Goal: Task Accomplishment & Management: Use online tool/utility

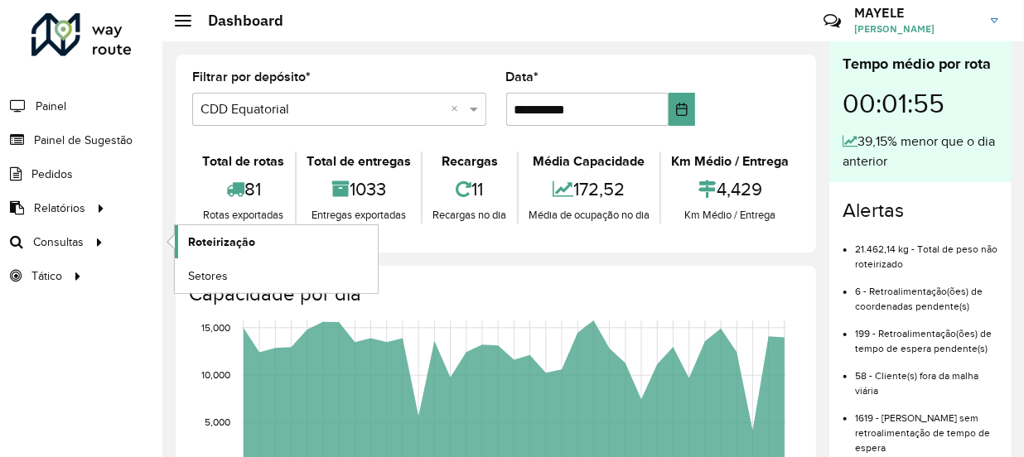
click at [258, 248] on link "Roteirização" at bounding box center [276, 241] width 203 height 33
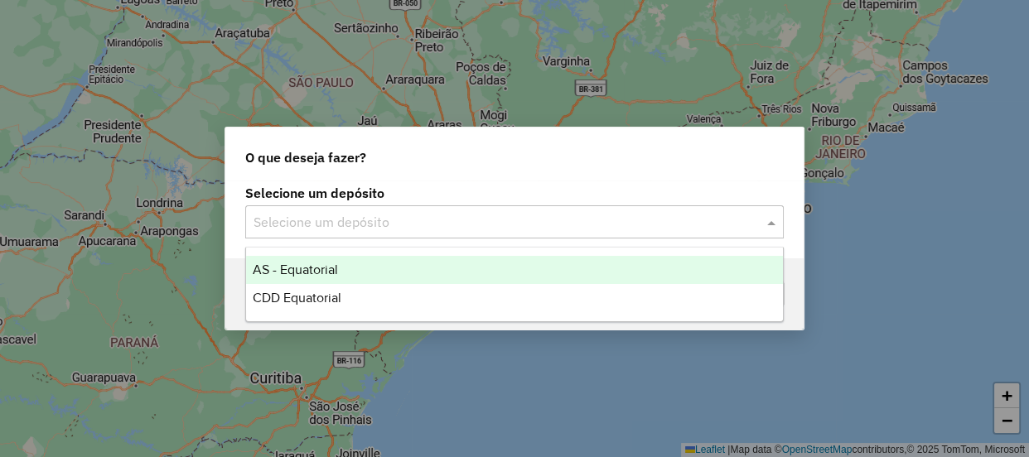
click at [670, 217] on input "text" at bounding box center [497, 223] width 489 height 20
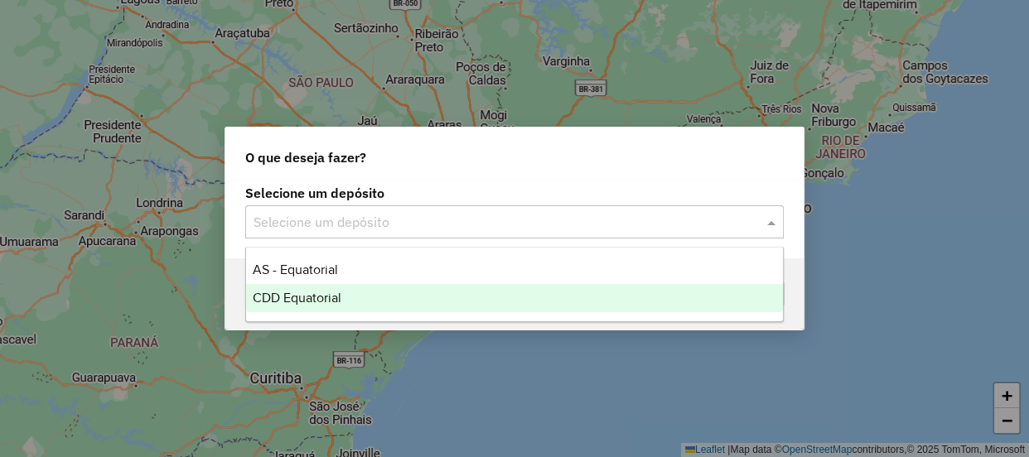
click at [294, 306] on div "CDD Equatorial" at bounding box center [514, 298] width 537 height 28
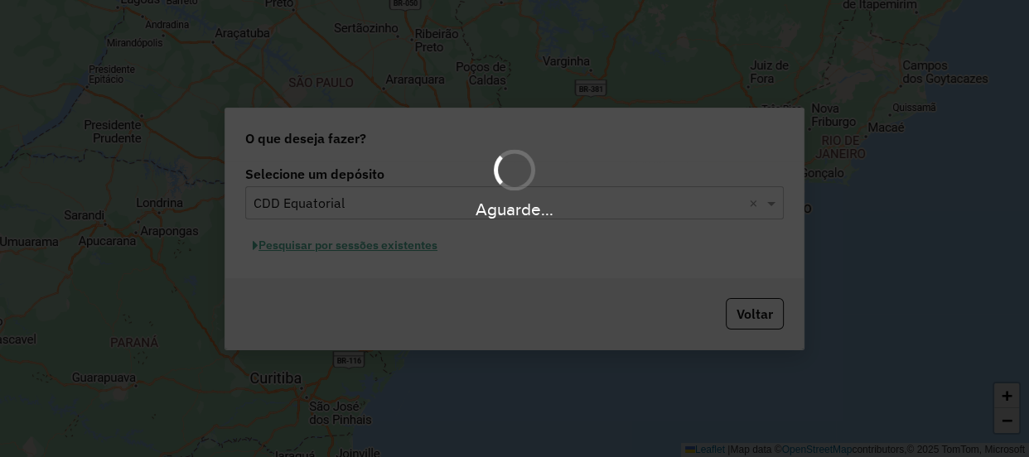
click at [416, 247] on div "Aguarde..." at bounding box center [514, 228] width 1029 height 457
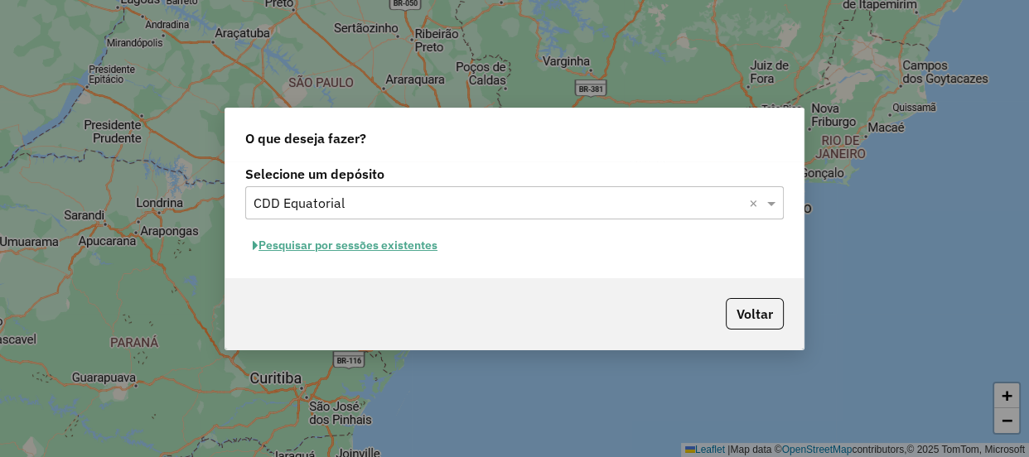
click at [413, 245] on button "Pesquisar por sessões existentes" at bounding box center [345, 246] width 200 height 26
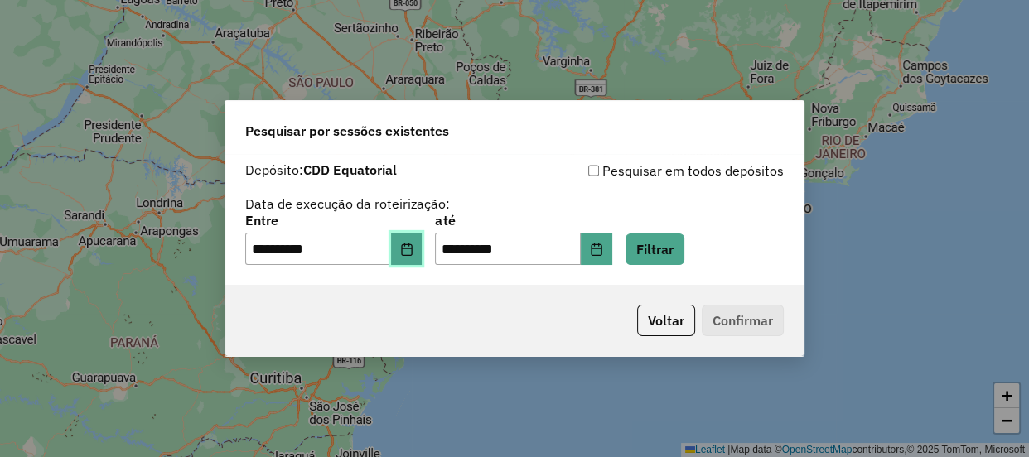
click at [413, 251] on icon "Choose Date" at bounding box center [406, 249] width 13 height 13
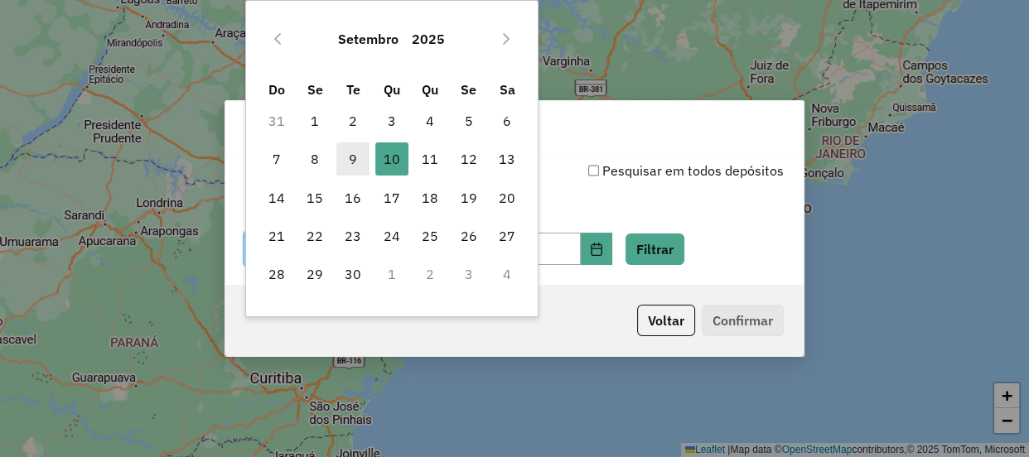
click at [350, 150] on span "9" at bounding box center [352, 158] width 33 height 33
type input "**********"
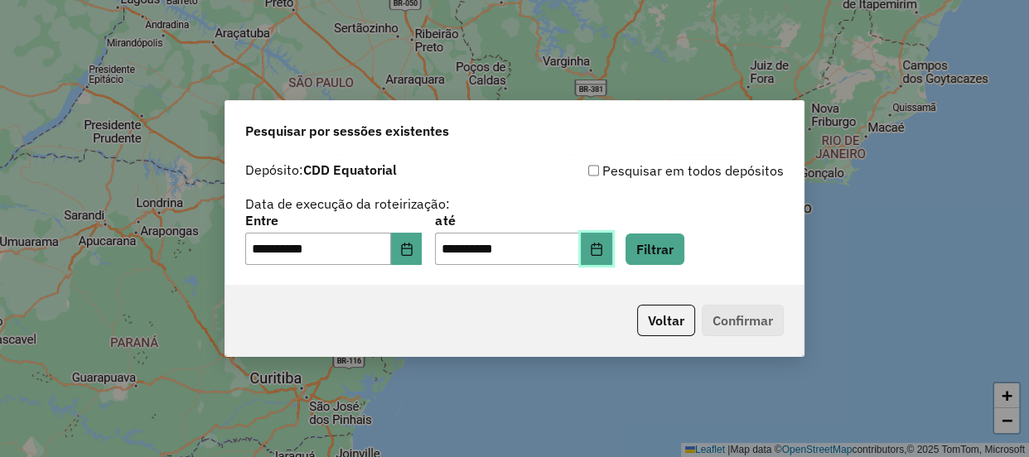
click at [609, 241] on button "Choose Date" at bounding box center [596, 249] width 31 height 33
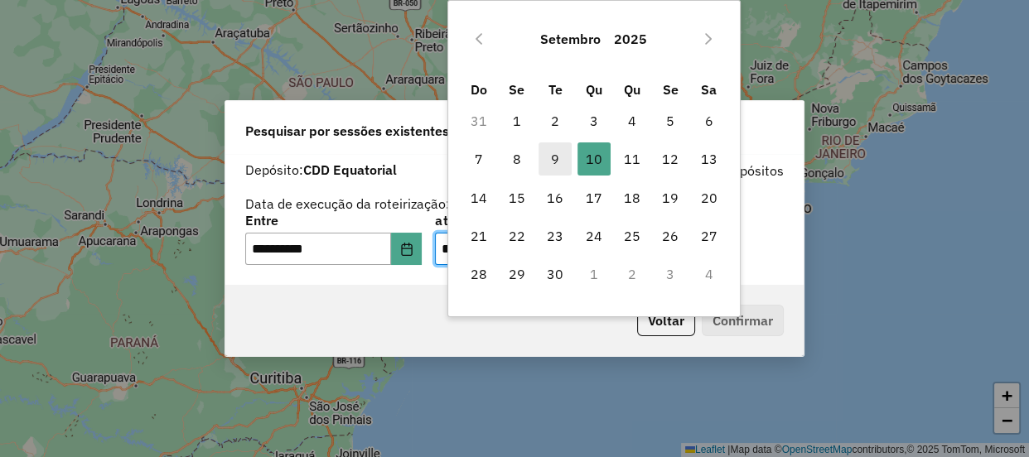
click at [548, 162] on span "9" at bounding box center [554, 158] width 33 height 33
type input "**********"
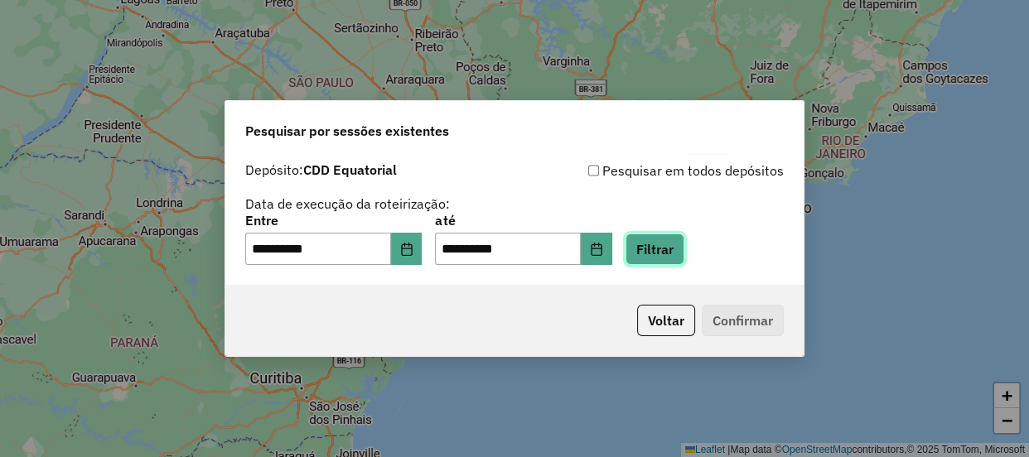
click at [663, 244] on button "Filtrar" at bounding box center [654, 249] width 59 height 31
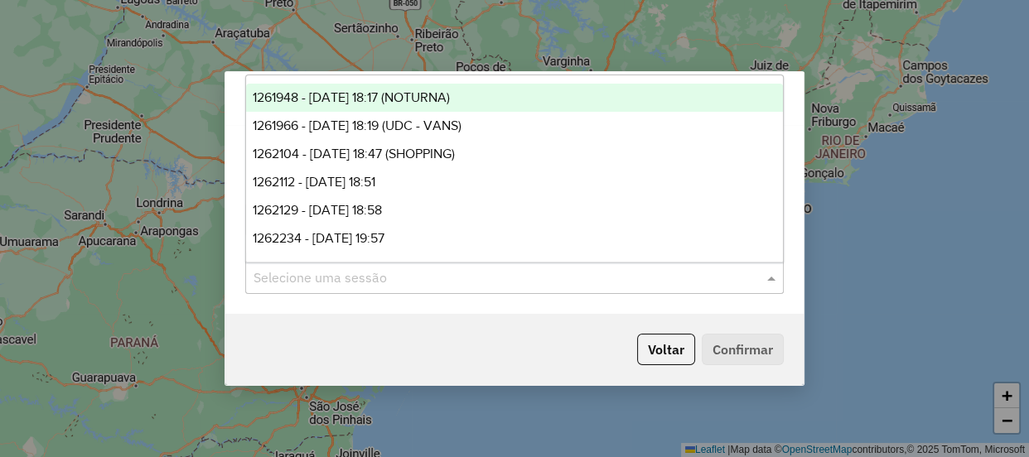
click at [518, 268] on input "text" at bounding box center [497, 278] width 489 height 20
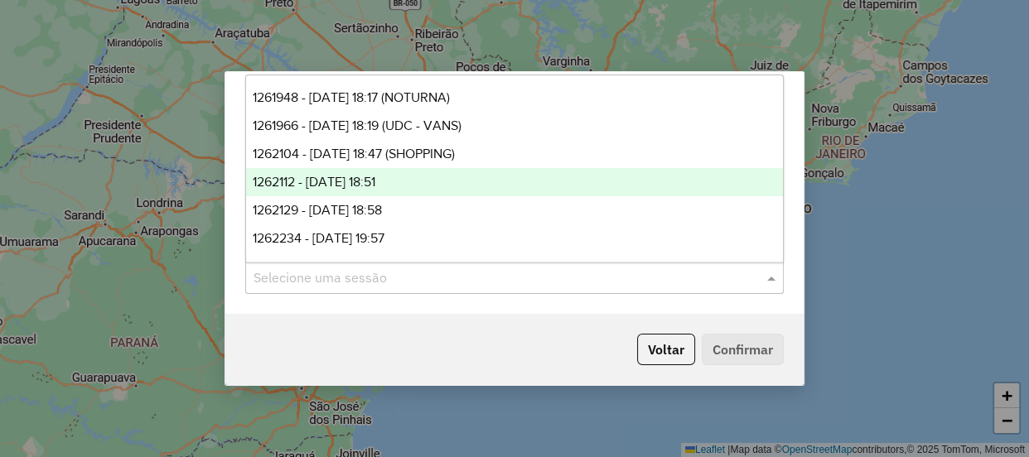
click at [375, 183] on span "1262112 - 09/09/2025 18:51" at bounding box center [314, 182] width 123 height 14
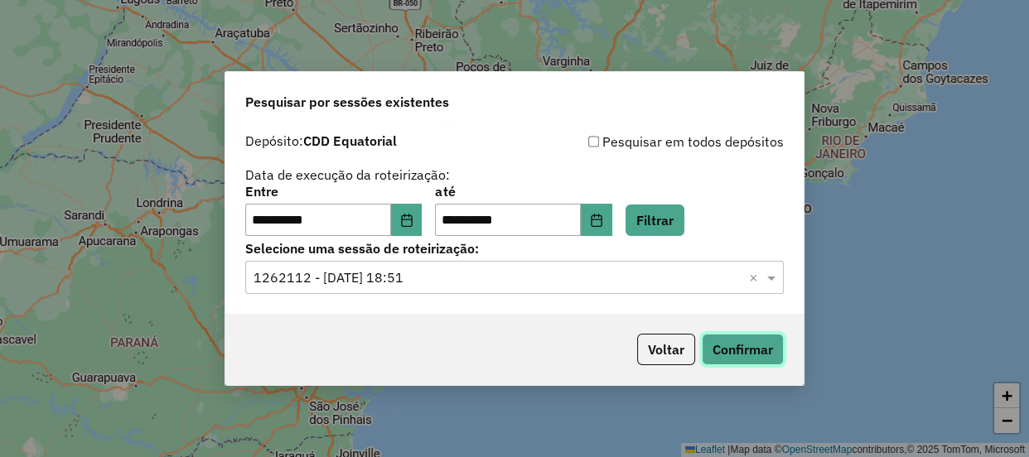
click at [739, 357] on button "Confirmar" at bounding box center [743, 349] width 82 height 31
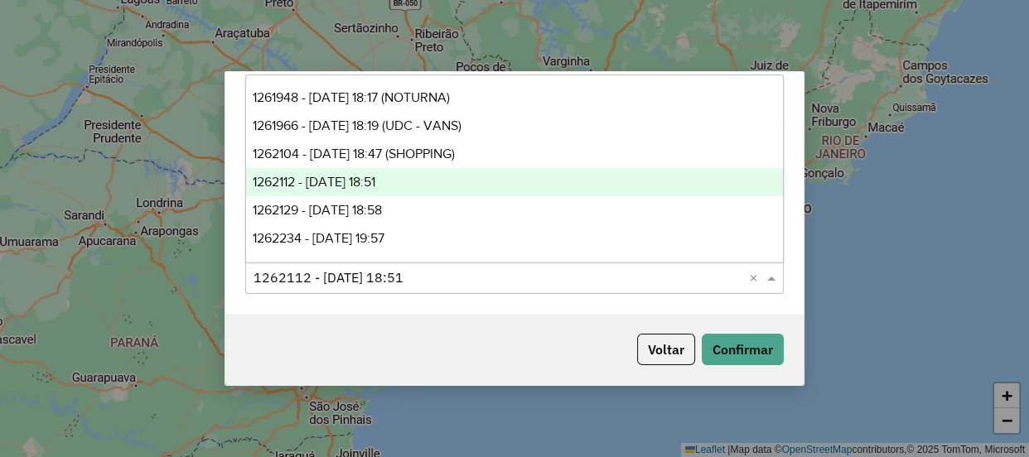
click at [692, 277] on input "text" at bounding box center [497, 278] width 489 height 20
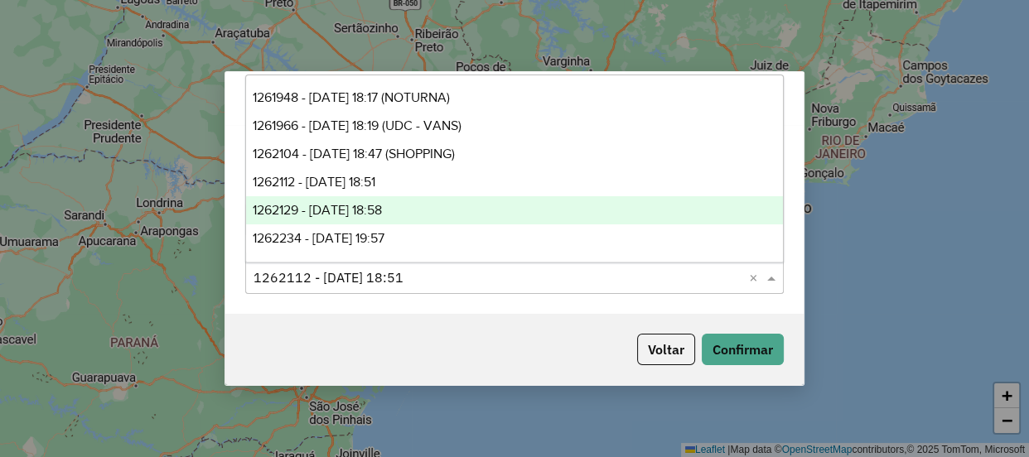
click at [382, 210] on span "1262129 - 09/09/2025 18:58" at bounding box center [317, 210] width 129 height 14
click at [765, 364] on button "Confirmar" at bounding box center [743, 349] width 82 height 31
click at [736, 351] on button "Confirmar" at bounding box center [743, 349] width 82 height 31
click at [664, 282] on input "text" at bounding box center [497, 278] width 489 height 20
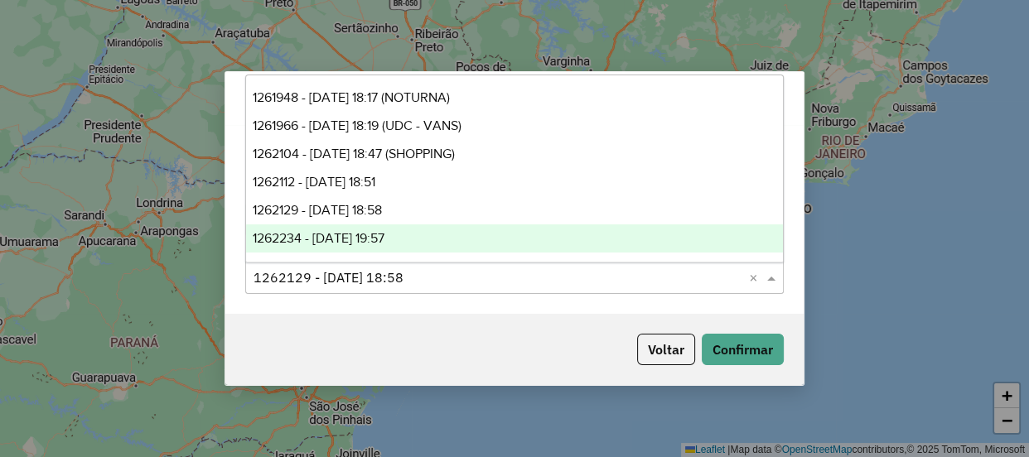
click at [340, 242] on span "1262234 - 09/09/2025 19:57" at bounding box center [319, 238] width 132 height 14
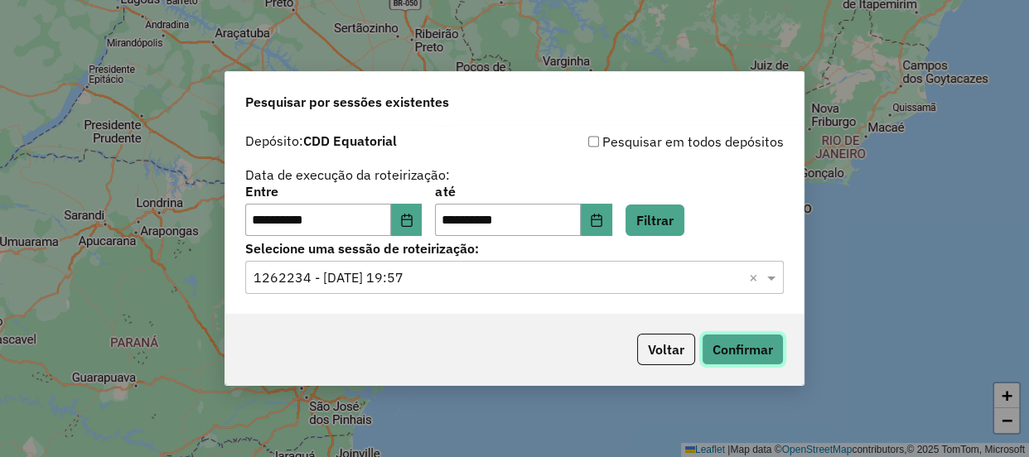
click at [741, 350] on button "Confirmar" at bounding box center [743, 349] width 82 height 31
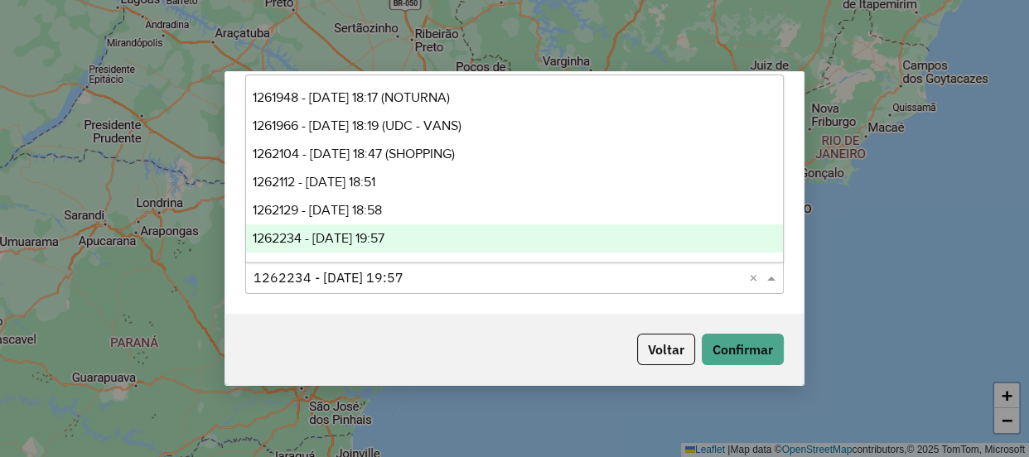
click at [551, 270] on input "text" at bounding box center [497, 278] width 489 height 20
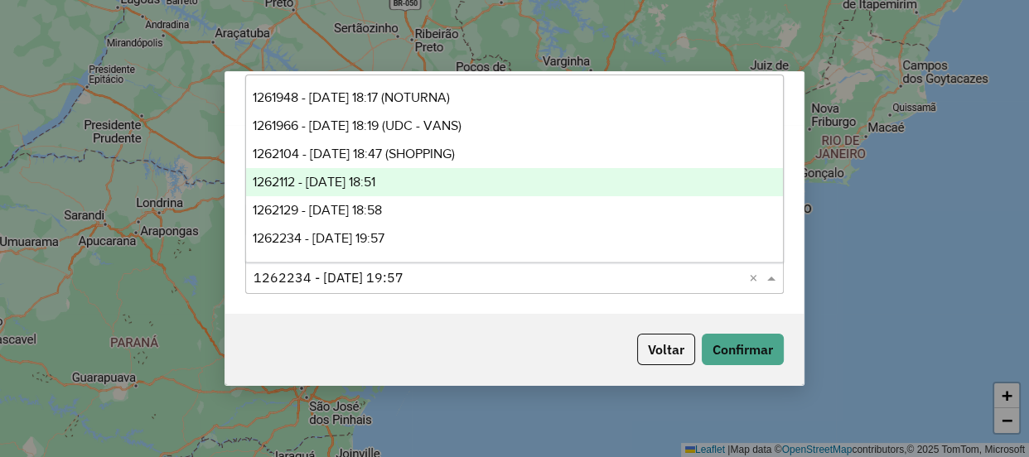
click at [375, 183] on span "1262112 - 09/09/2025 18:51" at bounding box center [314, 182] width 123 height 14
click at [504, 291] on div "Selecione uma sessão × 1262112 - 09/09/2025 18:51 ×" at bounding box center [514, 277] width 538 height 33
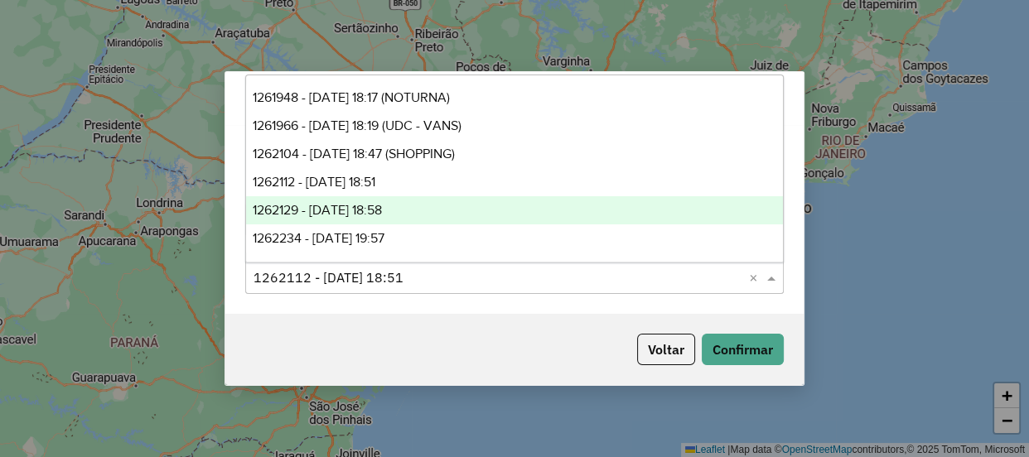
click at [430, 208] on div "1262129 - 09/09/2025 18:58" at bounding box center [514, 210] width 537 height 28
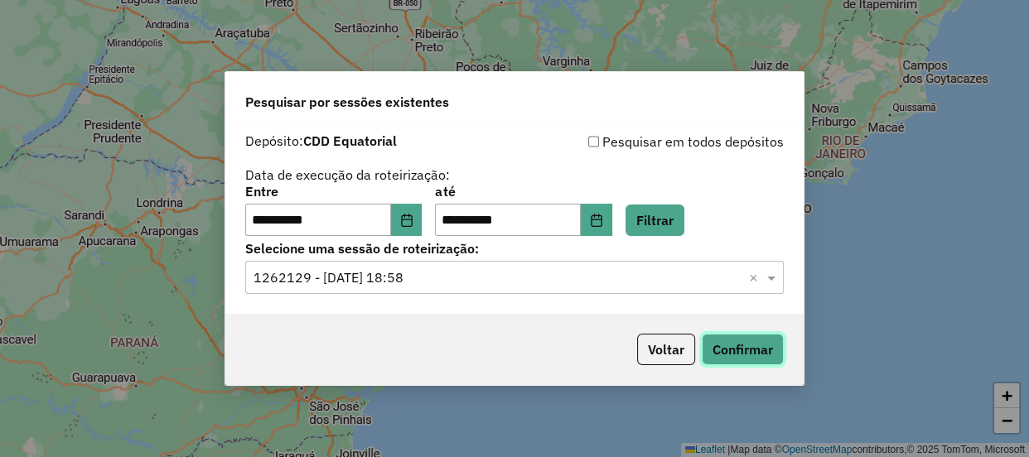
click at [741, 355] on button "Confirmar" at bounding box center [743, 349] width 82 height 31
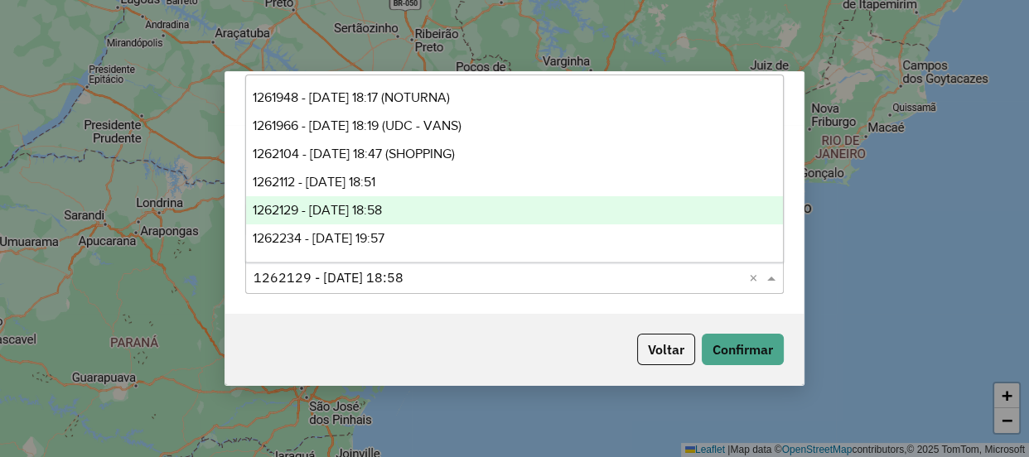
click at [392, 271] on input "text" at bounding box center [497, 278] width 489 height 20
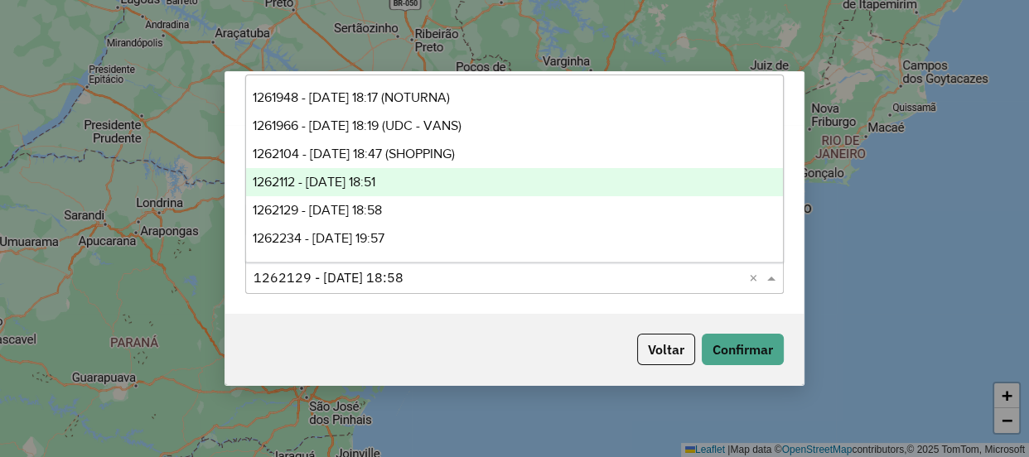
click at [375, 184] on span "1262112 - 09/09/2025 18:51" at bounding box center [314, 182] width 123 height 14
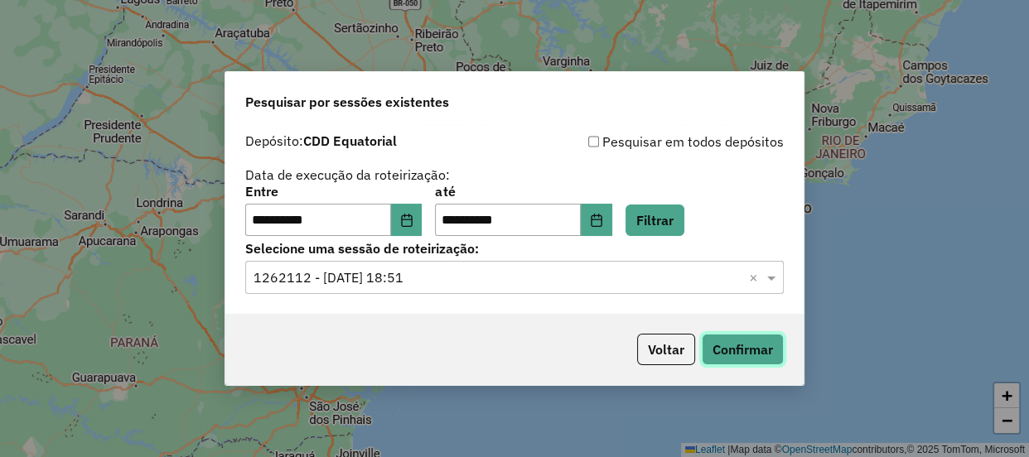
click at [755, 362] on button "Confirmar" at bounding box center [743, 349] width 82 height 31
click at [567, 273] on input "text" at bounding box center [497, 278] width 489 height 20
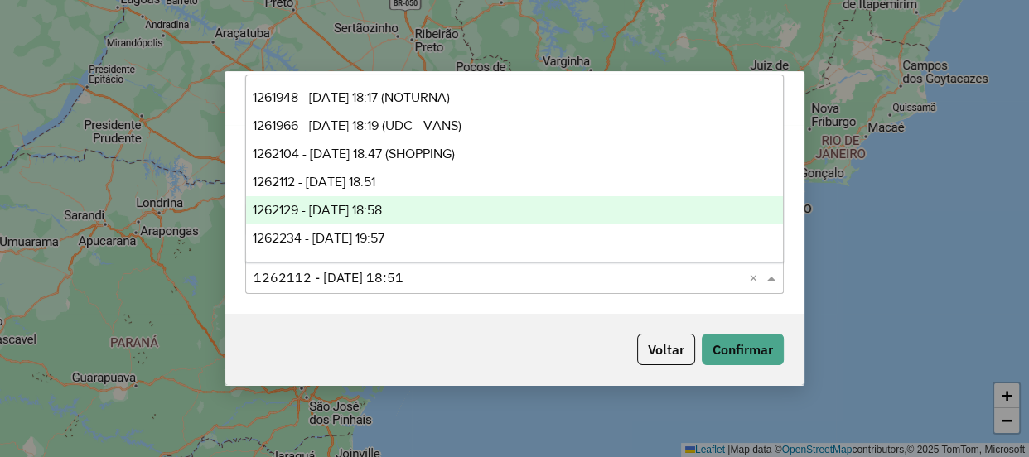
click at [420, 216] on div "1262129 - 09/09/2025 18:58" at bounding box center [514, 210] width 537 height 28
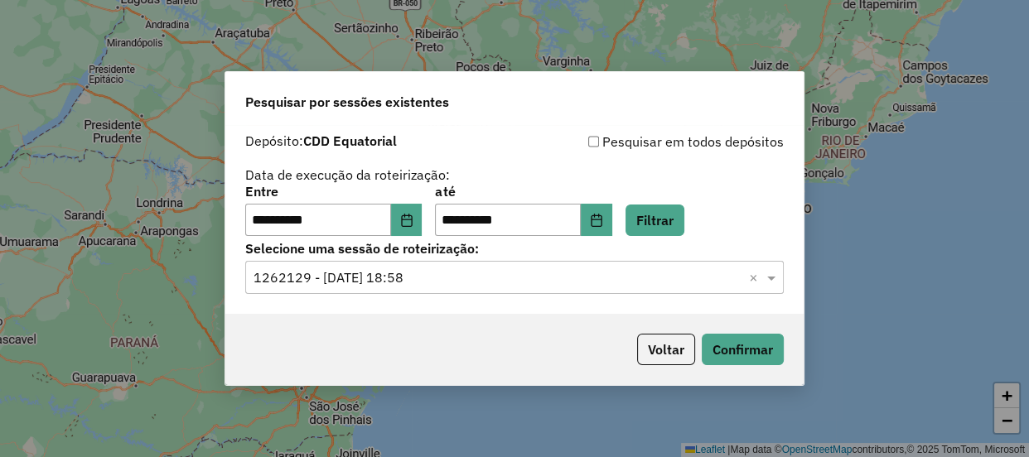
click at [726, 331] on div "Voltar Confirmar" at bounding box center [514, 349] width 578 height 71
click at [739, 355] on button "Confirmar" at bounding box center [743, 349] width 82 height 31
click at [417, 265] on div "Selecione uma sessão × 1262129 - 09/09/2025 18:58 ×" at bounding box center [514, 277] width 538 height 33
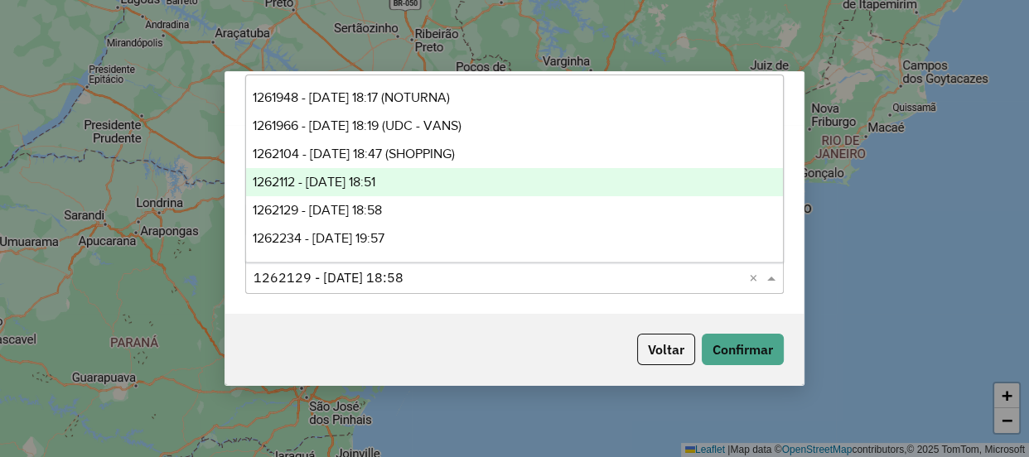
click at [375, 181] on span "1262112 - 09/09/2025 18:51" at bounding box center [314, 182] width 123 height 14
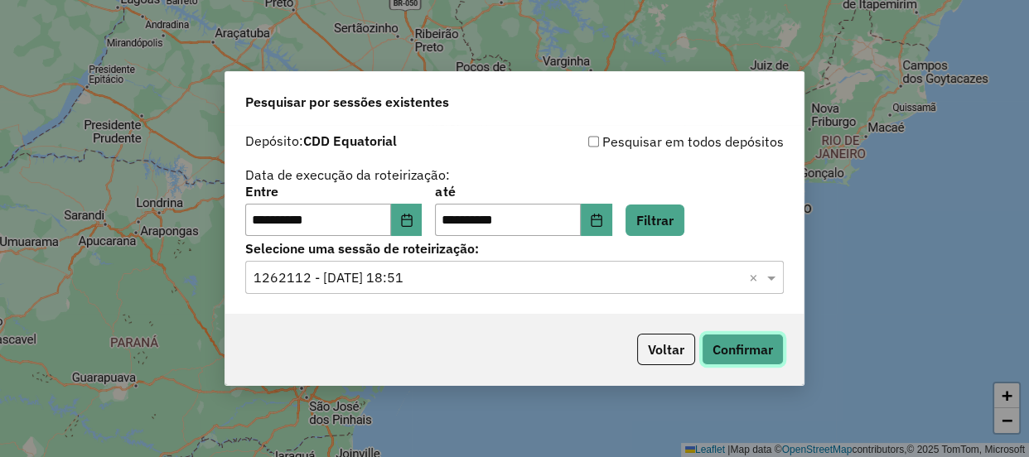
click at [717, 355] on button "Confirmar" at bounding box center [743, 349] width 82 height 31
click at [464, 276] on input "text" at bounding box center [497, 278] width 489 height 20
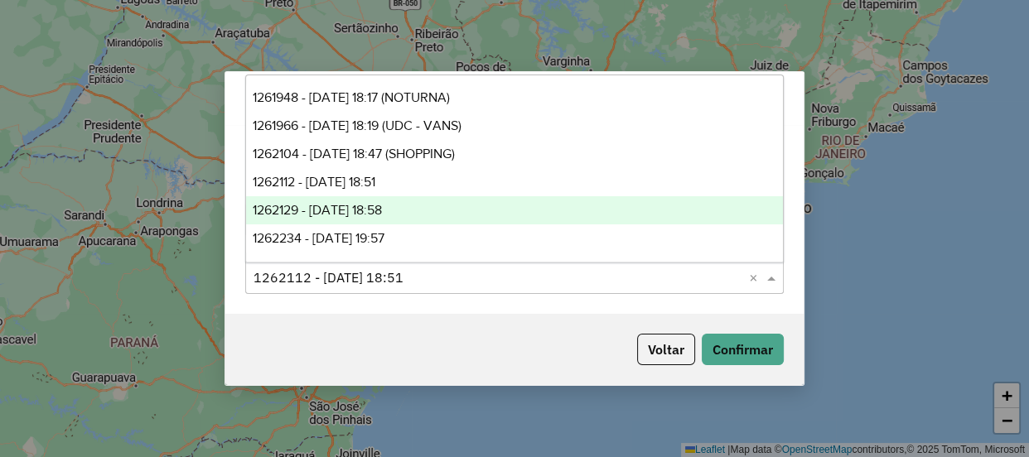
click at [382, 207] on span "1262129 - 09/09/2025 18:58" at bounding box center [317, 210] width 129 height 14
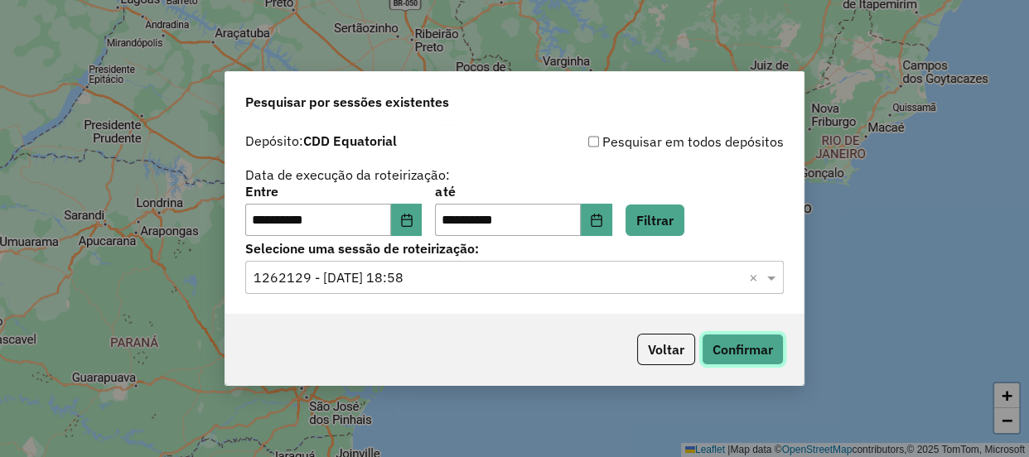
click at [761, 351] on button "Confirmar" at bounding box center [743, 349] width 82 height 31
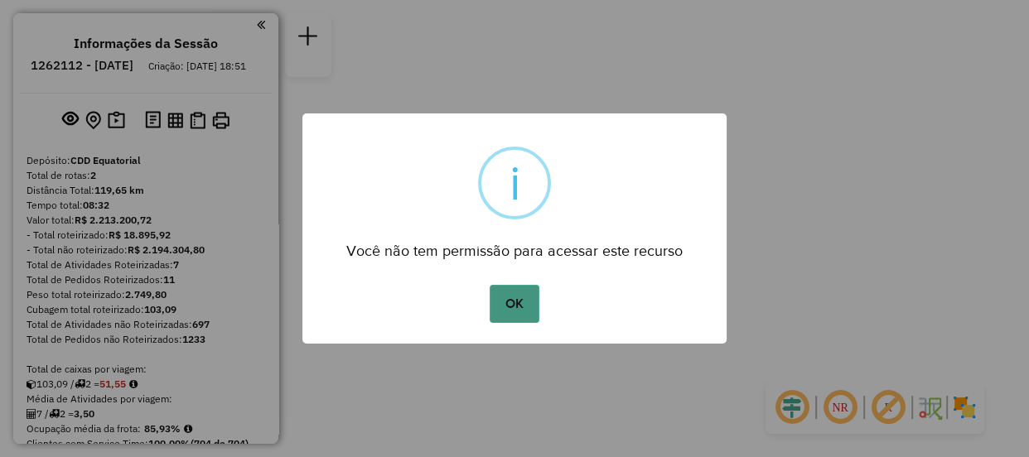
click at [515, 309] on button "OK" at bounding box center [514, 304] width 49 height 38
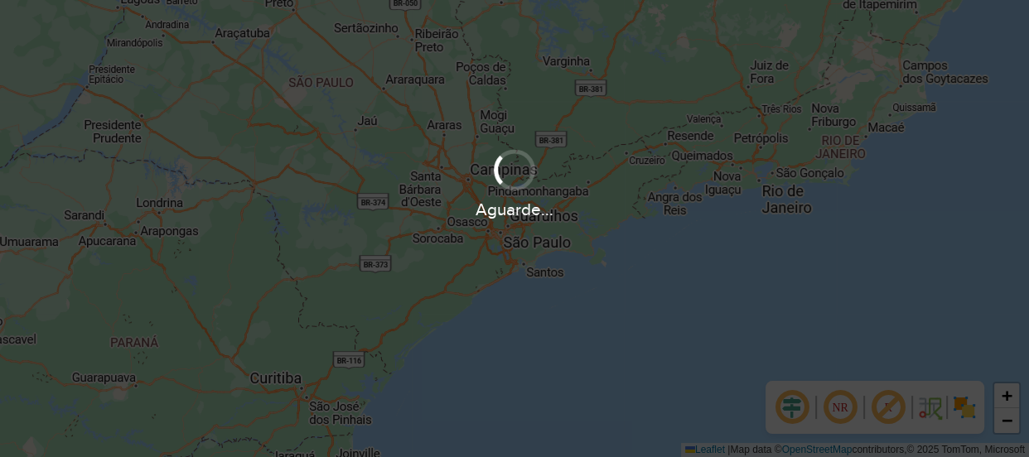
drag, startPoint x: 0, startPoint y: 0, endPoint x: 696, endPoint y: 355, distance: 781.3
click at [697, 355] on div "Aguarde..." at bounding box center [514, 228] width 1029 height 457
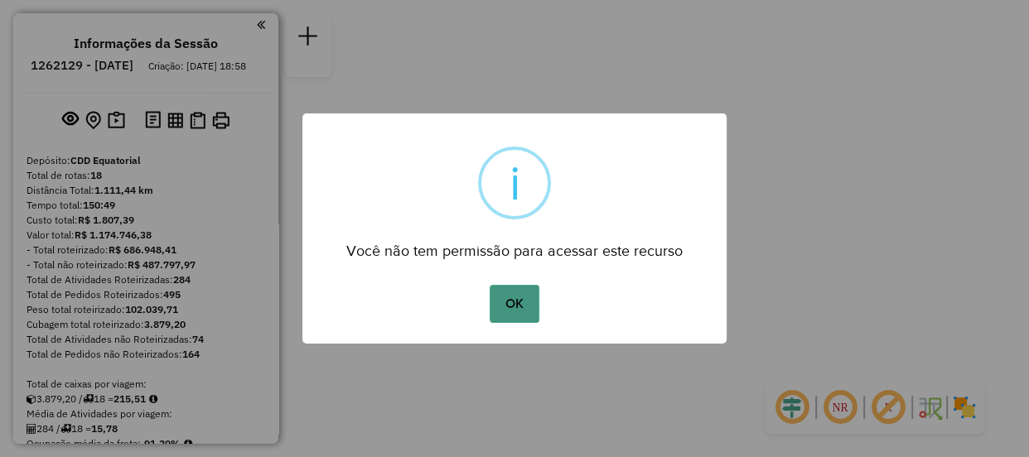
click at [523, 310] on button "OK" at bounding box center [514, 304] width 49 height 38
click at [523, 291] on button "OK" at bounding box center [514, 304] width 49 height 38
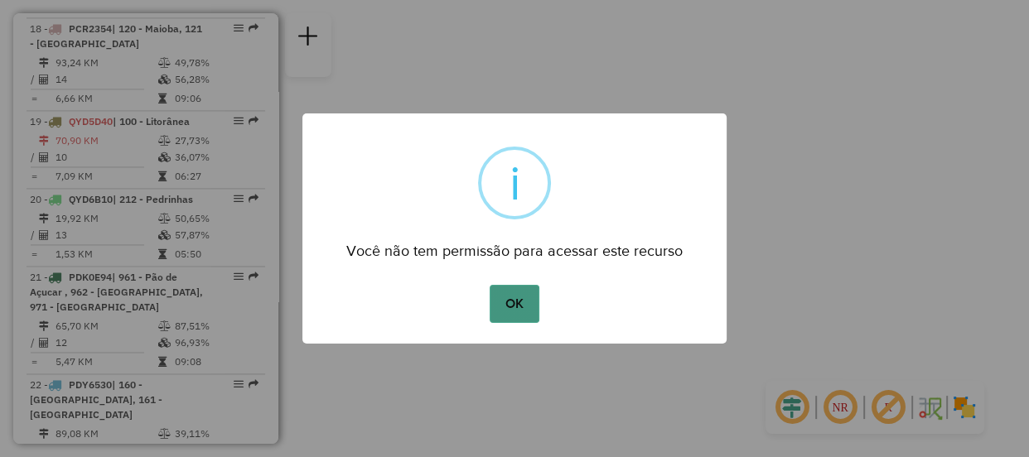
click at [524, 290] on button "OK" at bounding box center [514, 304] width 49 height 38
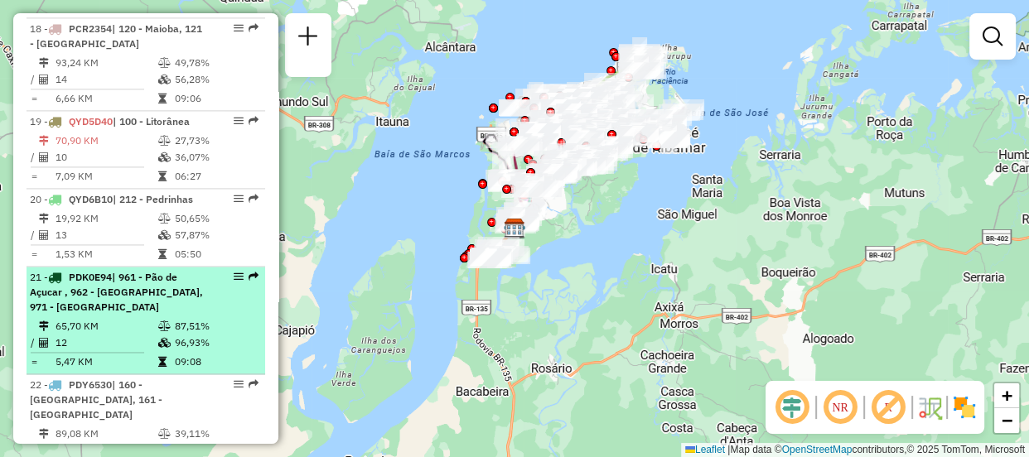
click at [166, 271] on span "| 961 - Pão de Açucar , 962 - Bequimão, 971 - Vinhais" at bounding box center [116, 292] width 173 height 42
select select "**********"
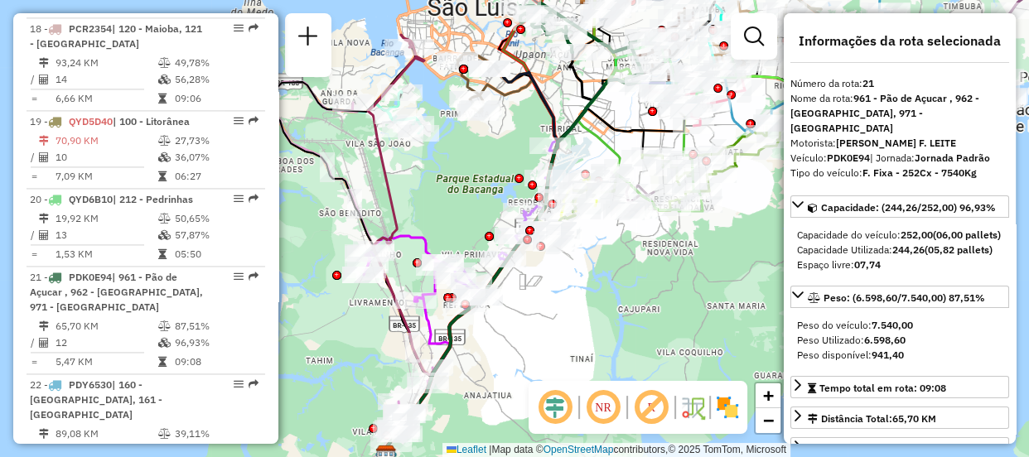
click at [547, 405] on em at bounding box center [555, 408] width 40 height 40
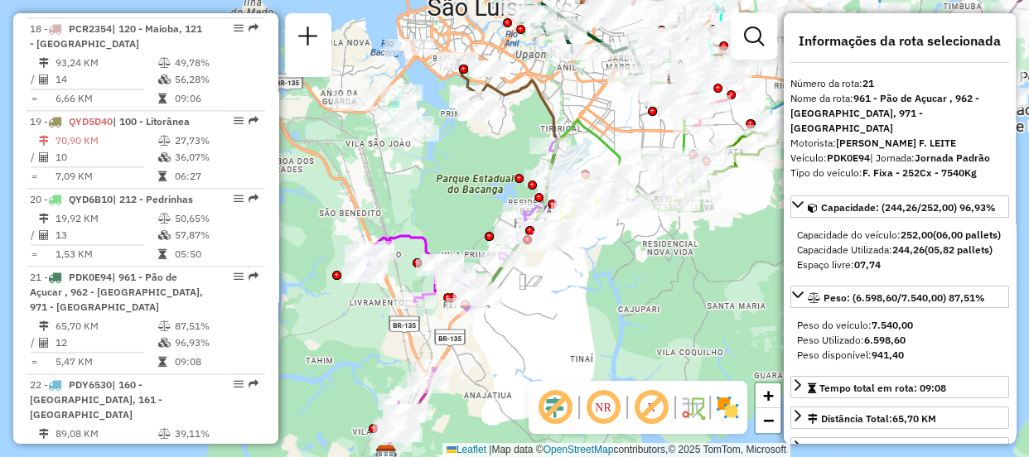
click at [547, 405] on em at bounding box center [555, 408] width 40 height 40
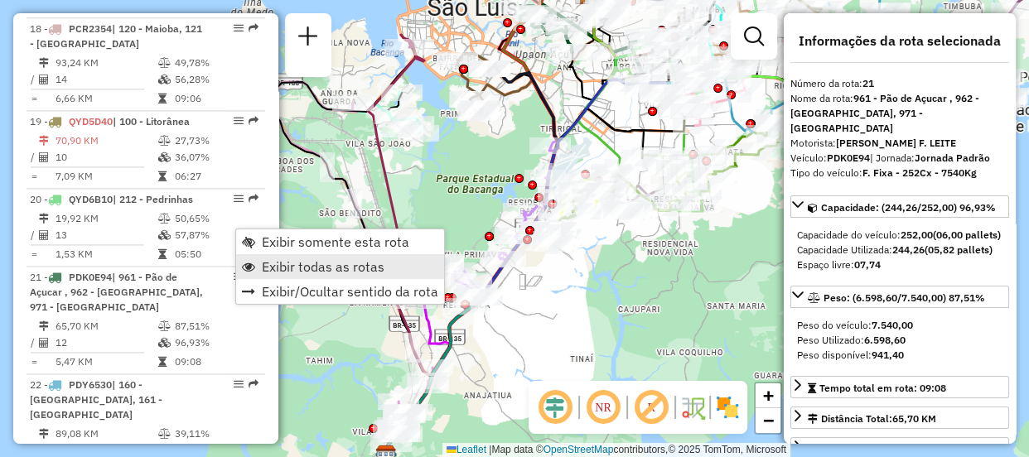
click at [311, 266] on span "Exibir todas as rotas" at bounding box center [323, 266] width 123 height 13
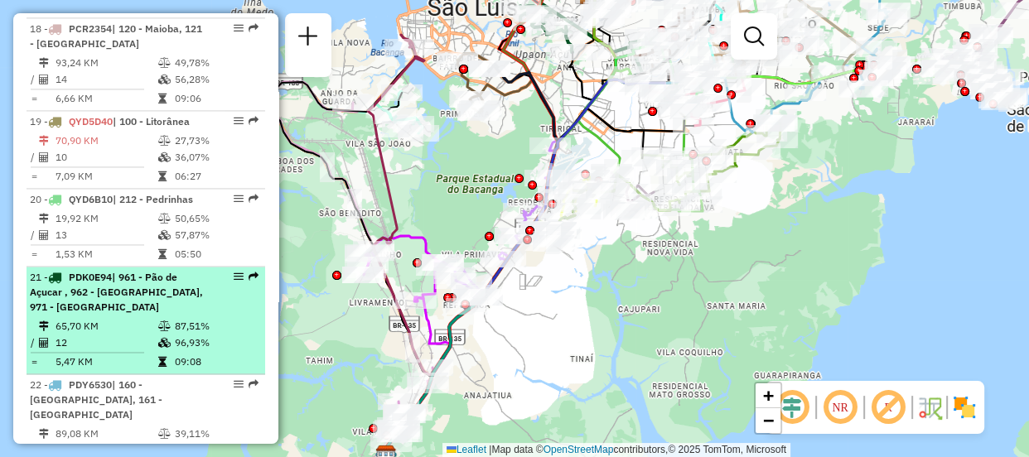
select select "**********"
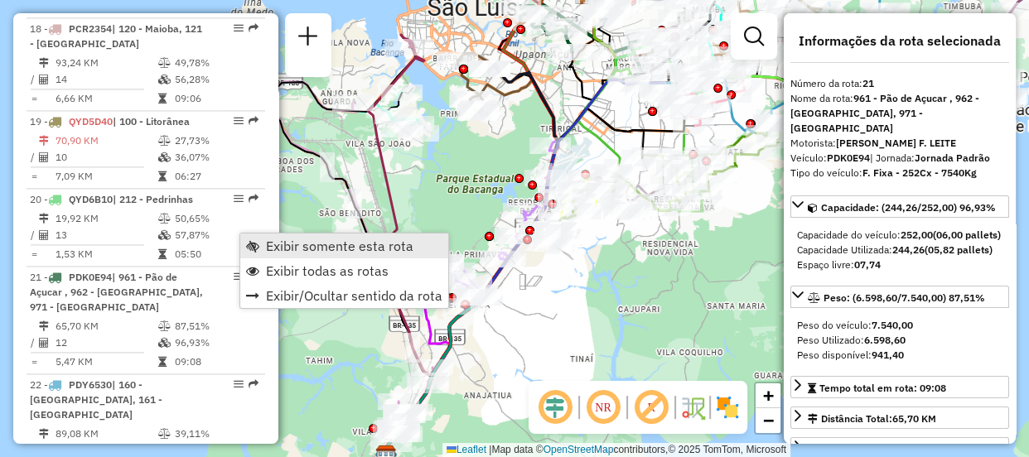
click at [260, 244] on link "Exibir somente esta rota" at bounding box center [344, 246] width 208 height 25
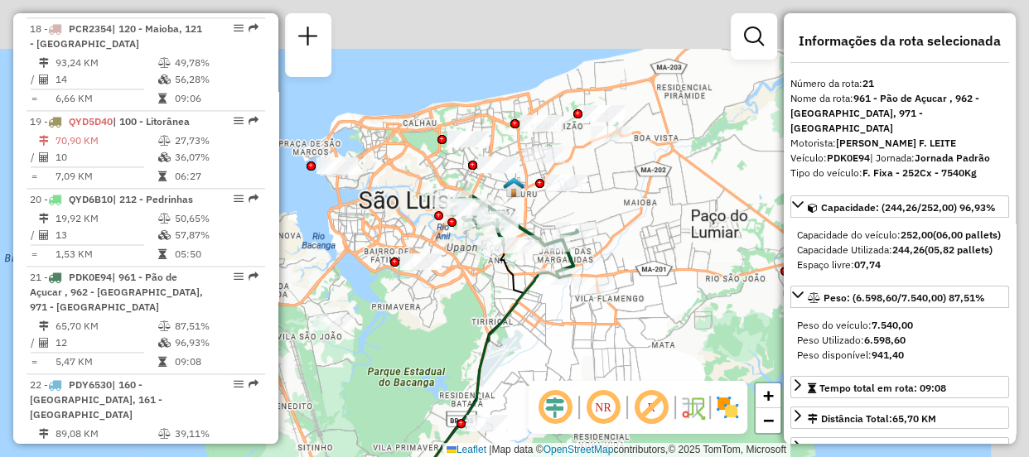
drag, startPoint x: 596, startPoint y: 194, endPoint x: 528, endPoint y: 387, distance: 204.9
click at [528, 387] on div "Janela de atendimento Grade de atendimento Capacidade Transportadoras Veículos …" at bounding box center [514, 228] width 1029 height 457
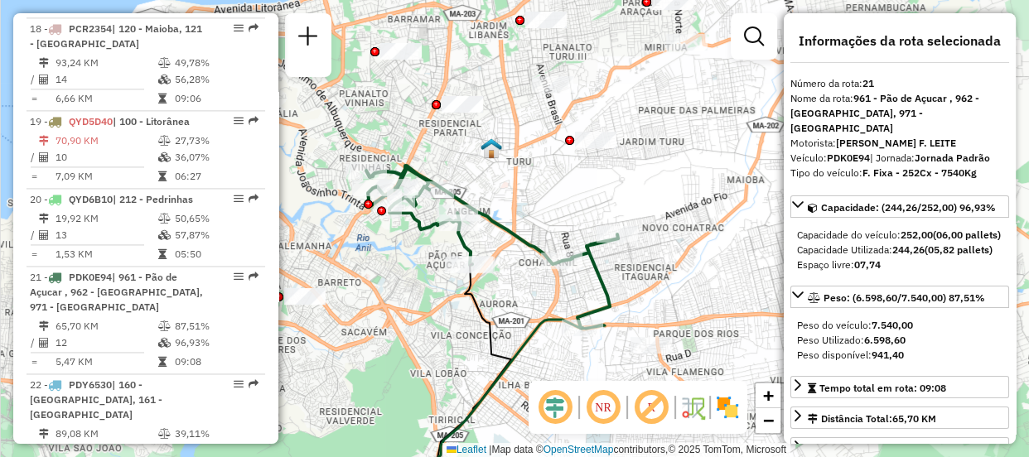
drag, startPoint x: 591, startPoint y: 198, endPoint x: 654, endPoint y: 239, distance: 75.4
click at [654, 239] on div "Janela de atendimento Grade de atendimento Capacidade Transportadoras Veículos …" at bounding box center [514, 228] width 1029 height 457
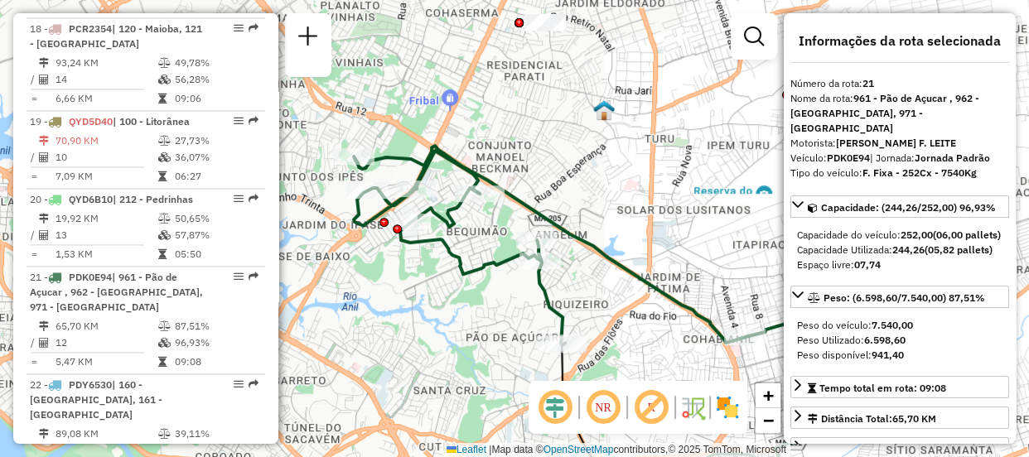
drag, startPoint x: 394, startPoint y: 142, endPoint x: 654, endPoint y: 195, distance: 265.4
click at [654, 195] on div "Janela de atendimento Grade de atendimento Capacidade Transportadoras Veículos …" at bounding box center [514, 228] width 1029 height 457
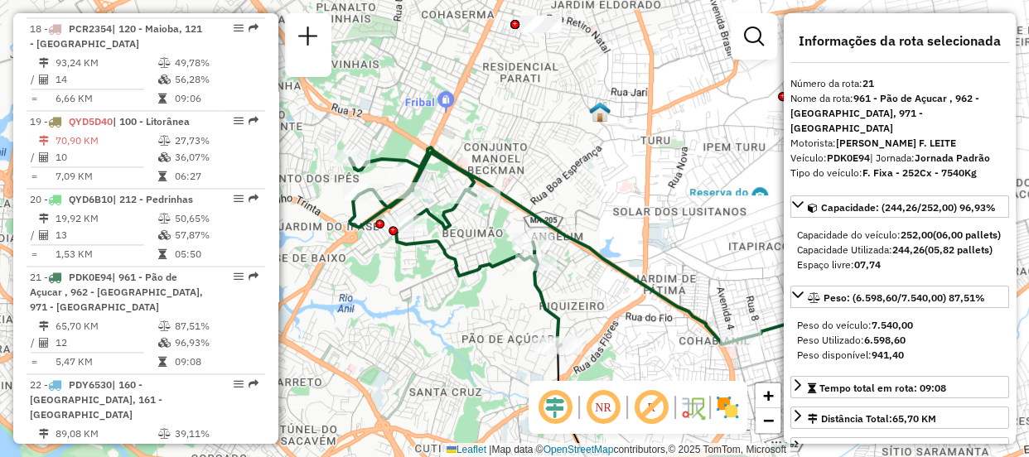
click at [559, 413] on em at bounding box center [555, 408] width 40 height 40
click at [606, 413] on em at bounding box center [603, 408] width 40 height 40
click at [741, 408] on div "NR R" at bounding box center [637, 407] width 219 height 53
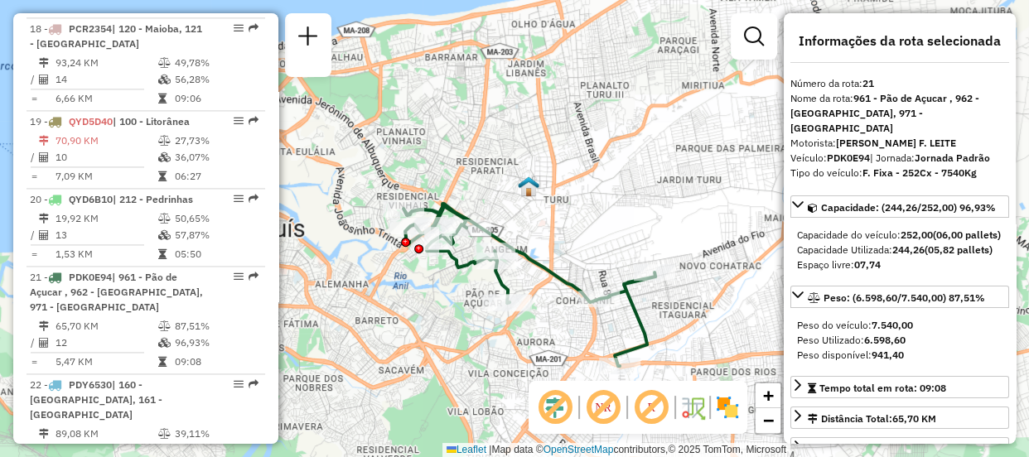
drag, startPoint x: 674, startPoint y: 308, endPoint x: 578, endPoint y: 311, distance: 96.1
click at [578, 307] on div at bounding box center [598, 299] width 41 height 17
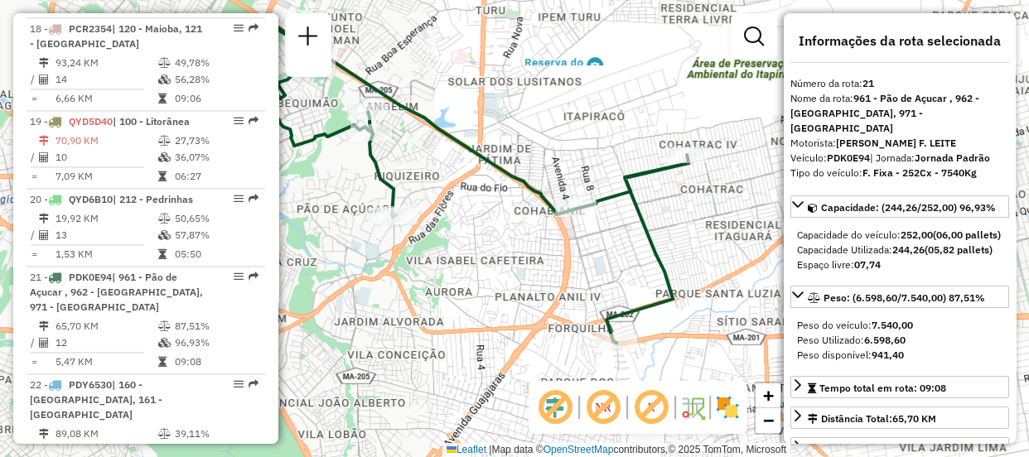
drag, startPoint x: 588, startPoint y: 233, endPoint x: 582, endPoint y: 113, distance: 119.4
click at [582, 113] on div "Janela de atendimento Grade de atendimento Capacidade Transportadoras Veículos …" at bounding box center [514, 228] width 1029 height 457
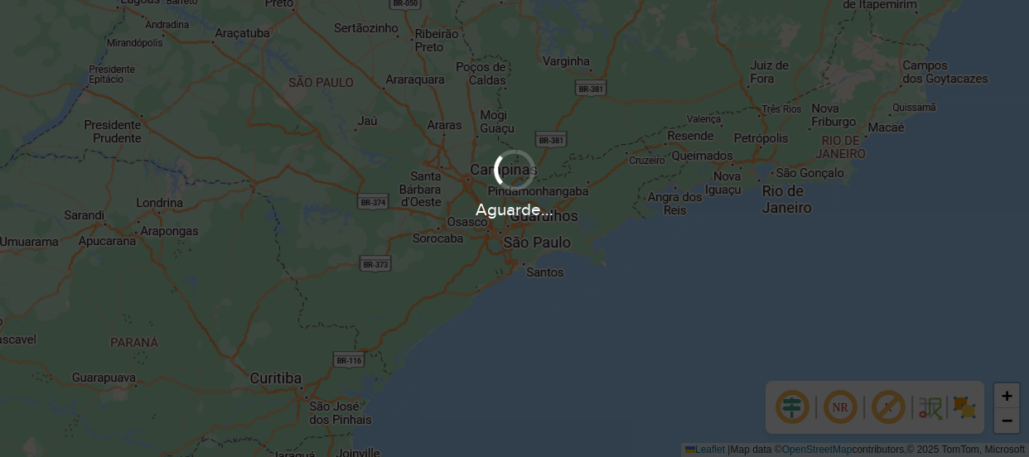
drag, startPoint x: 0, startPoint y: 0, endPoint x: 715, endPoint y: 357, distance: 799.0
click at [715, 357] on div "Aguarde..." at bounding box center [514, 228] width 1029 height 457
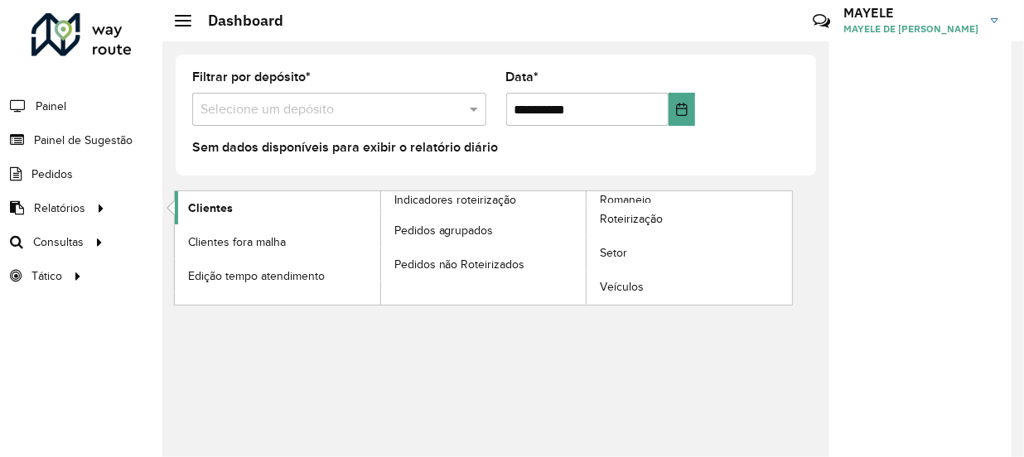
click at [190, 215] on link "Clientes" at bounding box center [277, 207] width 205 height 33
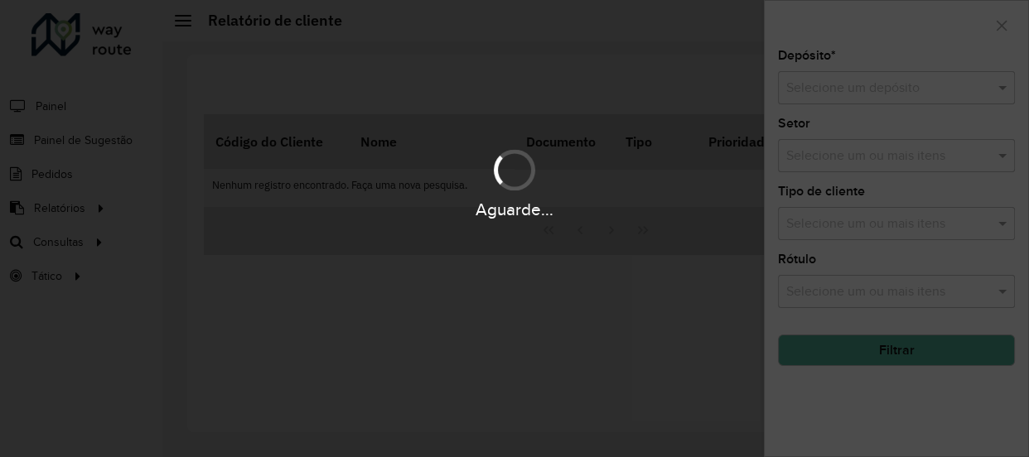
click at [986, 87] on div "Aguarde..." at bounding box center [514, 228] width 1029 height 457
click at [844, 94] on div "Aguarde..." at bounding box center [514, 228] width 1029 height 457
click at [842, 94] on div "Aguarde..." at bounding box center [514, 228] width 1029 height 457
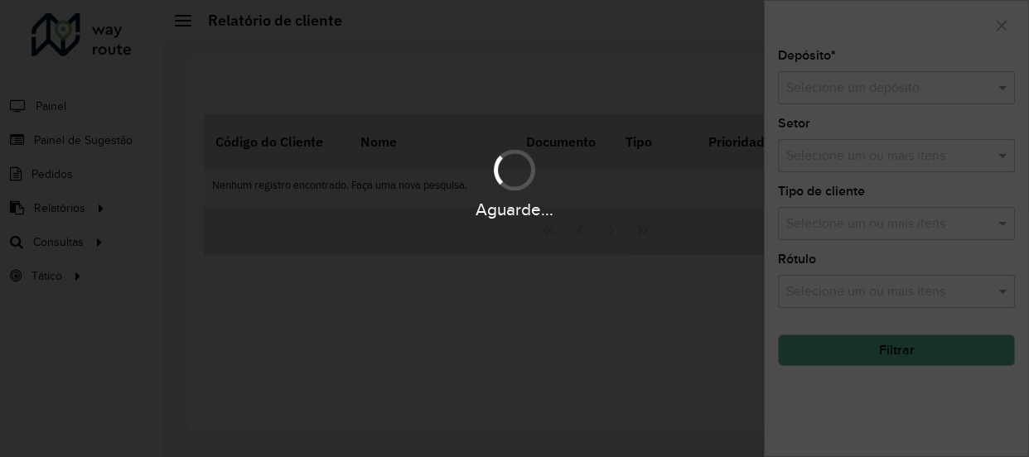
click at [842, 94] on div "Aguarde..." at bounding box center [514, 228] width 1029 height 457
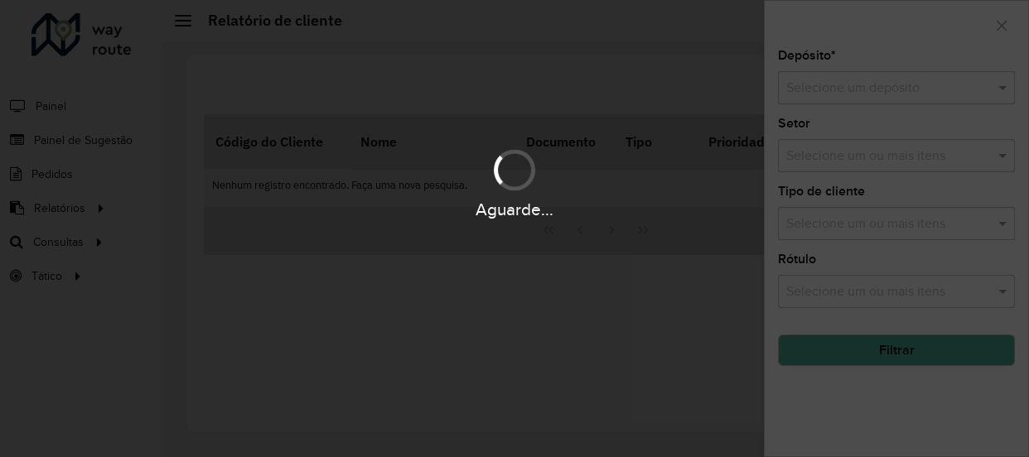
click at [842, 94] on div "Aguarde..." at bounding box center [514, 228] width 1029 height 457
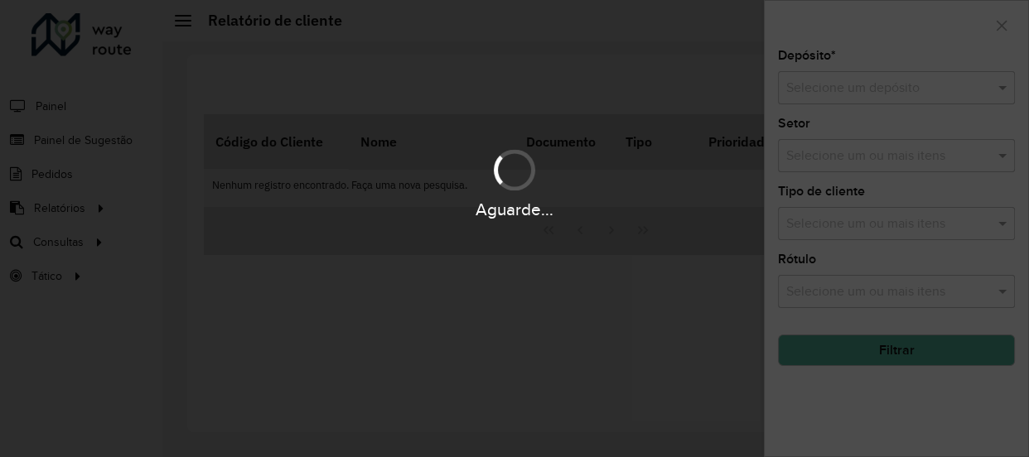
click at [842, 94] on div "Aguarde..." at bounding box center [514, 228] width 1029 height 457
click at [841, 95] on div "Aguarde..." at bounding box center [514, 228] width 1029 height 457
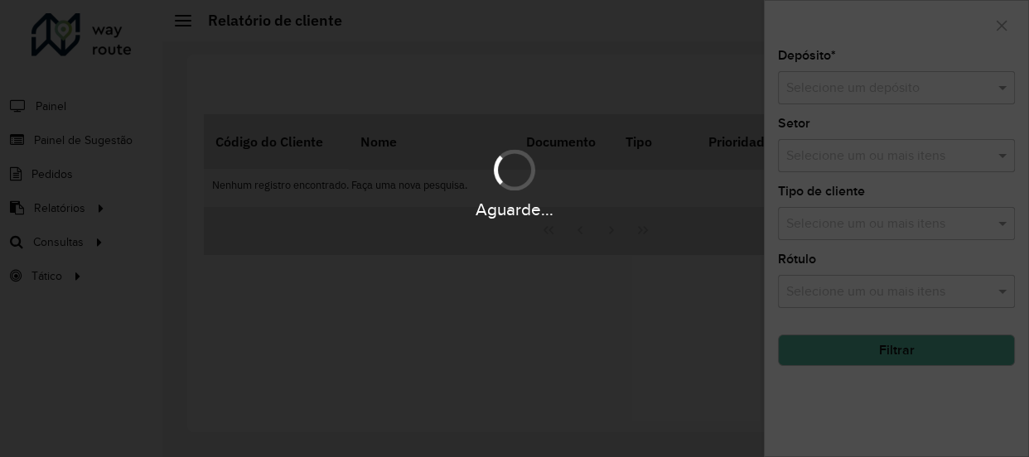
click at [837, 96] on div "Aguarde..." at bounding box center [514, 228] width 1029 height 457
click at [835, 96] on div "Aguarde..." at bounding box center [514, 228] width 1029 height 457
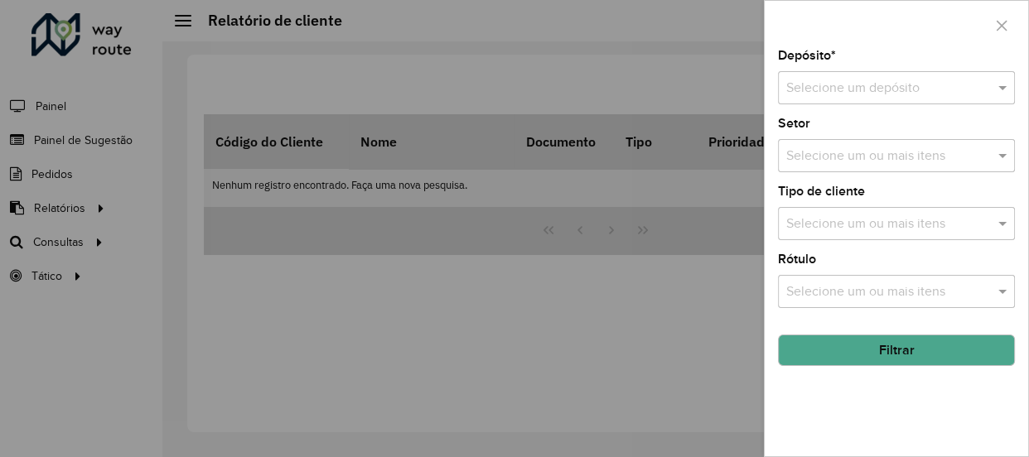
click at [818, 113] on div "Depósito * Selecione um depósito Setor Selecione um ou mais itens Tipo de clien…" at bounding box center [896, 253] width 263 height 407
click at [812, 97] on input "text" at bounding box center [879, 89] width 187 height 20
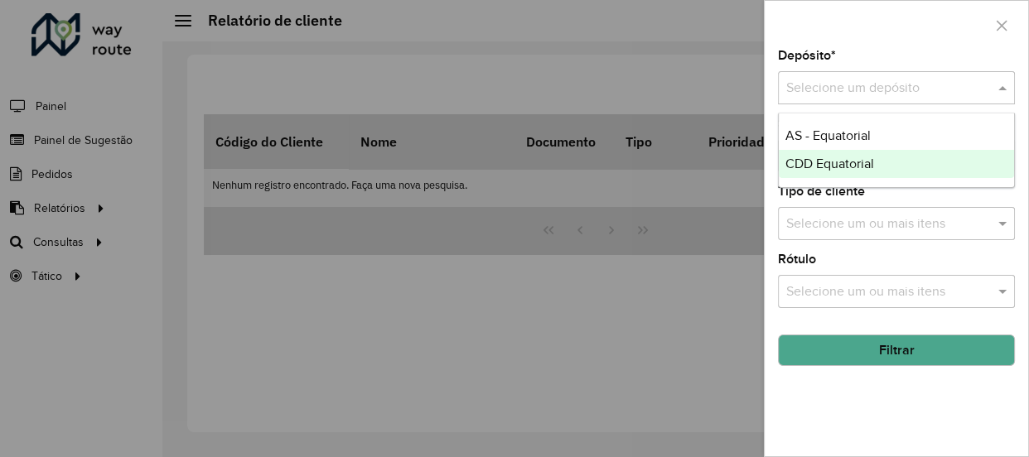
click at [816, 157] on span "CDD Equatorial" at bounding box center [829, 164] width 89 height 14
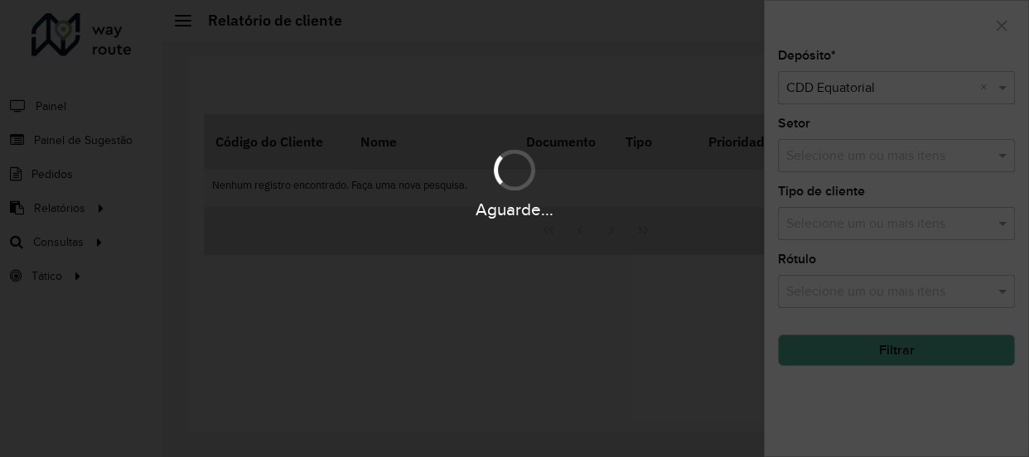
click at [904, 369] on div "Aguarde..." at bounding box center [514, 228] width 1029 height 457
click at [901, 359] on div "Aguarde..." at bounding box center [514, 228] width 1029 height 457
click at [898, 358] on div "Aguarde..." at bounding box center [514, 228] width 1029 height 457
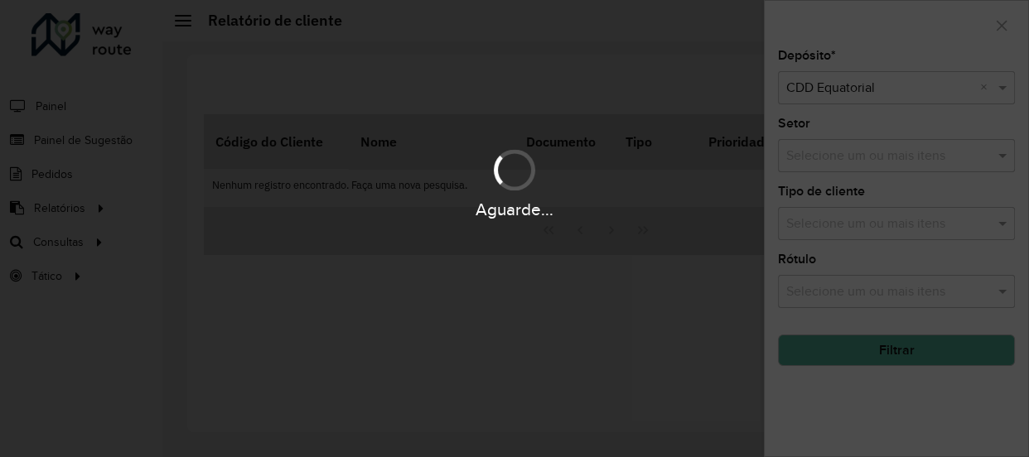
click at [898, 358] on div "Aguarde..." at bounding box center [514, 228] width 1029 height 457
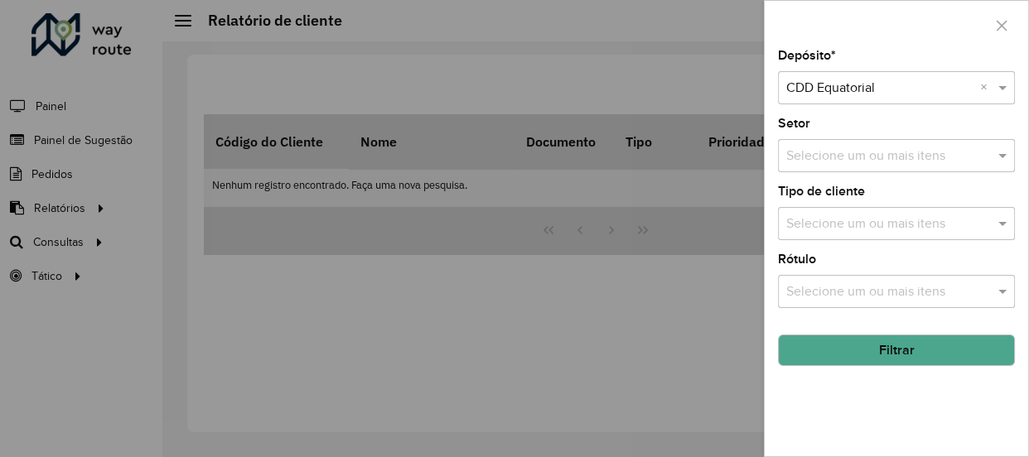
click at [872, 349] on button "Filtrar" at bounding box center [896, 350] width 237 height 31
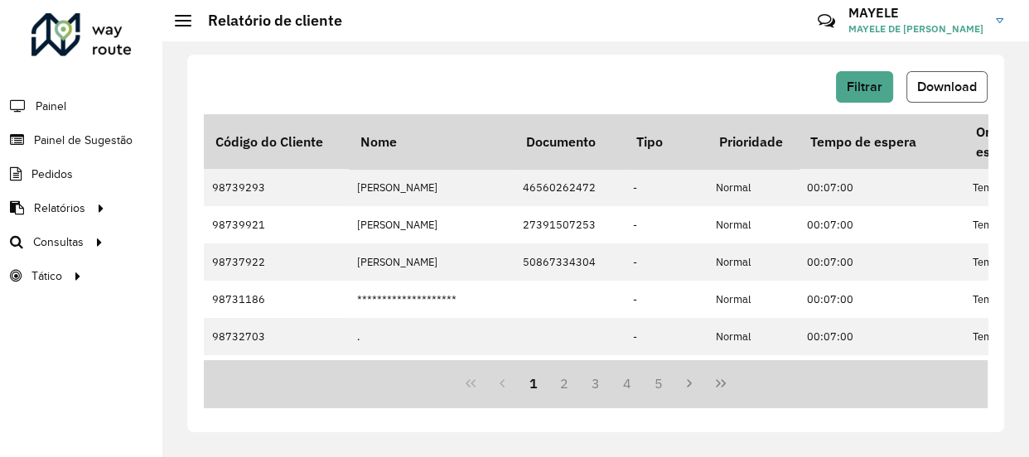
click at [961, 90] on span "Download" at bounding box center [947, 87] width 60 height 14
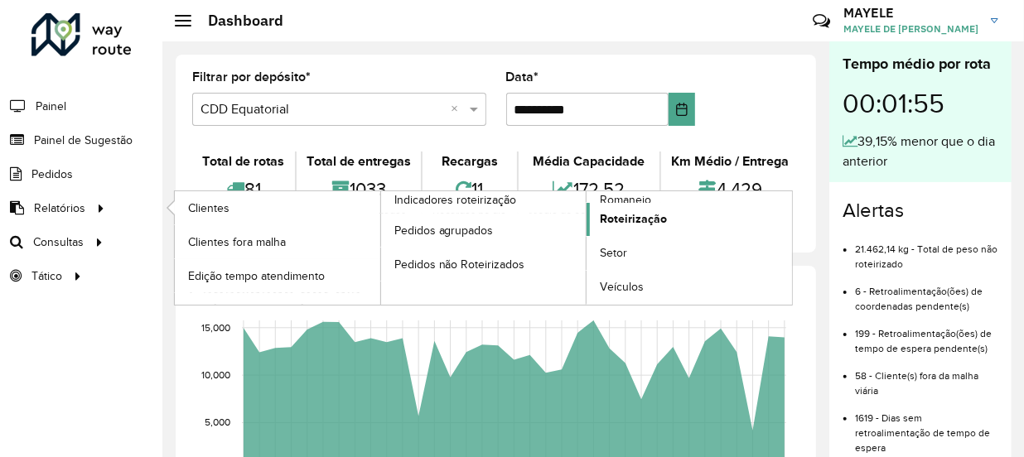
click at [678, 219] on link "Roteirização" at bounding box center [688, 219] width 205 height 33
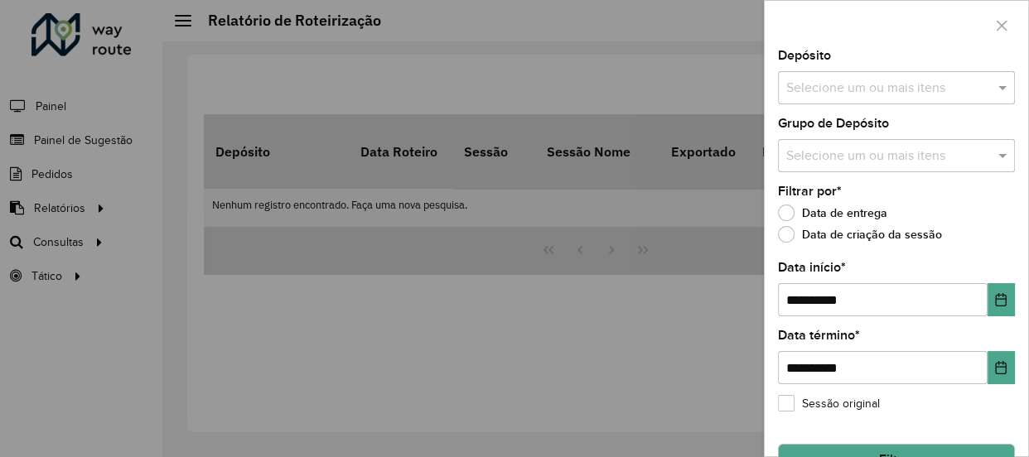
click at [838, 85] on input "text" at bounding box center [888, 89] width 212 height 20
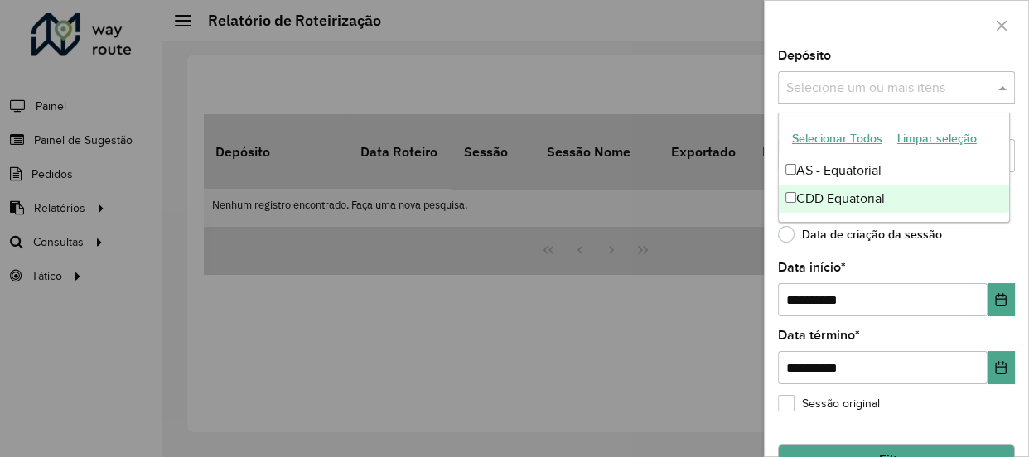
click at [833, 208] on div "CDD Equatorial" at bounding box center [894, 199] width 231 height 28
click at [982, 265] on div "**********" at bounding box center [896, 289] width 237 height 55
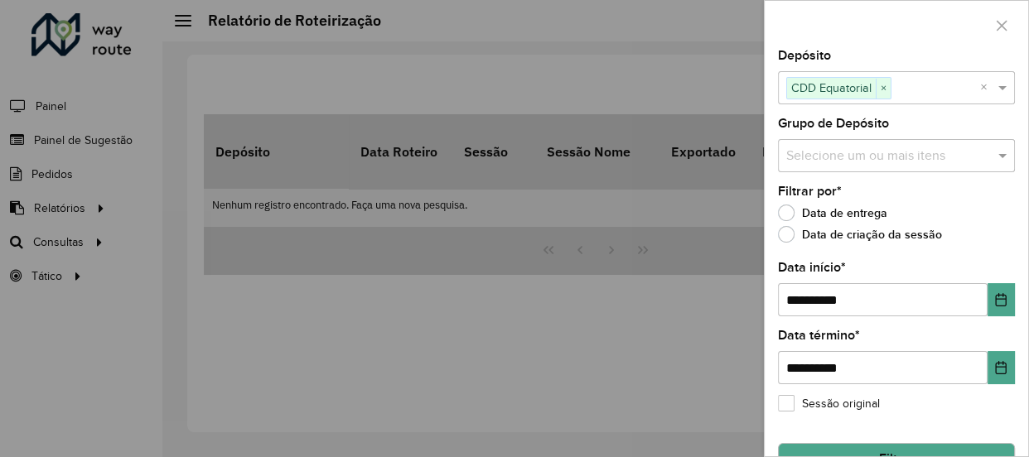
scroll to position [38, 0]
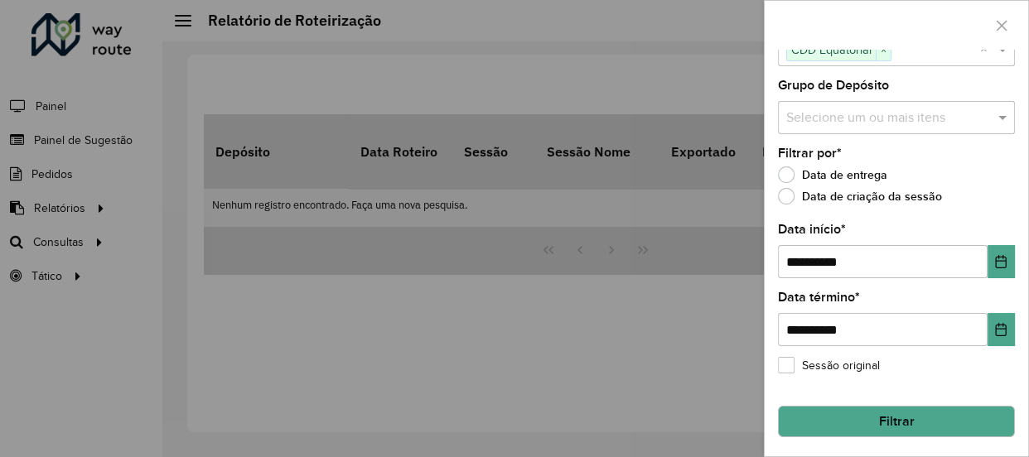
click at [937, 413] on button "Filtrar" at bounding box center [896, 421] width 237 height 31
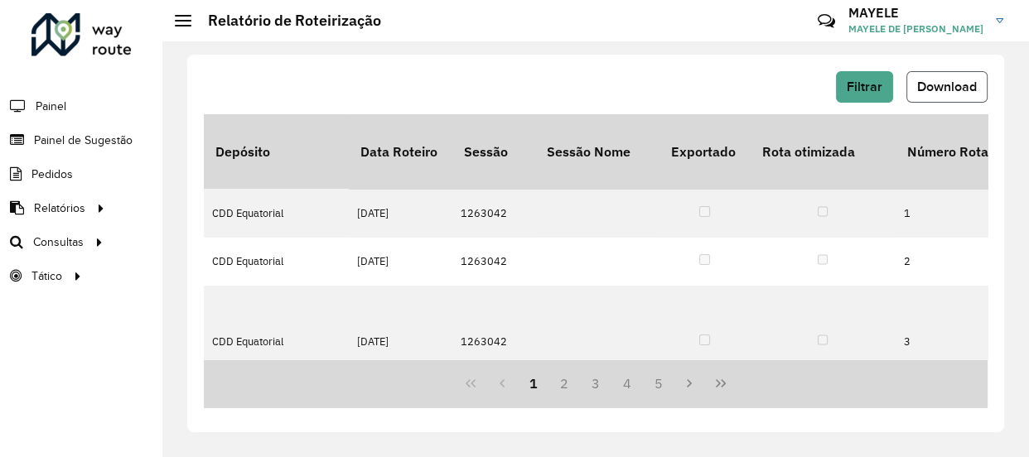
click at [942, 84] on span "Download" at bounding box center [947, 87] width 60 height 14
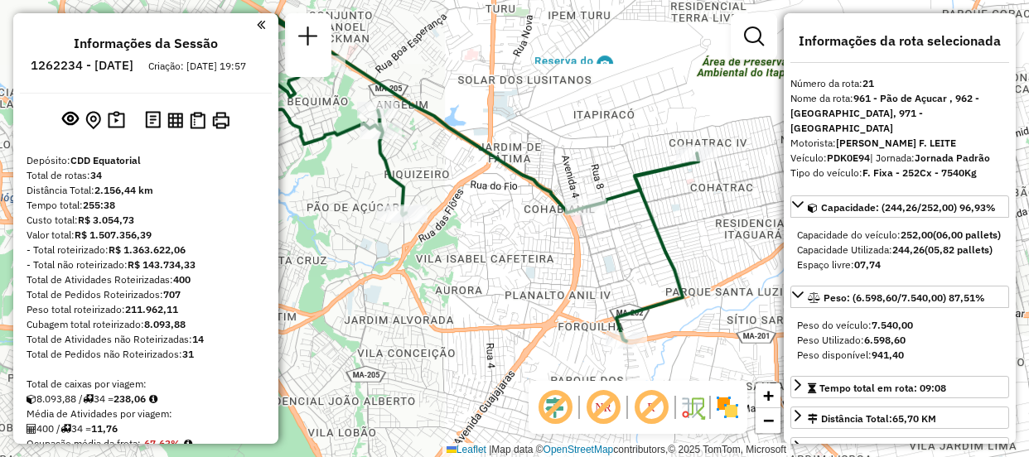
select select "**********"
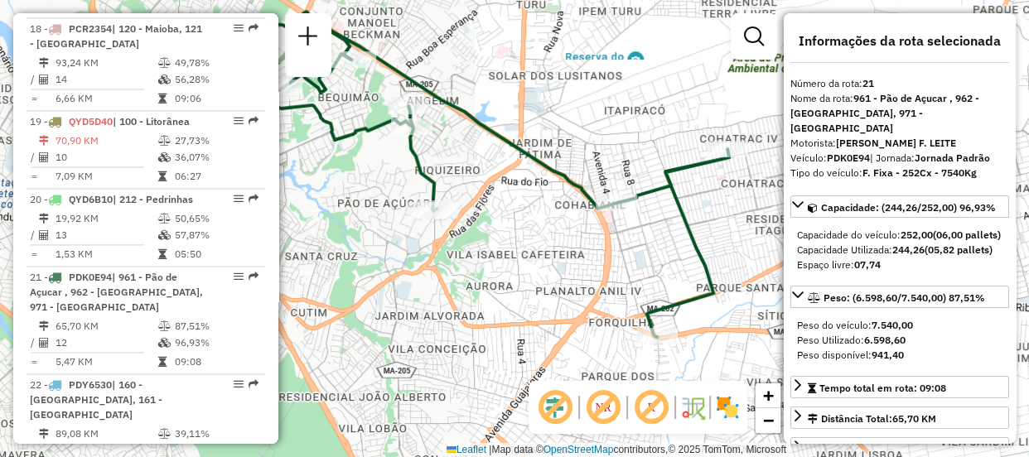
click at [756, 257] on div "Janela de atendimento Grade de atendimento Capacidade Transportadoras Veículos …" at bounding box center [514, 228] width 1029 height 457
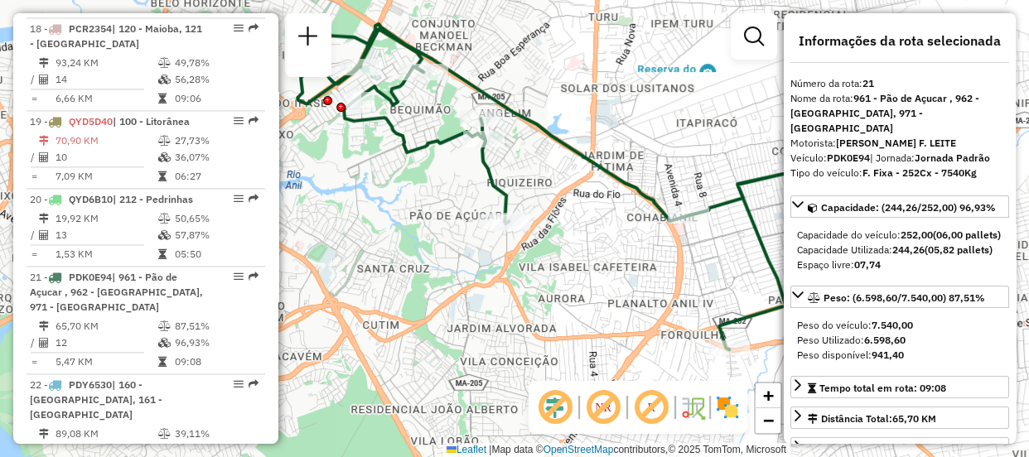
drag, startPoint x: 588, startPoint y: 229, endPoint x: 660, endPoint y: 241, distance: 73.1
click at [660, 241] on div "Janela de atendimento Grade de atendimento Capacidade Transportadoras Veículos …" at bounding box center [514, 228] width 1029 height 457
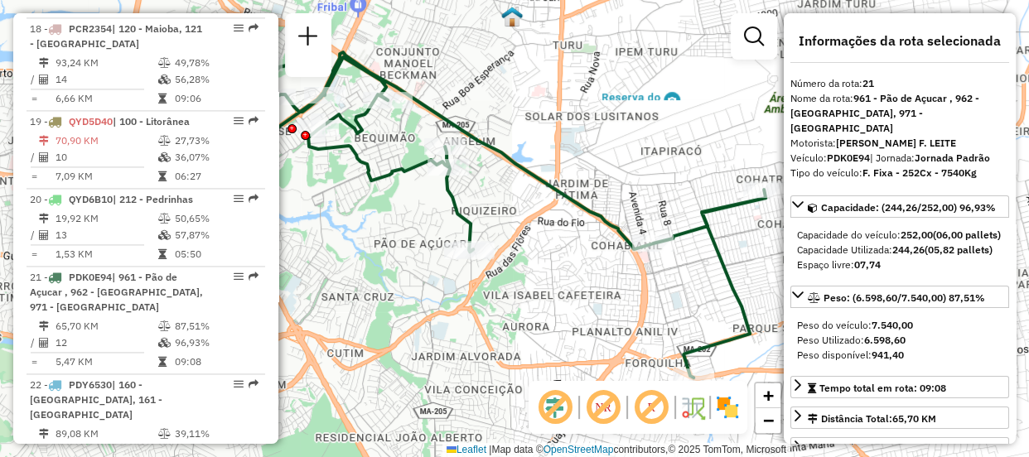
drag, startPoint x: 590, startPoint y: 249, endPoint x: 557, endPoint y: 276, distance: 42.4
click at [559, 276] on div "Janela de atendimento Grade de atendimento Capacidade Transportadoras Veículos …" at bounding box center [514, 228] width 1029 height 457
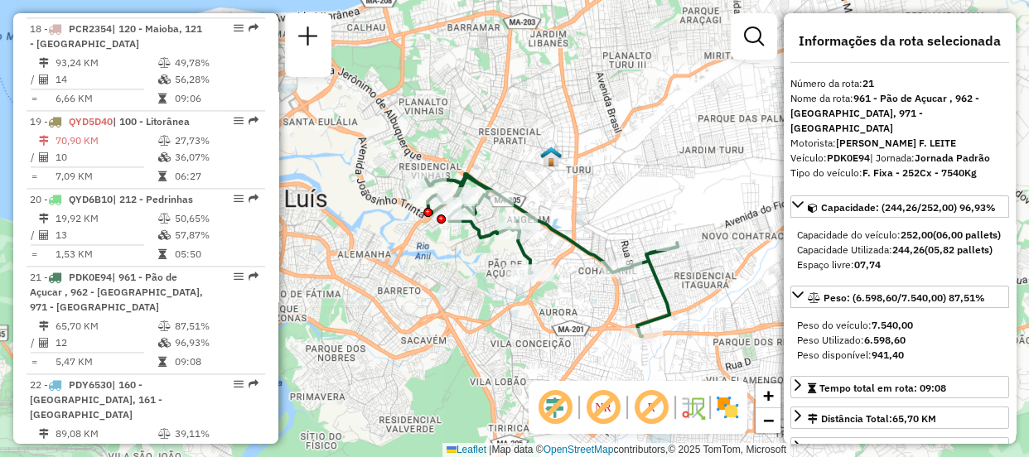
drag, startPoint x: 584, startPoint y: 279, endPoint x: 604, endPoint y: 290, distance: 22.6
click at [604, 290] on div "Janela de atendimento Grade de atendimento Capacidade Transportadoras Veículos …" at bounding box center [514, 228] width 1029 height 457
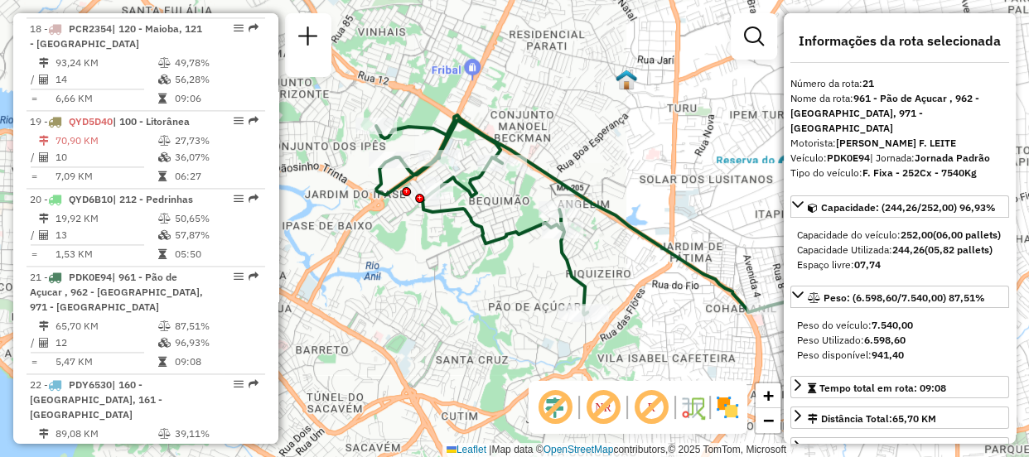
drag, startPoint x: 514, startPoint y: 272, endPoint x: 608, endPoint y: 270, distance: 93.6
click at [610, 272] on div "Janela de atendimento Grade de atendimento Capacidade Transportadoras Veículos …" at bounding box center [514, 228] width 1029 height 457
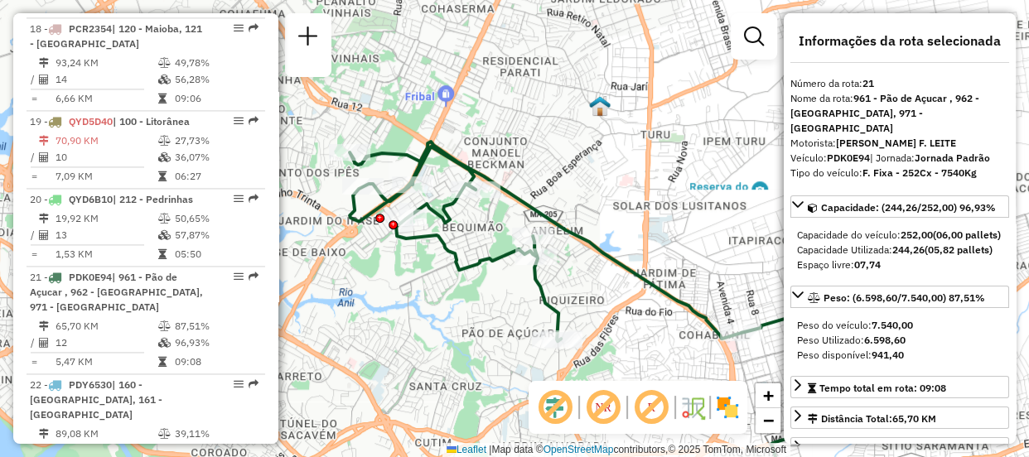
drag, startPoint x: 605, startPoint y: 271, endPoint x: 528, endPoint y: 320, distance: 90.5
click at [578, 278] on div "Janela de atendimento Grade de atendimento Capacidade Transportadoras Veículos …" at bounding box center [514, 228] width 1029 height 457
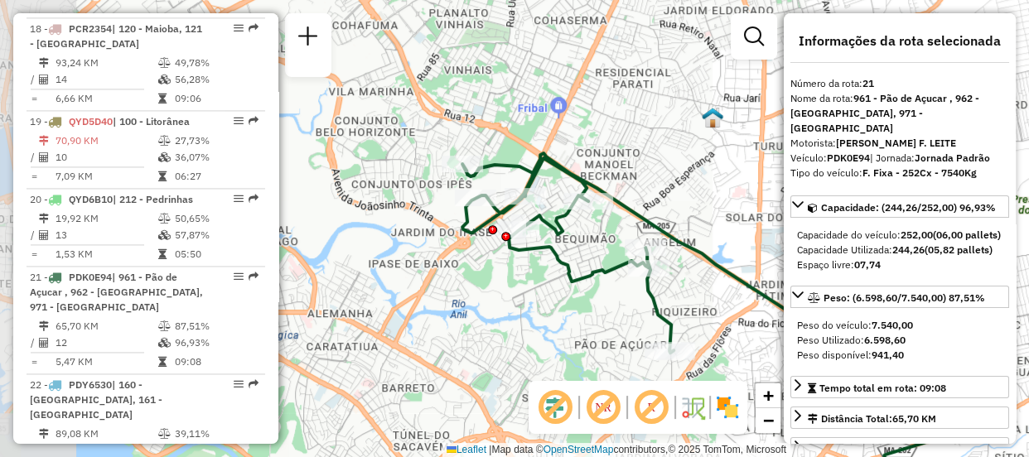
drag, startPoint x: 472, startPoint y: 292, endPoint x: 577, endPoint y: 295, distance: 104.4
click at [580, 295] on div "Janela de atendimento Grade de atendimento Capacidade Transportadoras Veículos …" at bounding box center [514, 228] width 1029 height 457
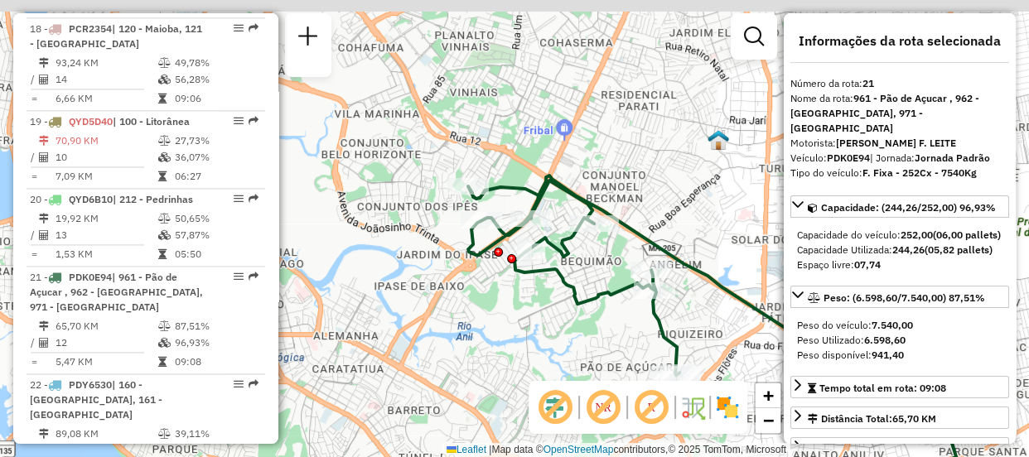
drag, startPoint x: 489, startPoint y: 271, endPoint x: 499, endPoint y: 307, distance: 38.0
click at [499, 307] on div "Janela de atendimento Grade de atendimento Capacidade Transportadoras Veículos …" at bounding box center [514, 228] width 1029 height 457
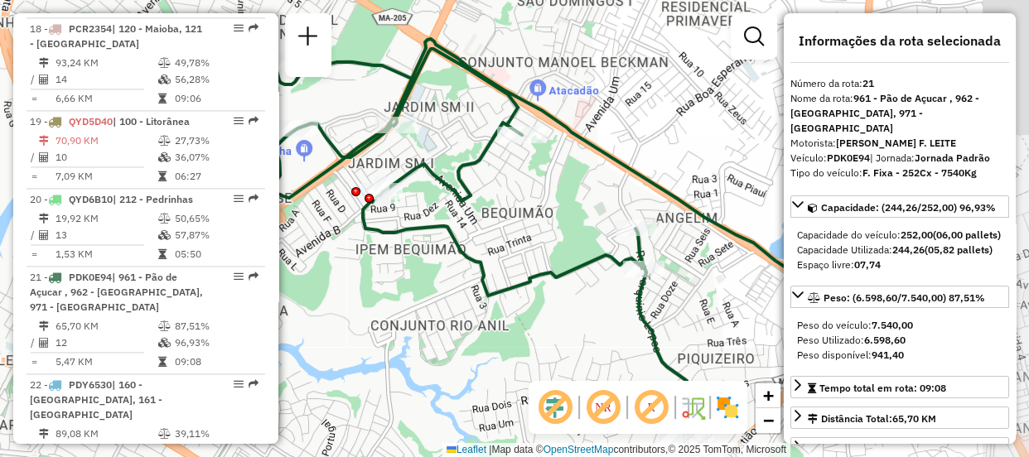
drag, startPoint x: 555, startPoint y: 271, endPoint x: 357, endPoint y: 143, distance: 235.5
click at [357, 143] on icon at bounding box center [608, 210] width 677 height 342
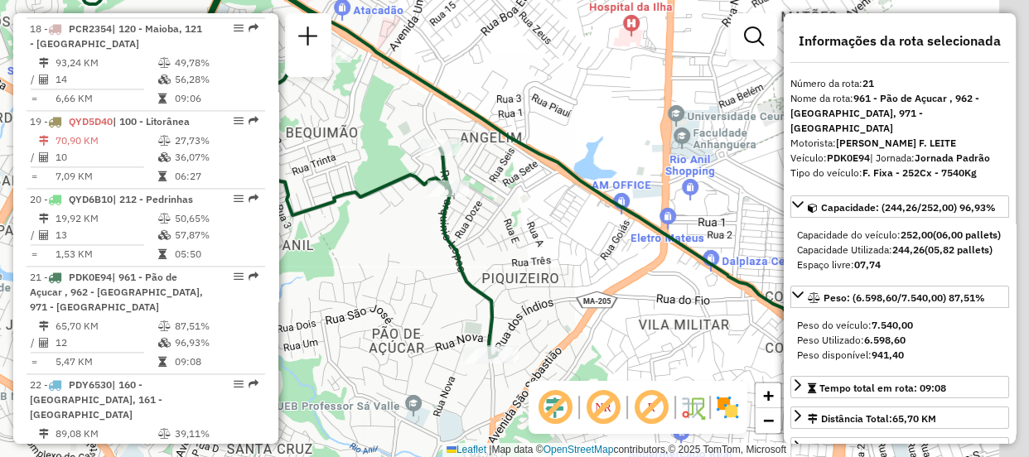
drag, startPoint x: 609, startPoint y: 192, endPoint x: 417, endPoint y: 115, distance: 206.3
click at [417, 115] on div "Janela de atendimento Grade de atendimento Capacidade Transportadoras Veículos …" at bounding box center [514, 228] width 1029 height 457
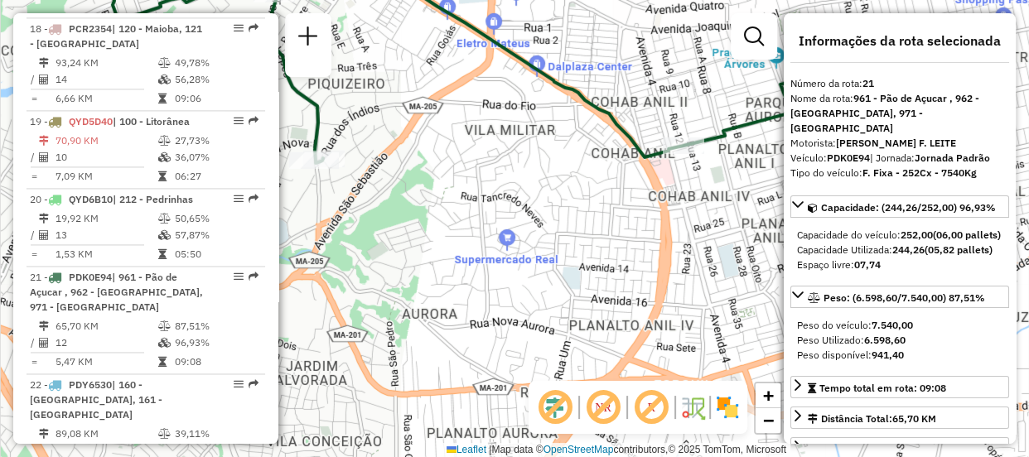
drag, startPoint x: 617, startPoint y: 256, endPoint x: 452, endPoint y: 64, distance: 253.2
click at [452, 64] on div "Janela de atendimento Grade de atendimento Capacidade Transportadoras Veículos …" at bounding box center [514, 228] width 1029 height 457
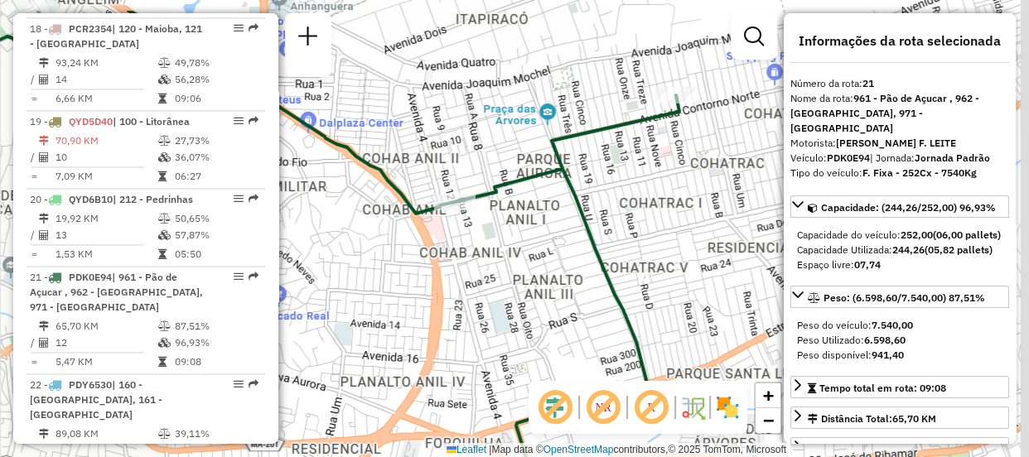
drag, startPoint x: 712, startPoint y: 220, endPoint x: 482, endPoint y: 276, distance: 236.1
click at [482, 276] on div "Janela de atendimento Grade de atendimento Capacidade Transportadoras Veículos …" at bounding box center [514, 228] width 1029 height 457
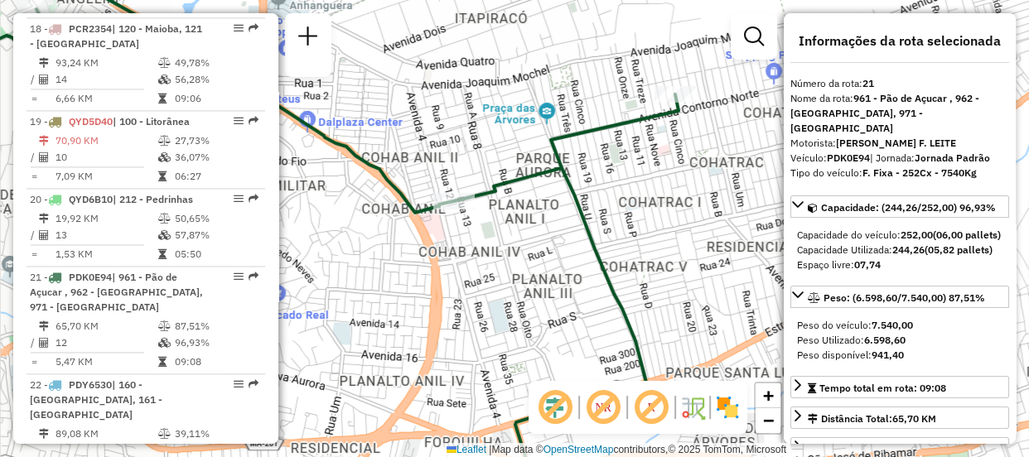
drag, startPoint x: 672, startPoint y: 297, endPoint x: 683, endPoint y: 244, distance: 54.3
click at [683, 244] on div "Janela de atendimento Grade de atendimento Capacidade Transportadoras Veículos …" at bounding box center [514, 228] width 1029 height 457
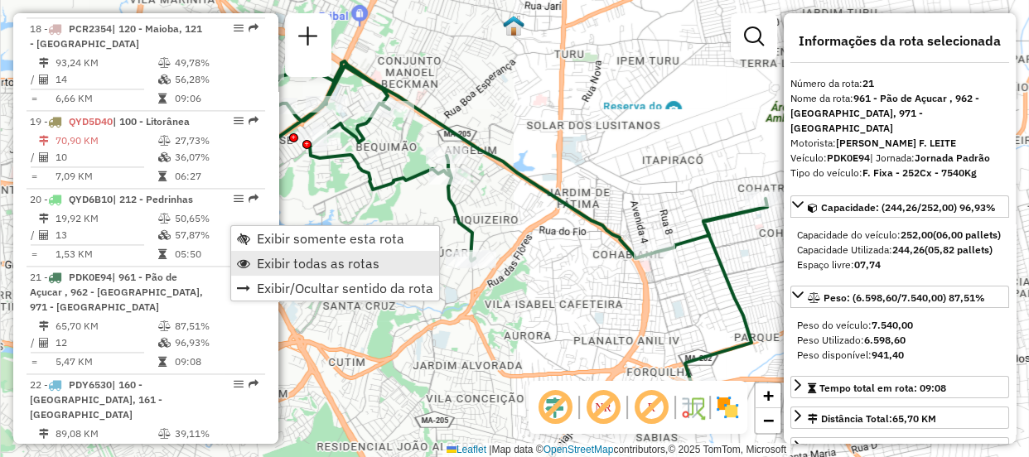
click at [263, 263] on span "Exibir todas as rotas" at bounding box center [318, 263] width 123 height 13
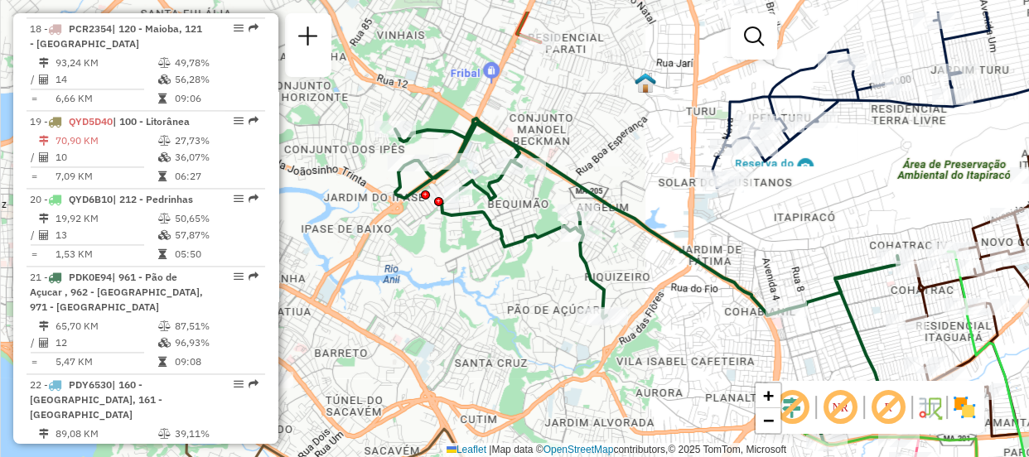
drag, startPoint x: 688, startPoint y: 303, endPoint x: 819, endPoint y: 360, distance: 143.6
click at [819, 360] on div "Janela de atendimento Grade de atendimento Capacidade Transportadoras Veículos …" at bounding box center [514, 228] width 1029 height 457
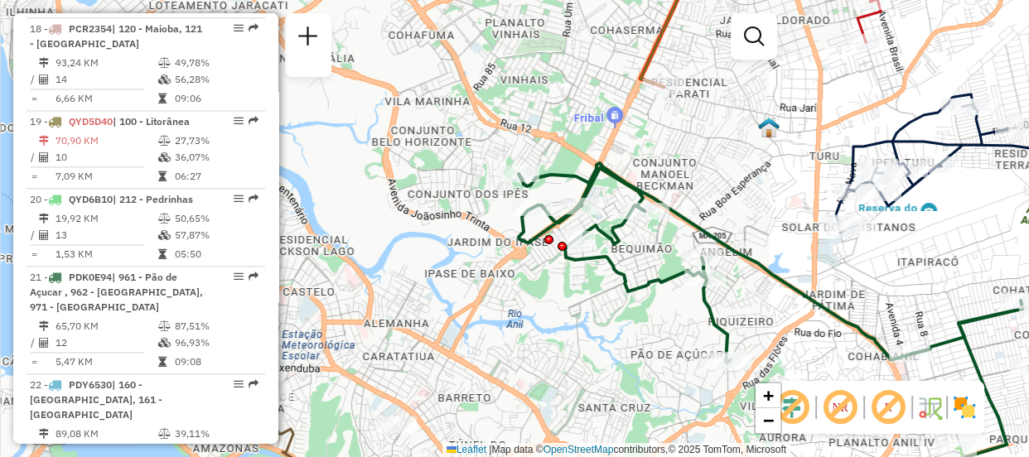
drag, startPoint x: 520, startPoint y: 94, endPoint x: 644, endPoint y: 138, distance: 131.3
click at [644, 138] on div "Janela de atendimento Grade de atendimento Capacidade Transportadoras Veículos …" at bounding box center [514, 228] width 1029 height 457
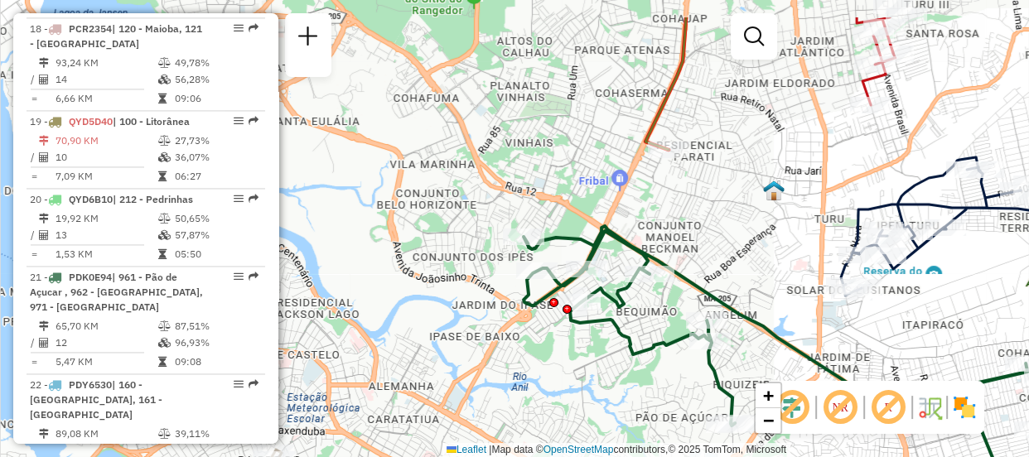
drag, startPoint x: 659, startPoint y: 163, endPoint x: 657, endPoint y: 220, distance: 56.4
click at [664, 220] on div "Janela de atendimento Grade de atendimento Capacidade Transportadoras Veículos …" at bounding box center [514, 228] width 1029 height 457
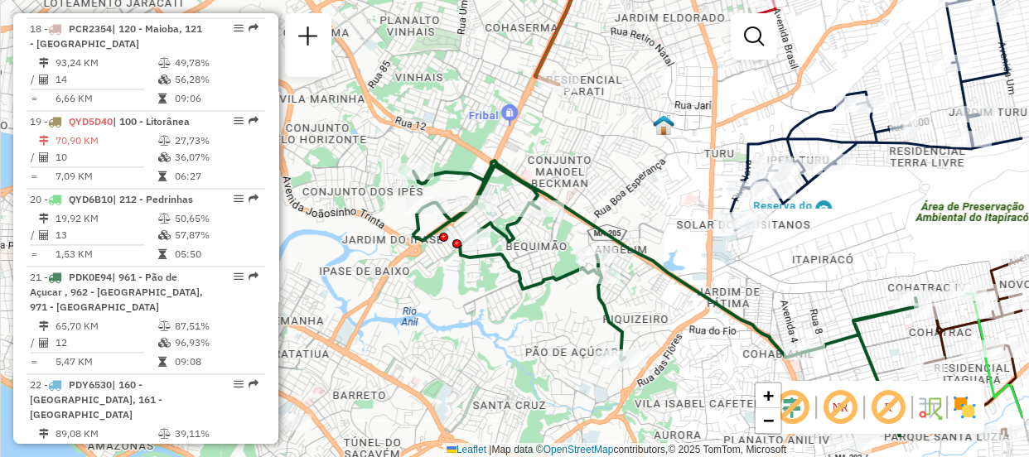
drag, startPoint x: 662, startPoint y: 186, endPoint x: 548, endPoint y: 146, distance: 120.2
click at [563, 144] on div "Janela de atendimento Grade de atendimento Capacidade Transportadoras Veículos …" at bounding box center [514, 228] width 1029 height 457
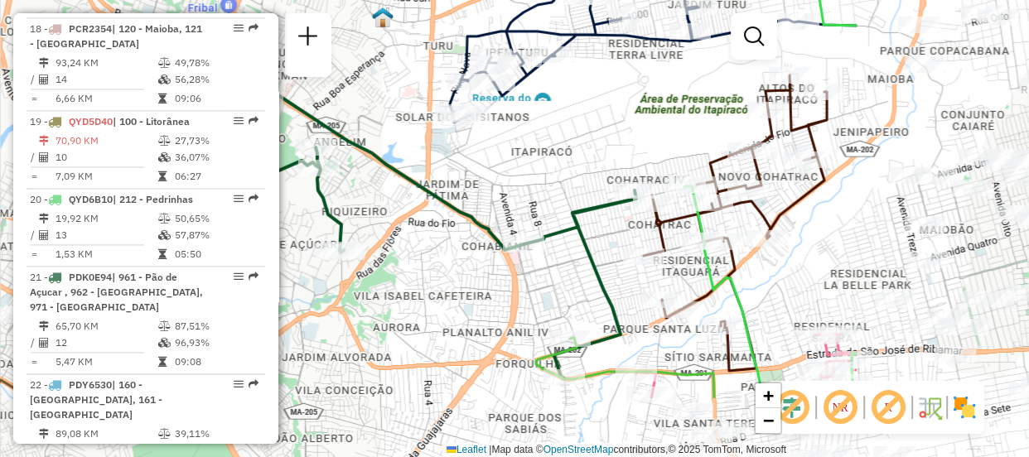
drag, startPoint x: 803, startPoint y: 315, endPoint x: 527, endPoint y: 205, distance: 297.0
click at [527, 205] on div "Janela de atendimento Grade de atendimento Capacidade Transportadoras Veículos …" at bounding box center [514, 228] width 1029 height 457
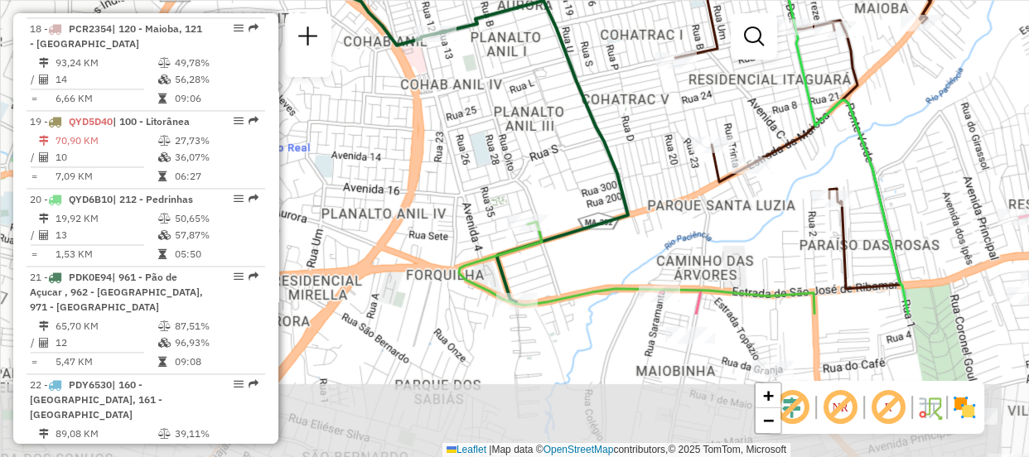
drag, startPoint x: 757, startPoint y: 316, endPoint x: 908, endPoint y: 129, distance: 239.7
click at [908, 129] on div "Janela de atendimento Grade de atendimento Capacidade Transportadoras Veículos …" at bounding box center [514, 228] width 1029 height 457
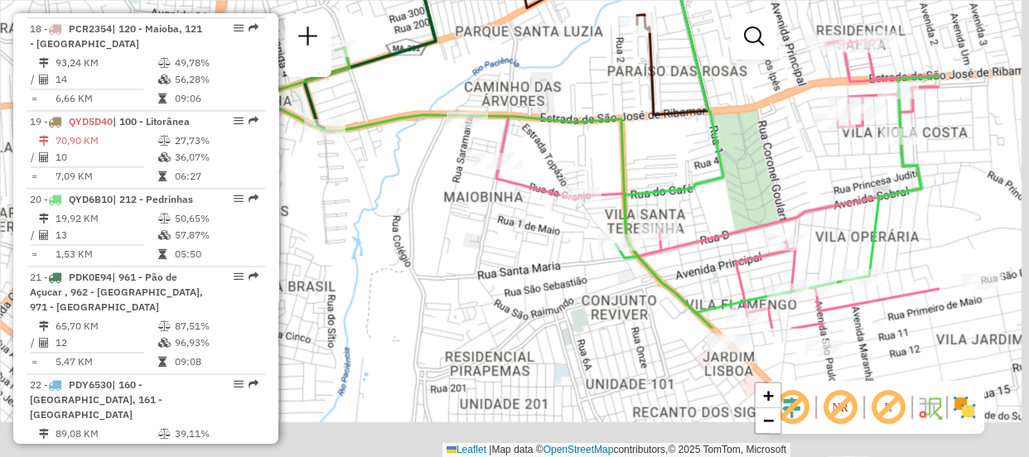
drag, startPoint x: 844, startPoint y: 323, endPoint x: 653, endPoint y: 155, distance: 254.7
click at [653, 155] on div "Janela de atendimento Grade de atendimento Capacidade Transportadoras Veículos …" at bounding box center [514, 228] width 1029 height 457
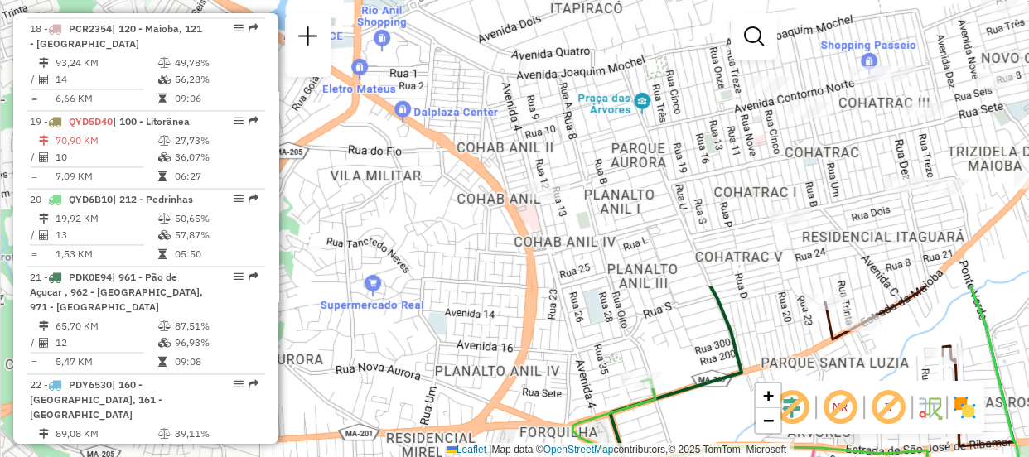
drag, startPoint x: 614, startPoint y: 162, endPoint x: 822, endPoint y: 439, distance: 346.7
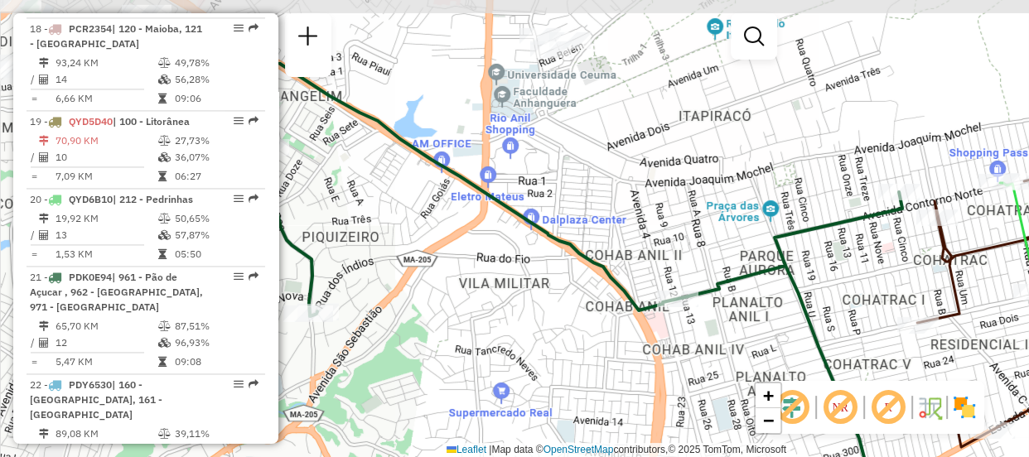
drag, startPoint x: 602, startPoint y: 211, endPoint x: 741, endPoint y: 321, distance: 176.8
click at [741, 321] on div "Janela de atendimento Grade de atendimento Capacidade Transportadoras Veículos …" at bounding box center [514, 228] width 1029 height 457
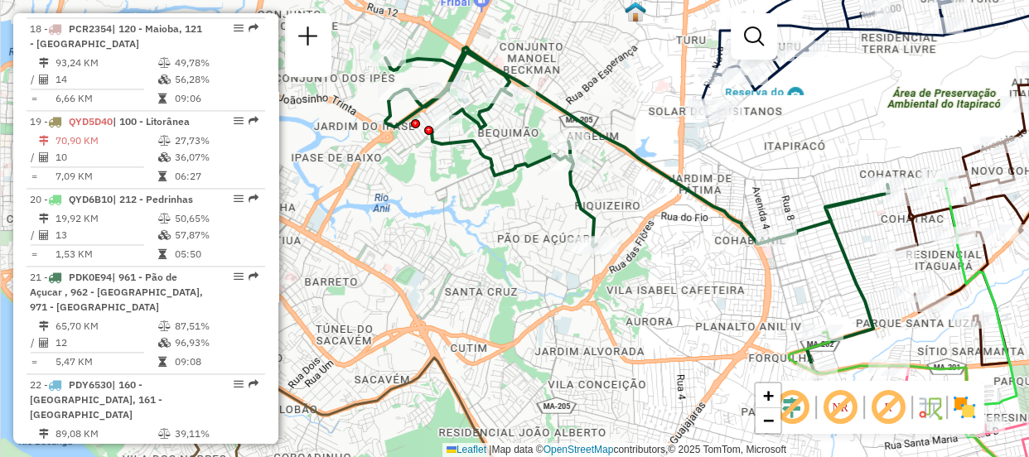
drag, startPoint x: 649, startPoint y: 169, endPoint x: 745, endPoint y: 182, distance: 97.0
click at [745, 182] on div "Janela de atendimento Grade de atendimento Capacidade Transportadoras Veículos …" at bounding box center [514, 228] width 1029 height 457
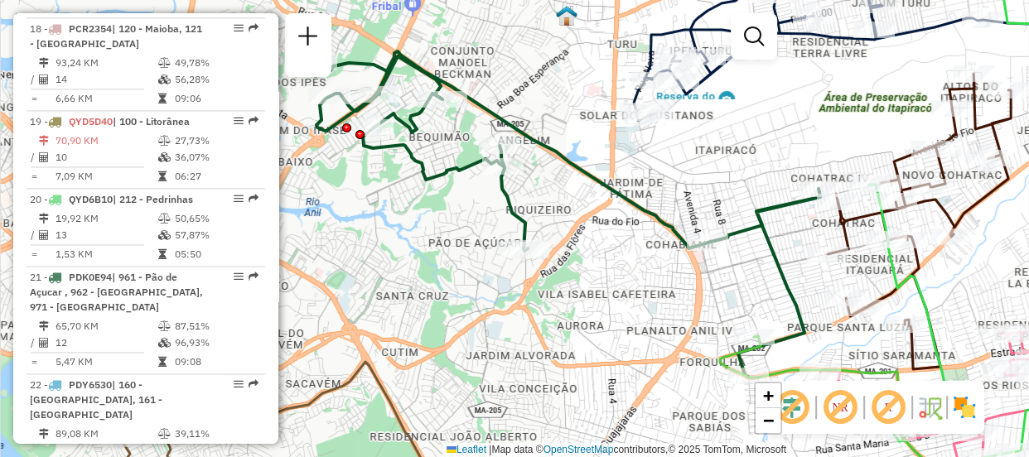
drag, startPoint x: 518, startPoint y: 252, endPoint x: 446, endPoint y: 257, distance: 71.4
click at [446, 257] on div "Janela de atendimento Grade de atendimento Capacidade Transportadoras Veículos …" at bounding box center [514, 228] width 1029 height 457
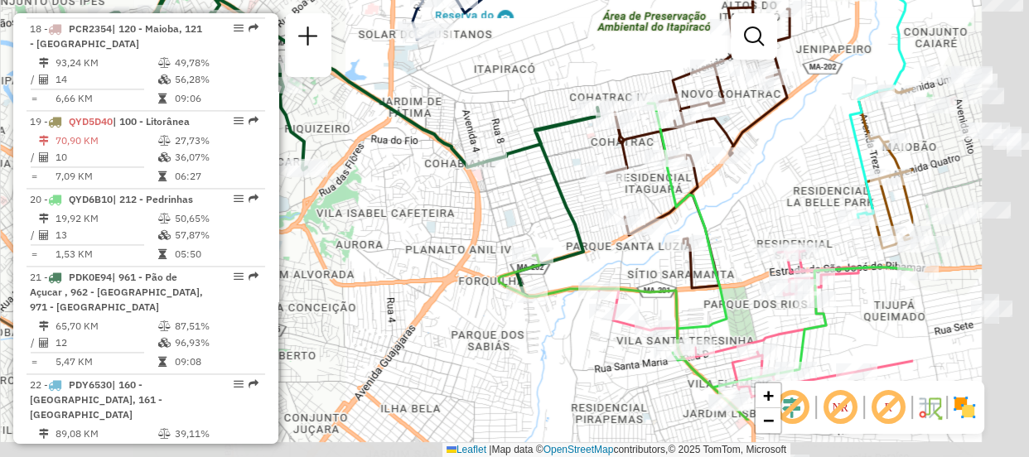
drag, startPoint x: 616, startPoint y: 294, endPoint x: 403, endPoint y: 205, distance: 230.9
click at [397, 207] on div "Janela de atendimento Grade de atendimento Capacidade Transportadoras Veículos …" at bounding box center [514, 228] width 1029 height 457
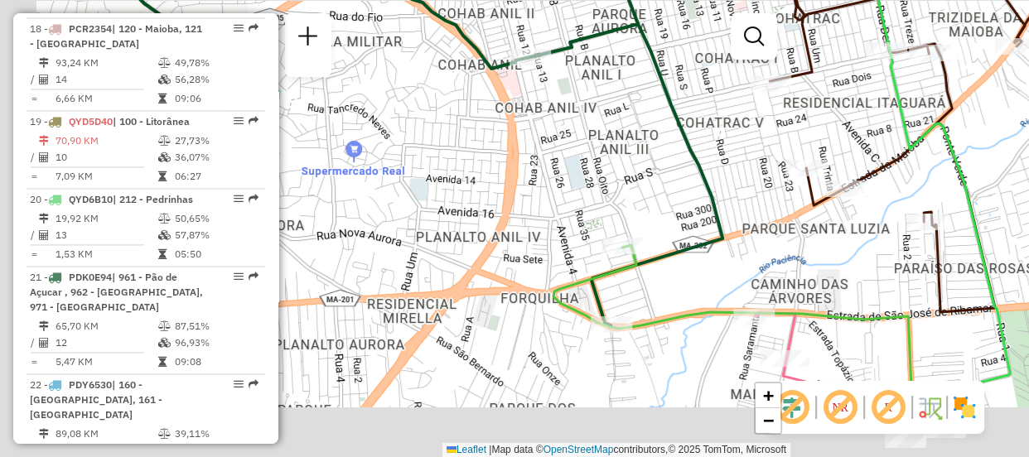
drag, startPoint x: 728, startPoint y: 225, endPoint x: 824, endPoint y: 157, distance: 117.7
click at [824, 157] on div "Janela de atendimento Grade de atendimento Capacidade Transportadoras Veículos …" at bounding box center [514, 228] width 1029 height 457
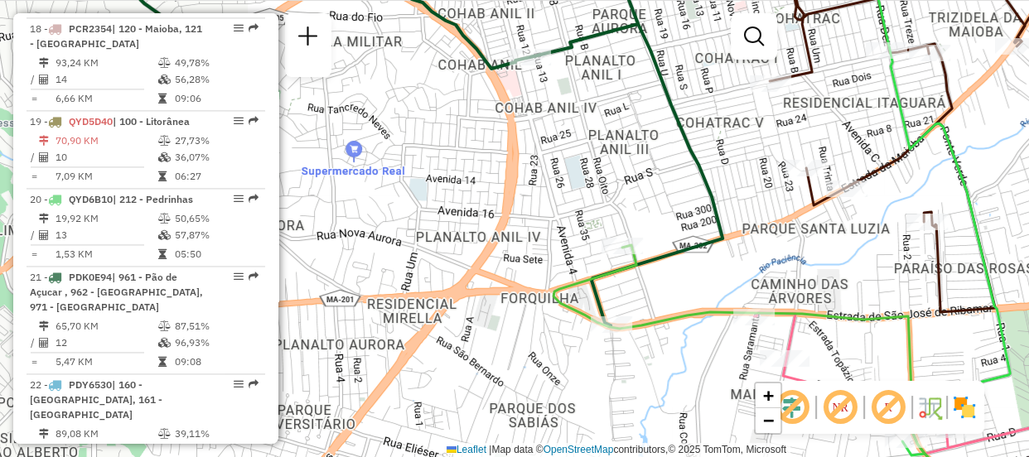
click at [623, 203] on div "Janela de atendimento Grade de atendimento Capacidade Transportadoras Veículos …" at bounding box center [514, 228] width 1029 height 457
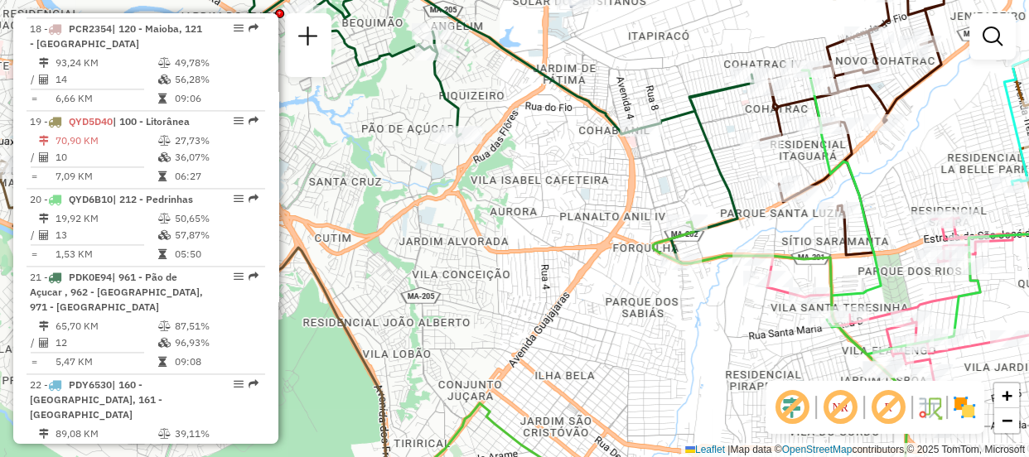
drag, startPoint x: 586, startPoint y: 162, endPoint x: 665, endPoint y: 191, distance: 83.9
click at [665, 191] on div "Janela de atendimento Grade de atendimento Capacidade Transportadoras Veículos …" at bounding box center [514, 228] width 1029 height 457
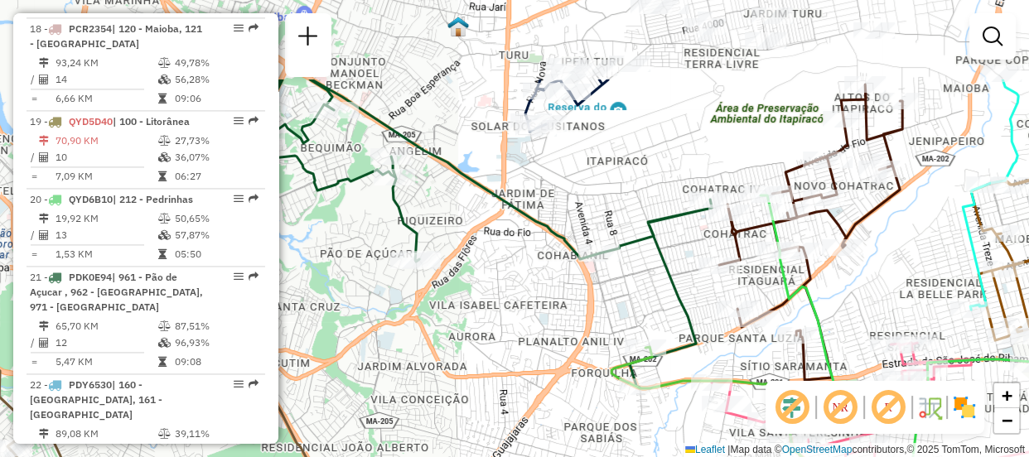
drag, startPoint x: 577, startPoint y: 253, endPoint x: 519, endPoint y: 364, distance: 124.8
click at [519, 364] on div "Janela de atendimento Grade de atendimento Capacidade Transportadoras Veículos …" at bounding box center [514, 228] width 1029 height 457
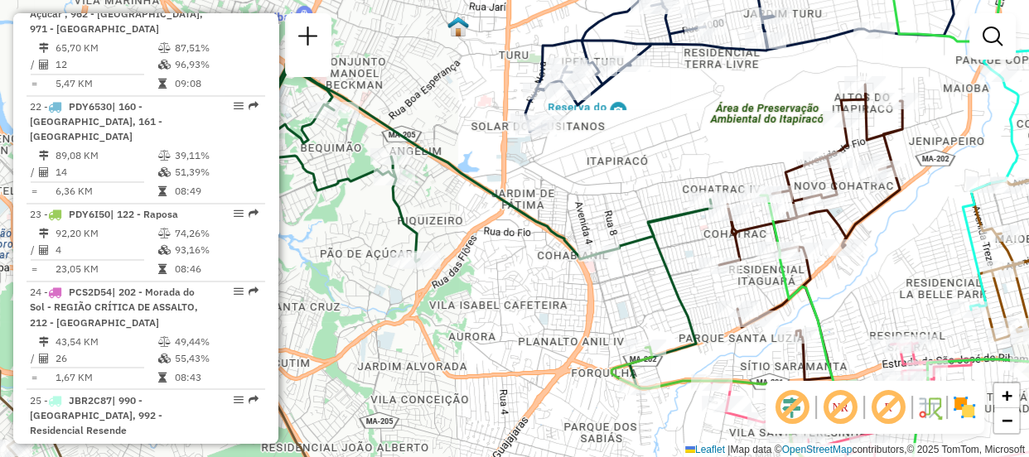
scroll to position [1077, 0]
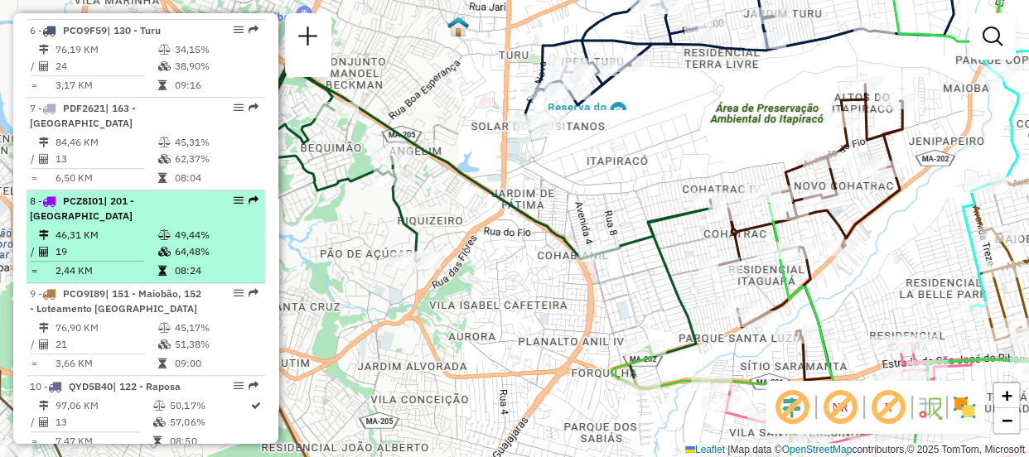
click at [139, 244] on td "46,31 KM" at bounding box center [106, 235] width 103 height 17
select select "**********"
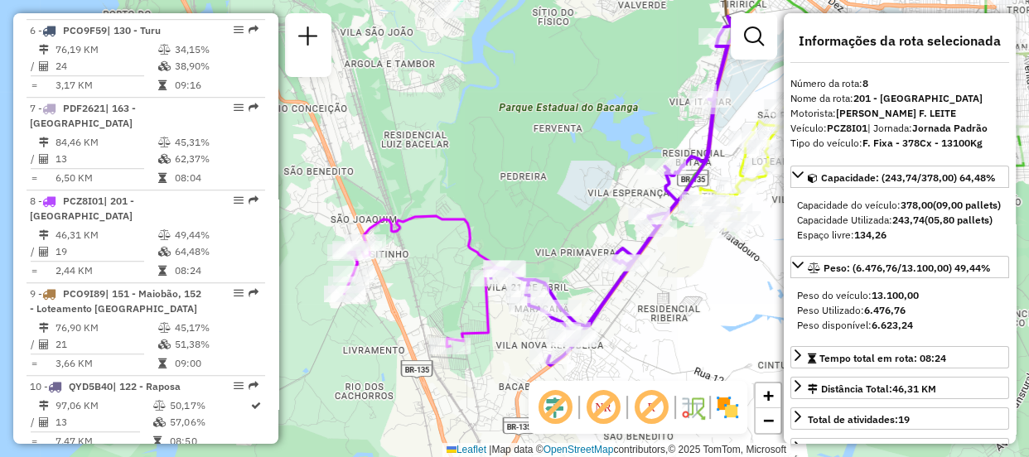
drag, startPoint x: 588, startPoint y: 301, endPoint x: 671, endPoint y: 267, distance: 89.5
click at [671, 267] on div "Janela de atendimento Grade de atendimento Capacidade Transportadoras Veículos …" at bounding box center [514, 228] width 1029 height 457
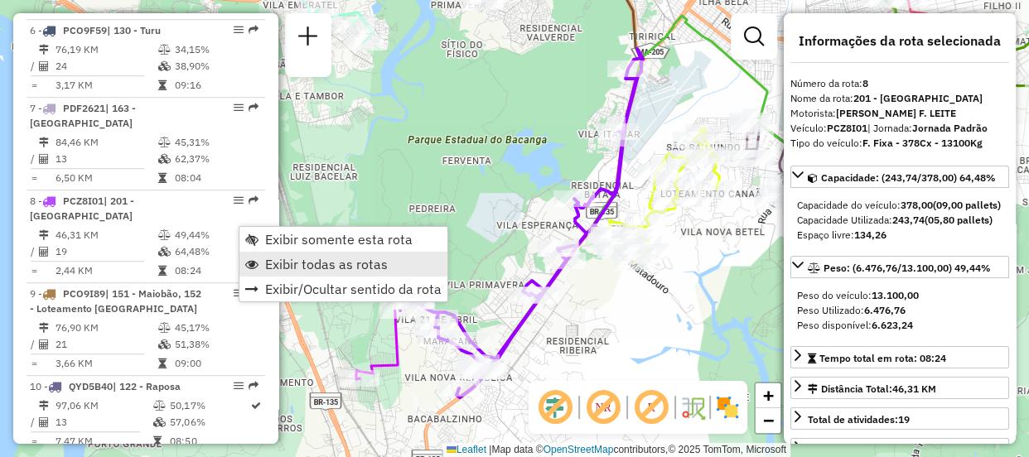
click at [284, 265] on span "Exibir todas as rotas" at bounding box center [326, 264] width 123 height 13
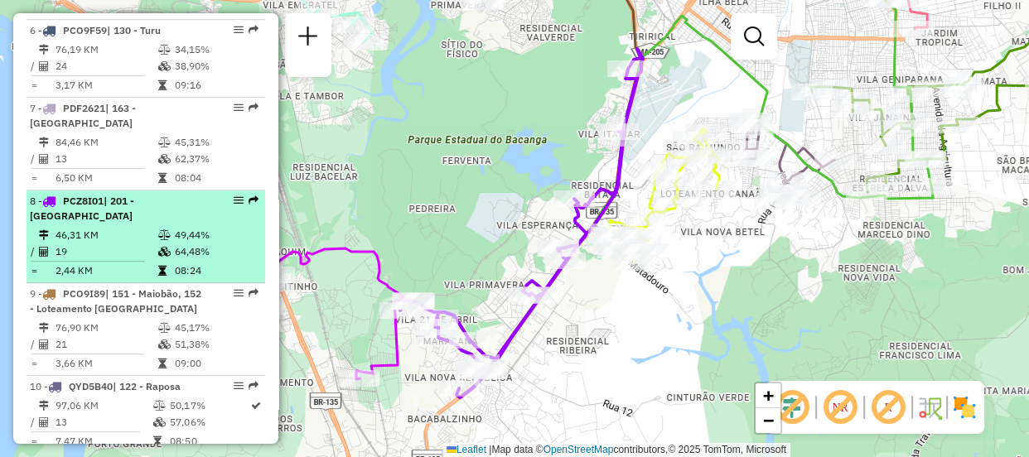
select select "**********"
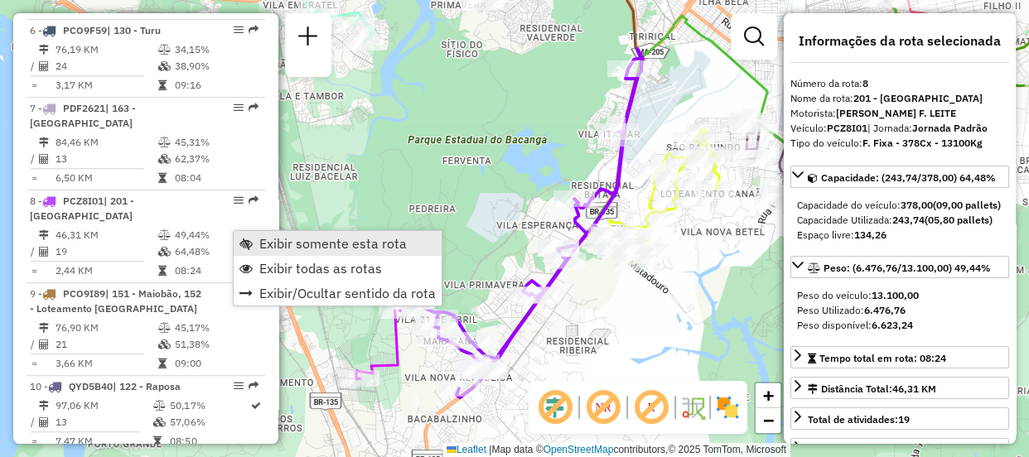
click at [311, 239] on span "Exibir somente esta rota" at bounding box center [332, 243] width 147 height 13
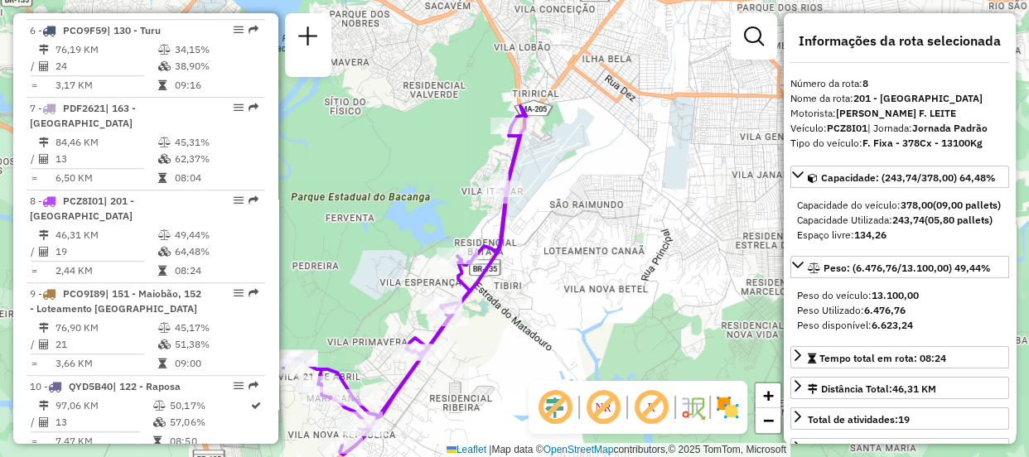
drag, startPoint x: 593, startPoint y: 314, endPoint x: 471, endPoint y: 378, distance: 137.5
click at [471, 378] on div "Janela de atendimento Grade de atendimento Capacidade Transportadoras Veículos …" at bounding box center [514, 228] width 1029 height 457
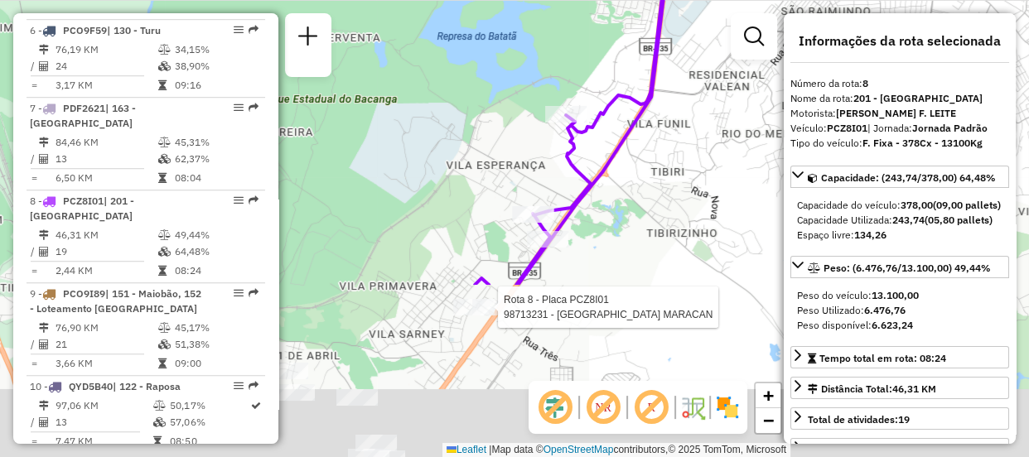
drag, startPoint x: 574, startPoint y: 194, endPoint x: 736, endPoint y: -33, distance: 278.6
click at [736, 0] on html "Aguarde... Pop-up bloqueado! Seu navegador bloqueou automáticamente a abertura …" at bounding box center [514, 228] width 1029 height 457
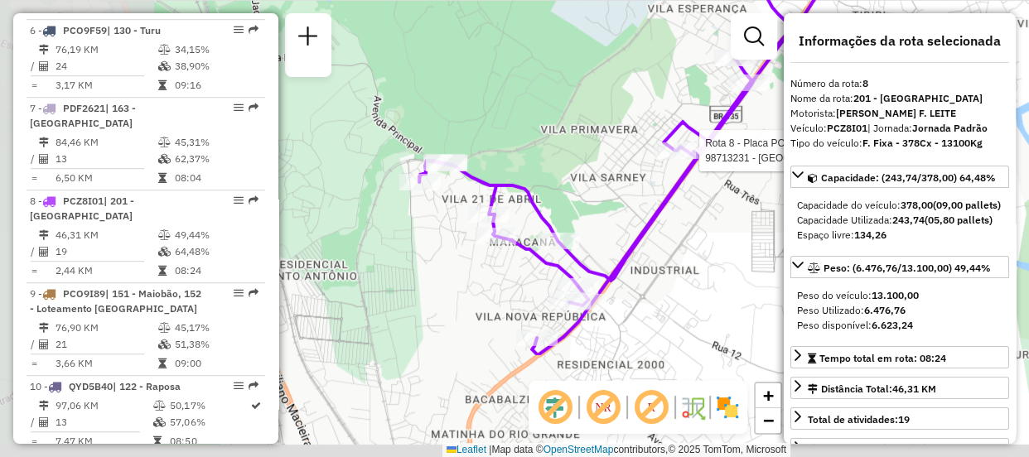
drag, startPoint x: 501, startPoint y: 379, endPoint x: 721, endPoint y: 169, distance: 303.5
click at [722, 171] on div "Rota 8 - Placa PCZ8I01 98713231 - CHURRASCARIA MARACAN Janela de atendimento Gr…" at bounding box center [514, 228] width 1029 height 457
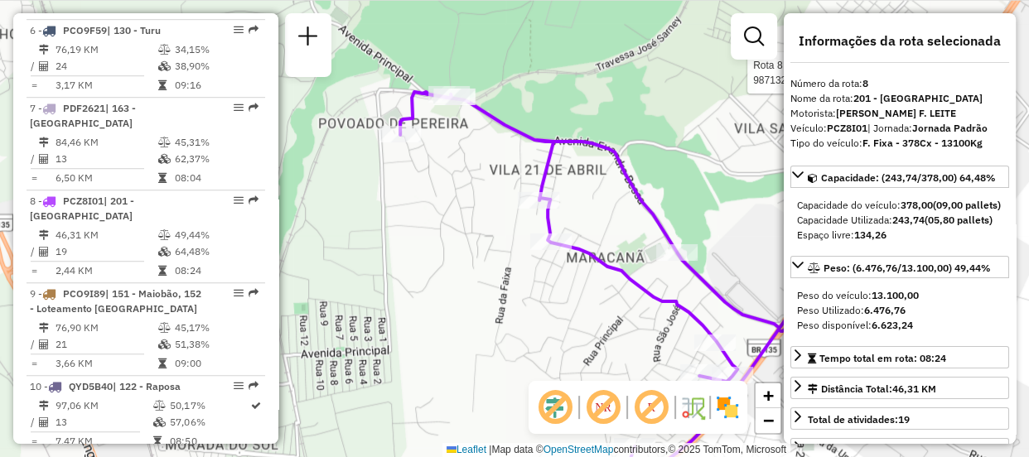
drag, startPoint x: 498, startPoint y: 273, endPoint x: 599, endPoint y: 370, distance: 140.6
click at [599, 370] on div "Rota 8 - Placa PCZ8I01 98713231 - CHURRASCARIA MARACAN Janela de atendimento Gr…" at bounding box center [514, 228] width 1029 height 457
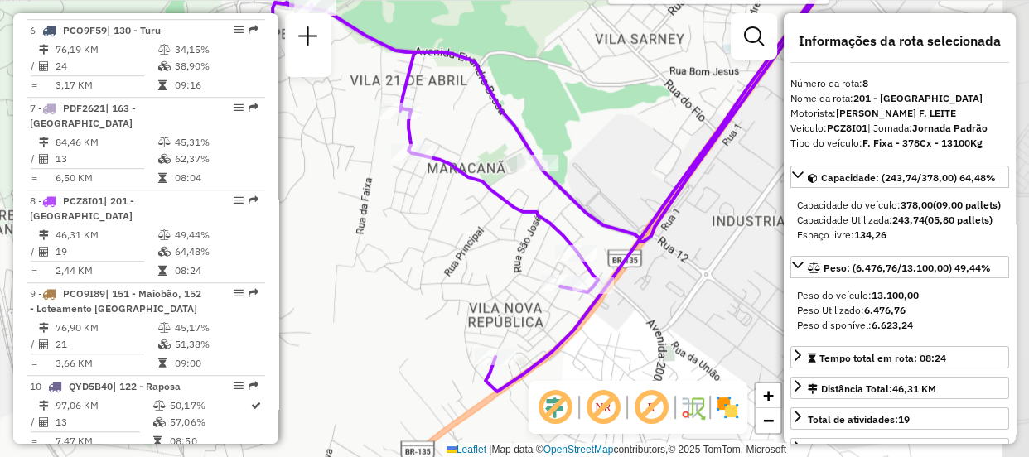
drag, startPoint x: 527, startPoint y: 348, endPoint x: 388, endPoint y: 258, distance: 165.4
click at [388, 258] on div "Rota 8 - Placa PCZ8I01 98713231 - CHURRASCARIA MARACAN Janela de atendimento Gr…" at bounding box center [514, 228] width 1029 height 457
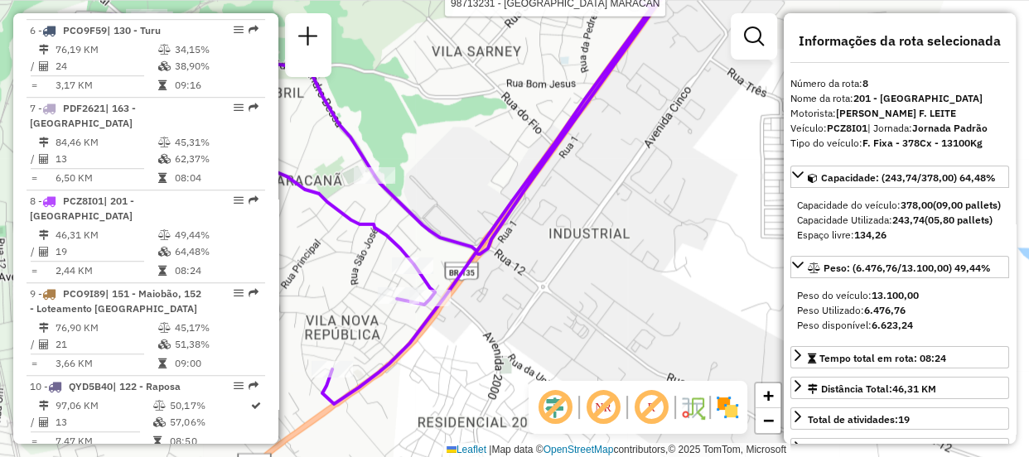
drag, startPoint x: 672, startPoint y: 352, endPoint x: 463, endPoint y: 379, distance: 210.5
click at [463, 379] on div "Rota 8 - Placa PCZ8I01 98713231 - CHURRASCARIA MARACAN Janela de atendimento Gr…" at bounding box center [514, 228] width 1029 height 457
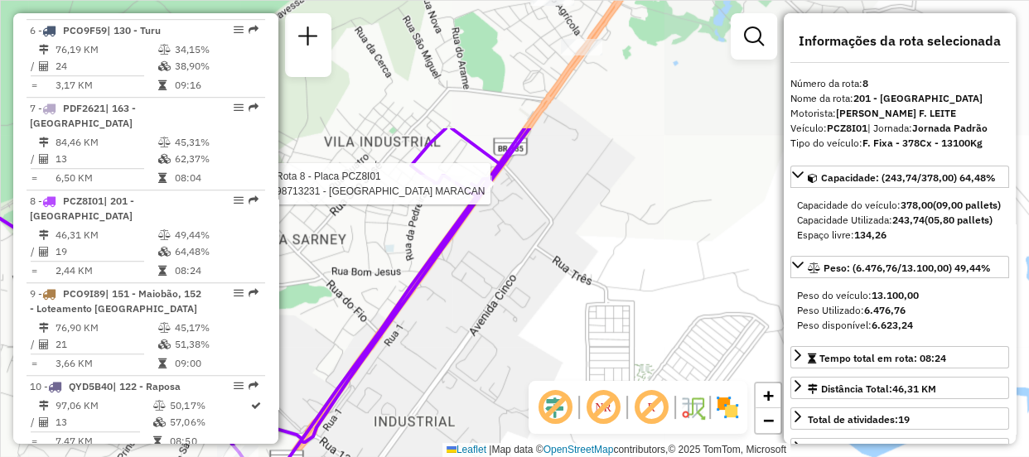
drag, startPoint x: 634, startPoint y: 205, endPoint x: 507, endPoint y: 379, distance: 215.2
click at [507, 379] on div "Rota 8 - Placa PCZ8I01 98713231 - CHURRASCARIA MARACAN Janela de atendimento Gr…" at bounding box center [514, 228] width 1029 height 457
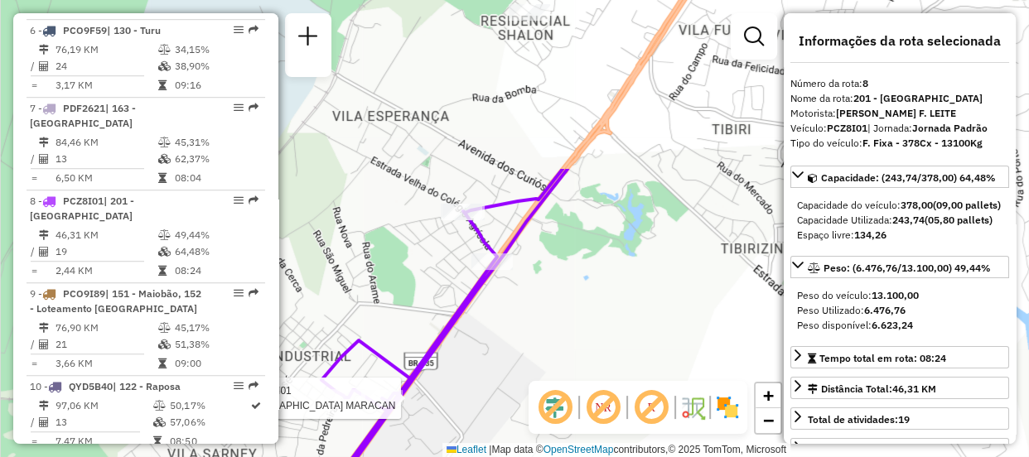
drag, startPoint x: 548, startPoint y: 118, endPoint x: 457, endPoint y: 331, distance: 232.0
click at [457, 331] on icon at bounding box center [201, 443] width 734 height 548
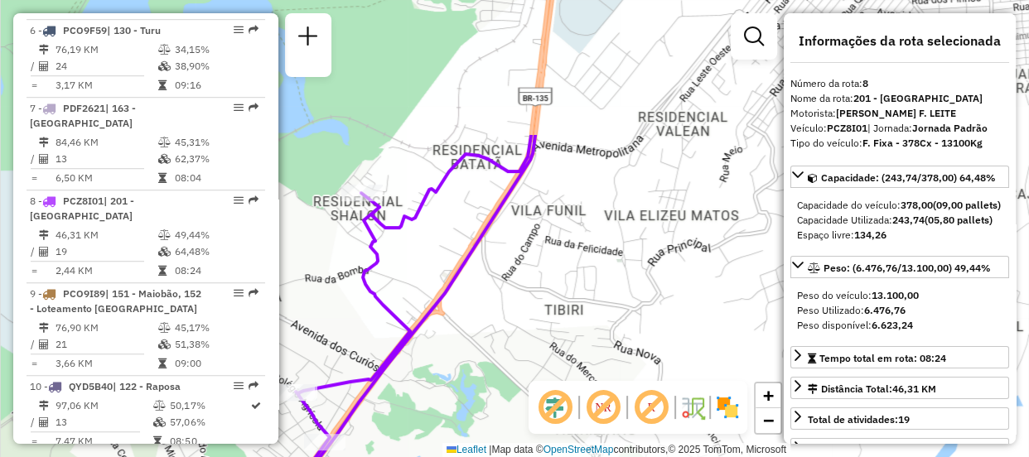
drag, startPoint x: 658, startPoint y: 175, endPoint x: 489, endPoint y: 358, distance: 249.1
click at [489, 358] on div "Rota 8 - Placa PCZ8I01 98713231 - CHURRASCARIA MARACAN Janela de atendimento Gr…" at bounding box center [514, 228] width 1029 height 457
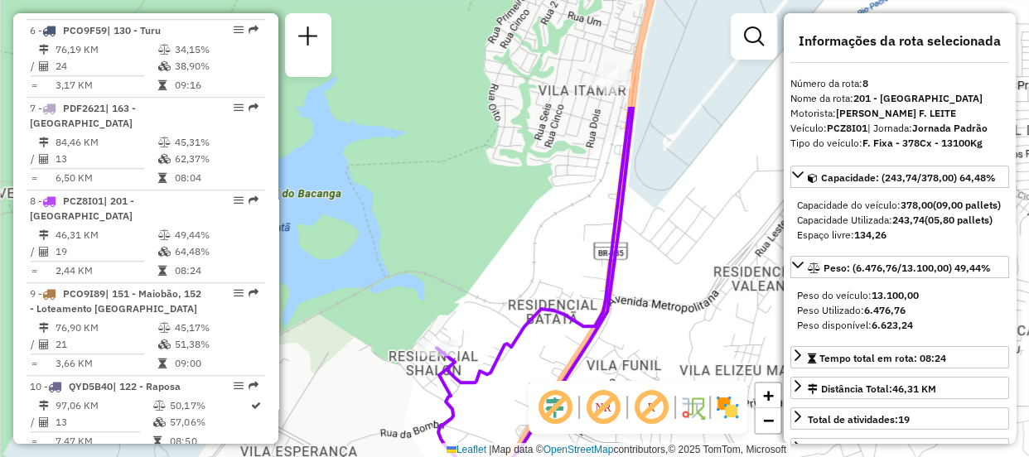
drag, startPoint x: 638, startPoint y: 187, endPoint x: 663, endPoint y: 242, distance: 60.1
click at [715, 340] on div "Rota 8 - Placa PCZ8I01 98713231 - CHURRASCARIA MARACAN Janela de atendimento Gr…" at bounding box center [514, 228] width 1029 height 457
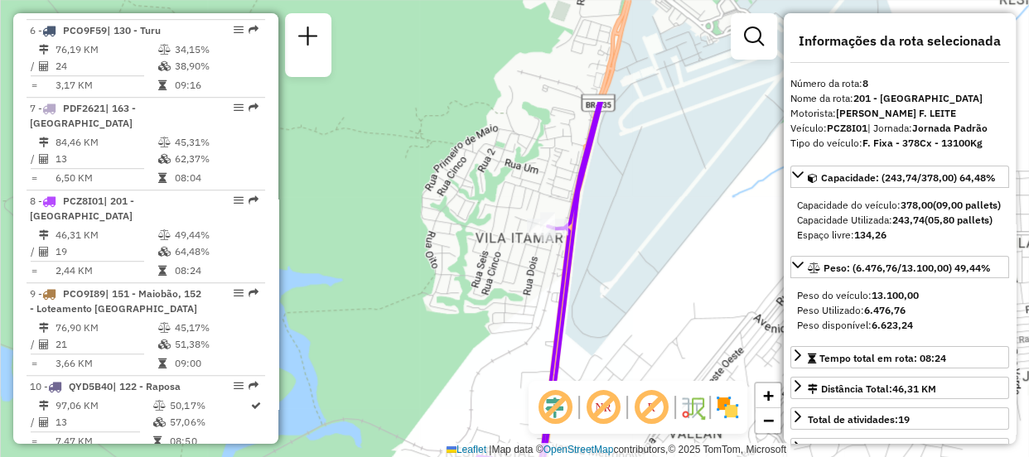
drag, startPoint x: 657, startPoint y: 191, endPoint x: 591, endPoint y: 348, distance: 169.7
click at [591, 348] on div "Rota 8 - Placa PCZ8I01 98713231 - CHURRASCARIA MARACAN Janela de atendimento Gr…" at bounding box center [514, 228] width 1029 height 457
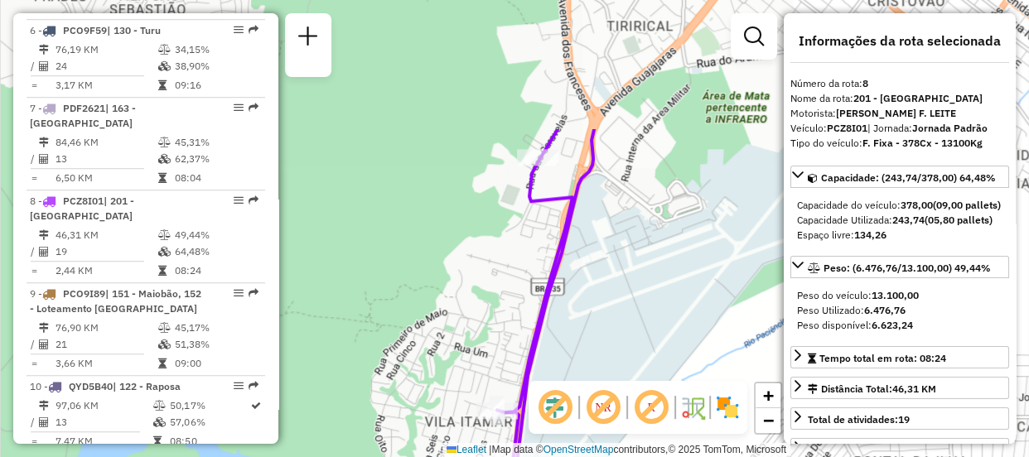
drag, startPoint x: 634, startPoint y: 197, endPoint x: 586, endPoint y: 372, distance: 181.3
click at [586, 372] on div "Rota 8 - Placa PCZ8I01 98713231 - CHURRASCARIA MARACAN Janela de atendimento Gr…" at bounding box center [514, 228] width 1029 height 457
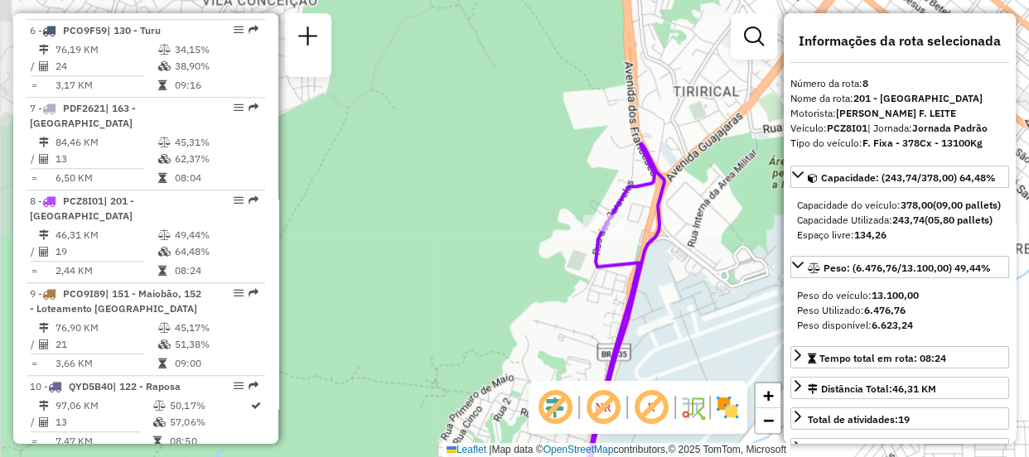
drag, startPoint x: 662, startPoint y: 204, endPoint x: 724, endPoint y: 261, distance: 84.4
click at [726, 262] on div "Rota 8 - Placa PCZ8I01 98713231 - CHURRASCARIA MARACAN Janela de atendimento Gr…" at bounding box center [514, 228] width 1029 height 457
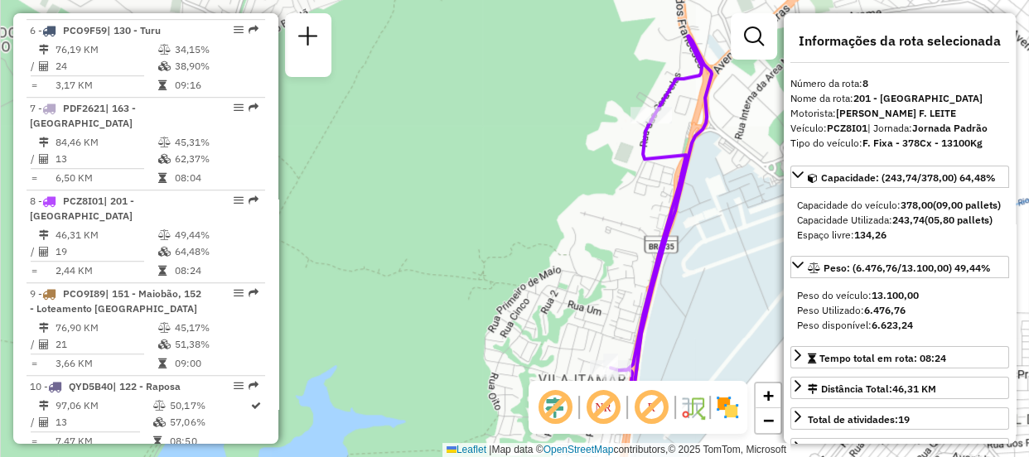
drag, startPoint x: 696, startPoint y: 224, endPoint x: 745, endPoint y: 112, distance: 122.0
click at [745, 113] on div "Rota 8 - Placa PCZ8I01 98713231 - CHURRASCARIA MARACAN Janela de atendimento Gr…" at bounding box center [514, 228] width 1029 height 457
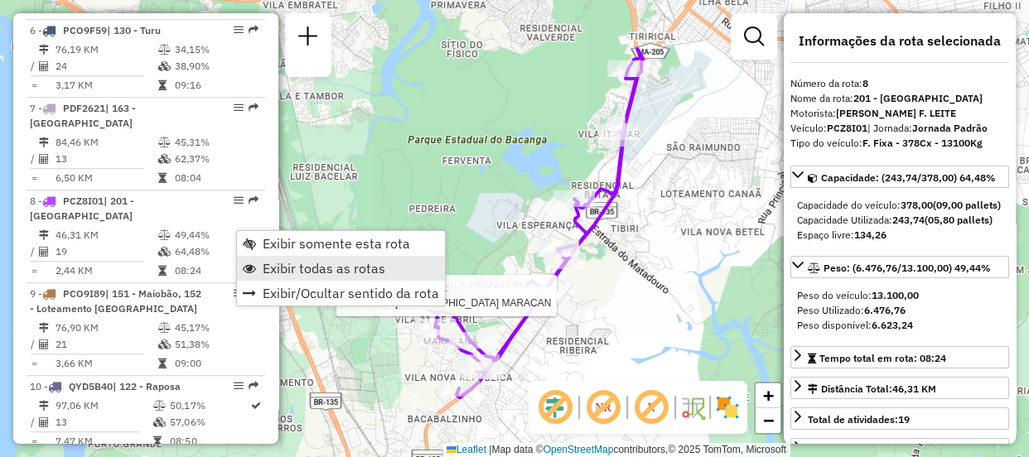
click at [287, 268] on span "Exibir todas as rotas" at bounding box center [324, 268] width 123 height 13
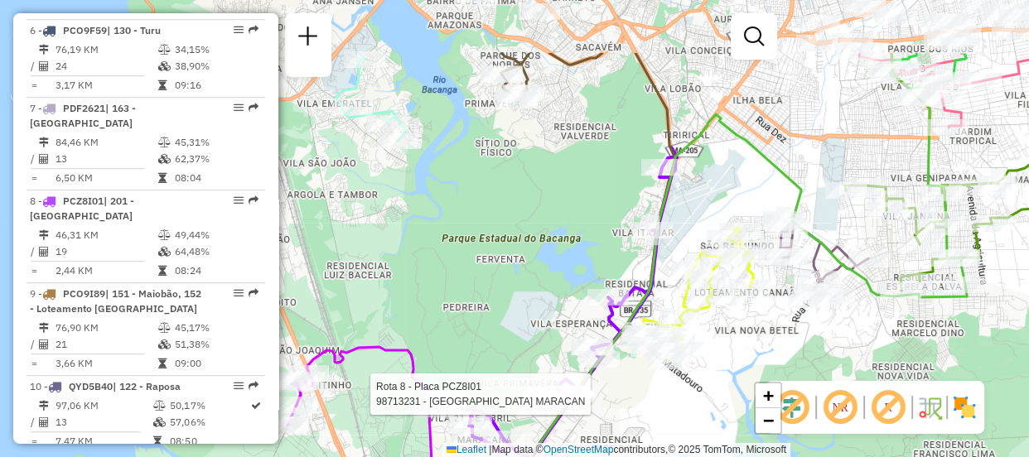
drag, startPoint x: 655, startPoint y: 315, endPoint x: 689, endPoint y: 413, distance: 104.3
click at [689, 413] on div "Rota 8 - Placa PCZ8I01 98713231 - CHURRASCARIA MARACAN Janela de atendimento Gr…" at bounding box center [514, 228] width 1029 height 457
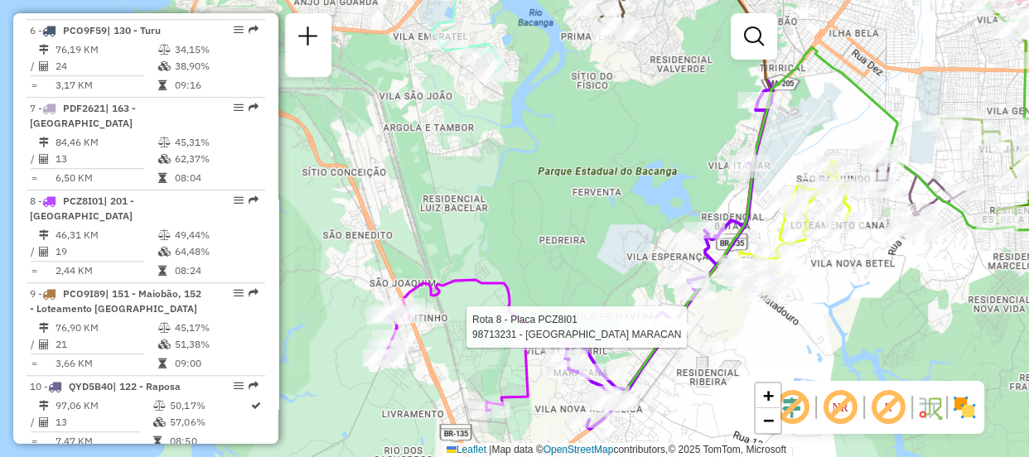
drag, startPoint x: 666, startPoint y: 375, endPoint x: 762, endPoint y: 308, distance: 117.2
click at [762, 308] on div "Rota 8 - Placa PCZ8I01 98713231 - CHURRASCARIA MARACAN Janela de atendimento Gr…" at bounding box center [514, 228] width 1029 height 457
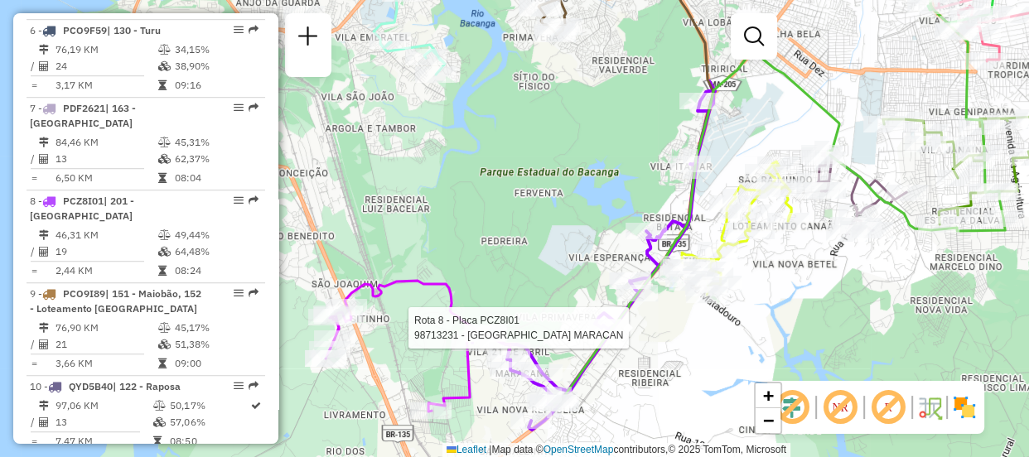
drag, startPoint x: 873, startPoint y: 264, endPoint x: 733, endPoint y: 273, distance: 140.3
click at [733, 273] on div "Rota 8 - Placa PCZ8I01 98713231 - CHURRASCARIA MARACAN Janela de atendimento Gr…" at bounding box center [514, 228] width 1029 height 457
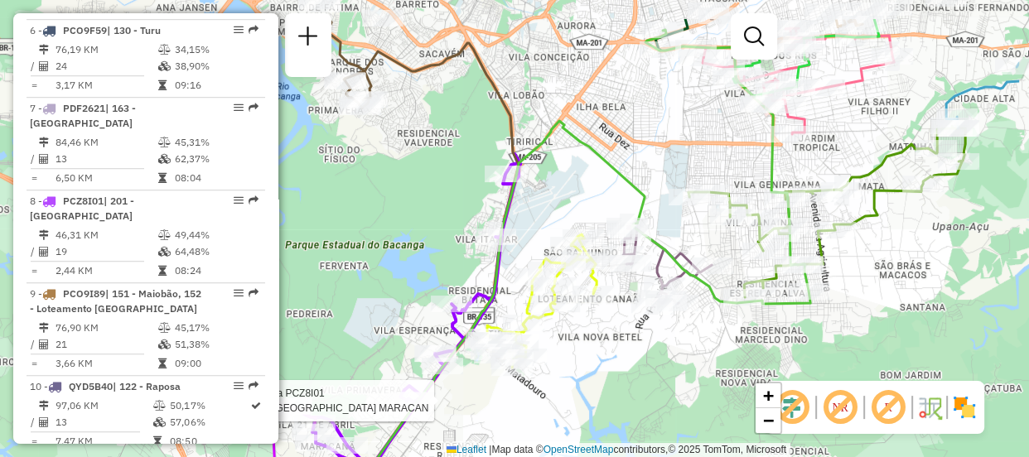
drag, startPoint x: 808, startPoint y: 310, endPoint x: 677, endPoint y: 397, distance: 157.8
click at [679, 397] on div "Rota 8 - Placa PCZ8I01 98713231 - CHURRASCARIA MARACAN Janela de atendimento Gr…" at bounding box center [514, 228] width 1029 height 457
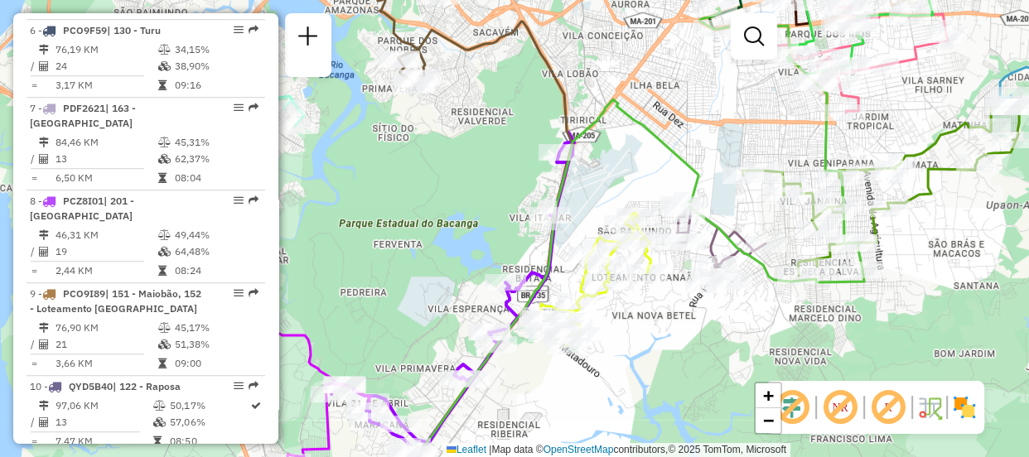
drag, startPoint x: 654, startPoint y: 413, endPoint x: 728, endPoint y: 373, distance: 84.2
click at [728, 373] on div "Janela de atendimento Grade de atendimento Capacidade Transportadoras Veículos …" at bounding box center [514, 228] width 1029 height 457
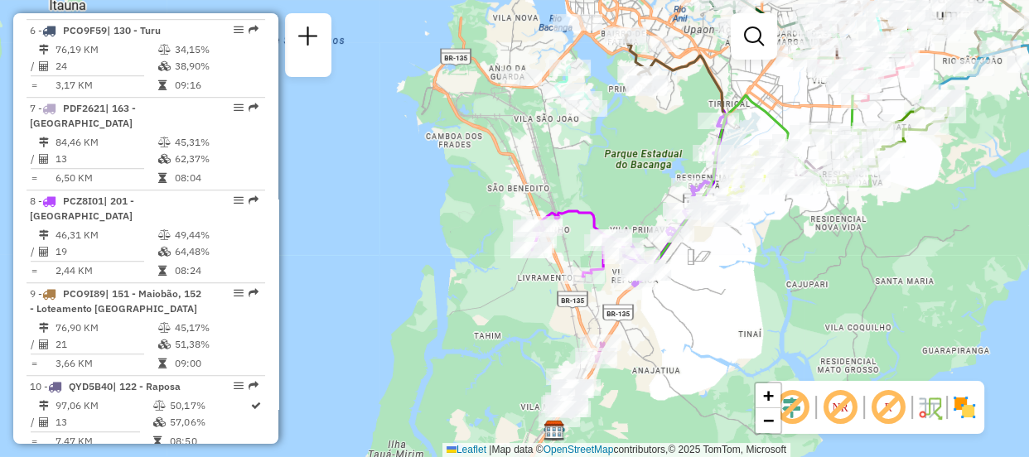
drag, startPoint x: 720, startPoint y: 347, endPoint x: 793, endPoint y: 207, distance: 157.8
click at [793, 207] on div "Janela de atendimento Grade de atendimento Capacidade Transportadoras Veículos …" at bounding box center [514, 228] width 1029 height 457
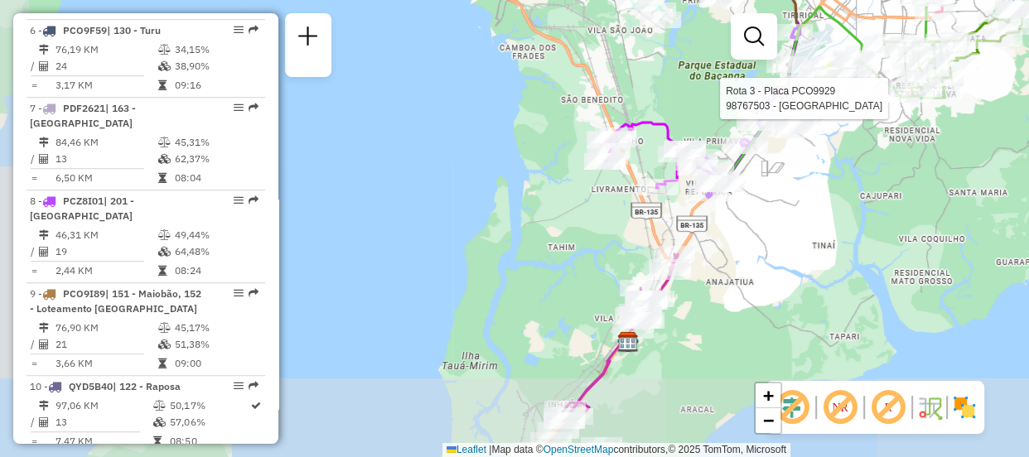
drag, startPoint x: 677, startPoint y: 312, endPoint x: 750, endPoint y: 224, distance: 115.3
click at [750, 224] on div "Rota 3 - Placa PCO9929 98767503 - BABACUGUARA Janela de atendimento Grade de at…" at bounding box center [514, 228] width 1029 height 457
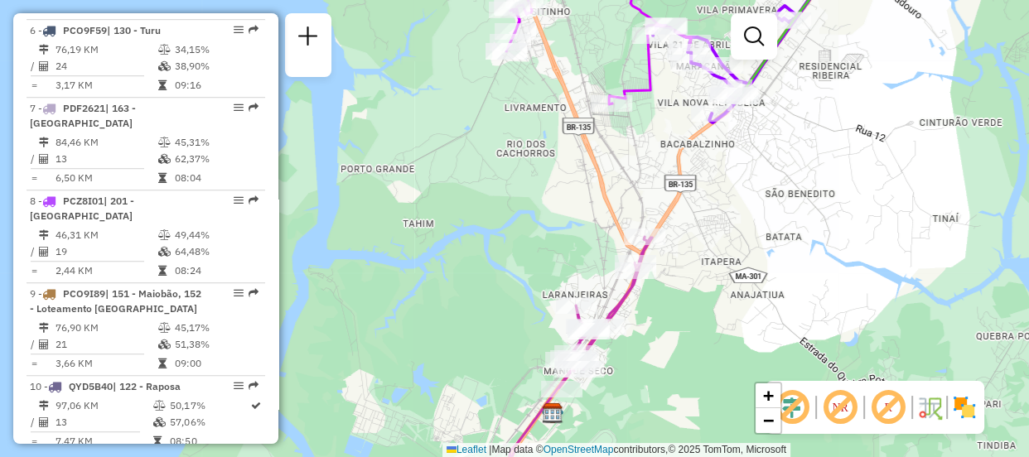
drag, startPoint x: 726, startPoint y: 290, endPoint x: 770, endPoint y: 266, distance: 49.3
click at [770, 266] on div "Rota 3 - Placa PCO9929 98767503 - BABACUGUARA Janela de atendimento Grade de at…" at bounding box center [514, 228] width 1029 height 457
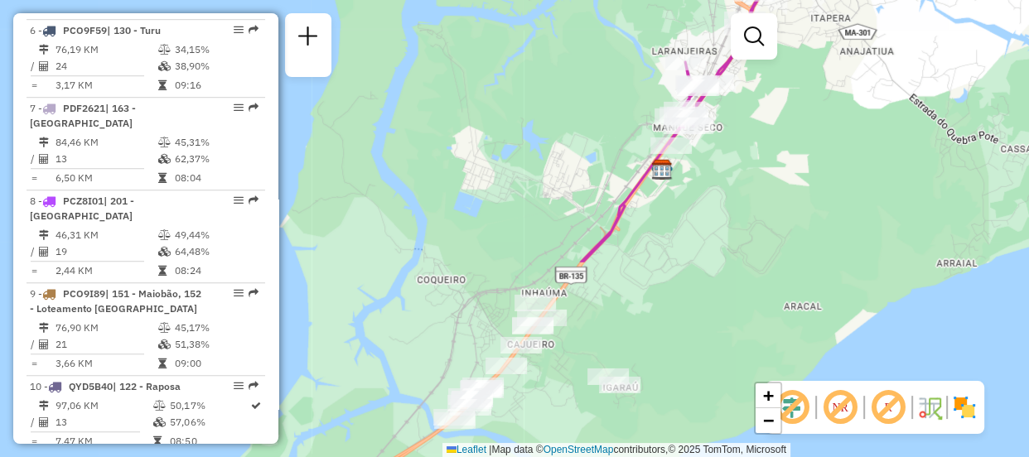
drag, startPoint x: 638, startPoint y: 370, endPoint x: 732, endPoint y: 132, distance: 256.6
click at [732, 132] on div "Rota 3 - Placa PCO9929 98767503 - BABACUGUARA Janela de atendimento Grade de at…" at bounding box center [514, 228] width 1029 height 457
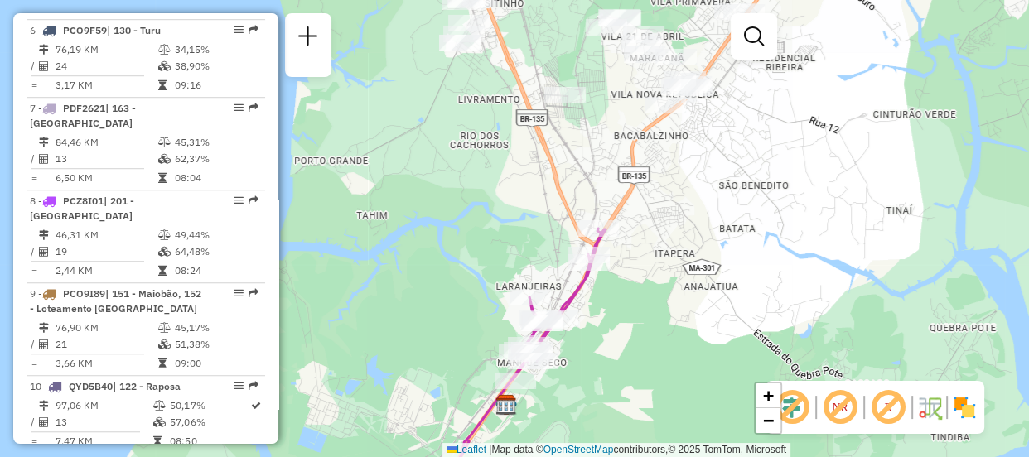
drag, startPoint x: 717, startPoint y: 186, endPoint x: 570, endPoint y: 412, distance: 270.0
click at [570, 412] on div "Rota 3 - Placa PCO9929 98767503 - BABACUGUARA Janela de atendimento Grade de at…" at bounding box center [514, 228] width 1029 height 457
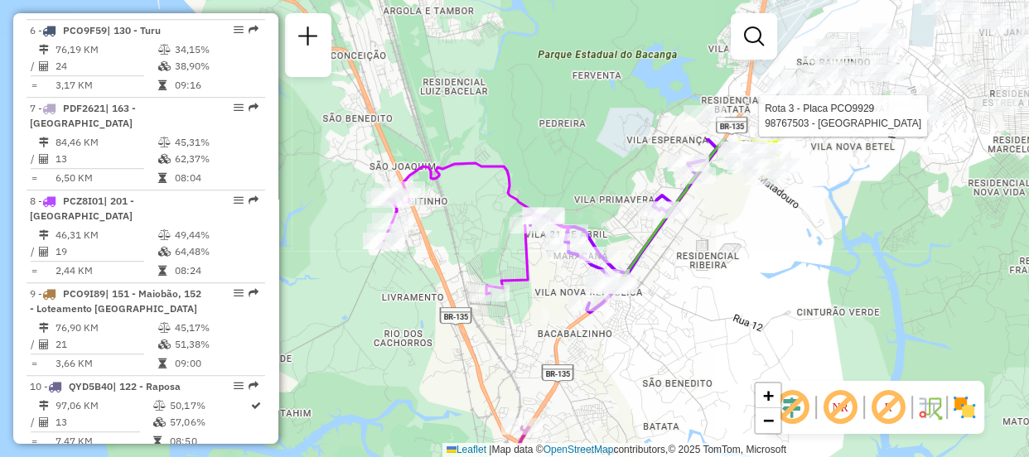
drag, startPoint x: 765, startPoint y: 199, endPoint x: 697, endPoint y: 383, distance: 196.0
click at [697, 383] on div "Rota 3 - Placa PCO9929 98767503 - BABACUGUARA Janela de atendimento Grade de at…" at bounding box center [514, 228] width 1029 height 457
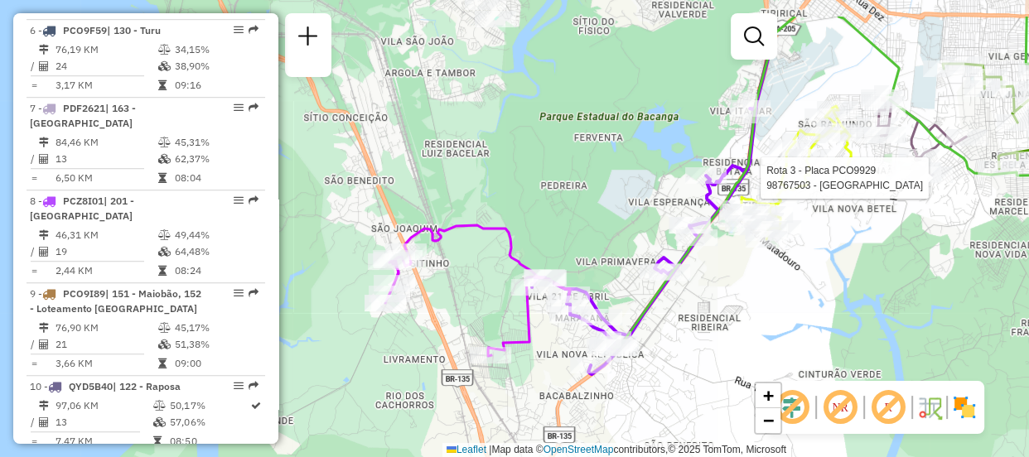
drag, startPoint x: 720, startPoint y: 302, endPoint x: 721, endPoint y: 364, distance: 62.1
click at [721, 364] on div "Rota 3 - Placa PCO9929 98767503 - BABACUGUARA Janela de atendimento Grade de at…" at bounding box center [514, 228] width 1029 height 457
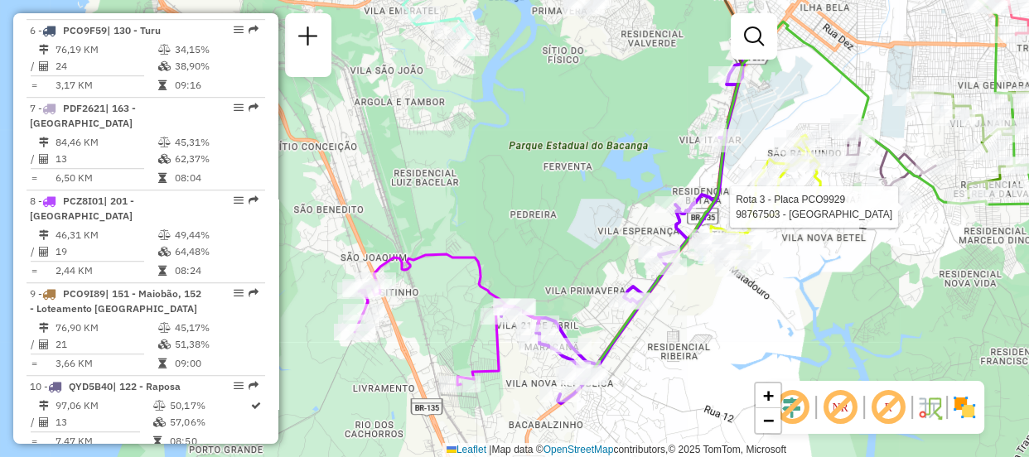
drag, startPoint x: 850, startPoint y: 320, endPoint x: 819, endPoint y: 349, distance: 42.2
click at [819, 349] on div "Rota 3 - Placa PCO9929 98767503 - BABACUGUARA Janela de atendimento Grade de at…" at bounding box center [514, 228] width 1029 height 457
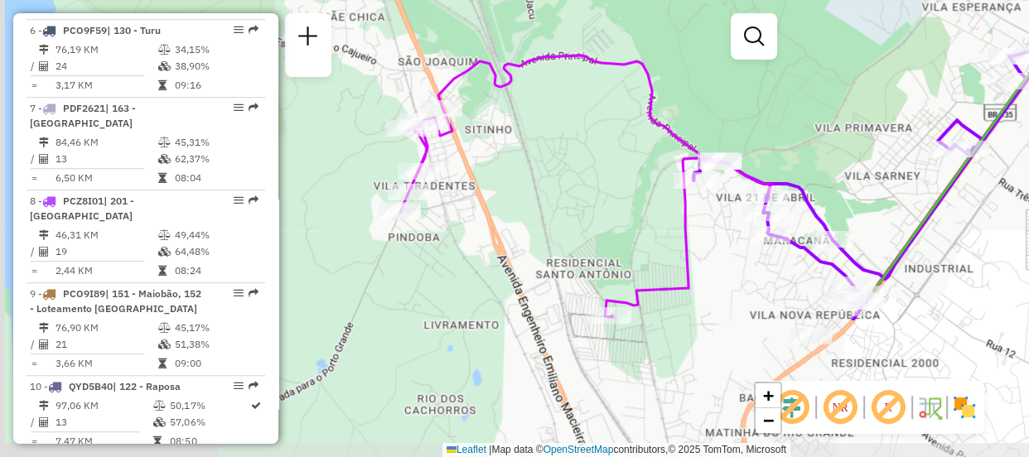
drag, startPoint x: 457, startPoint y: 302, endPoint x: 631, endPoint y: 119, distance: 251.9
click at [631, 119] on div "Rota 3 - Placa PCO9929 98767503 - BABACUGUARA Janela de atendimento Grade de at…" at bounding box center [514, 228] width 1029 height 457
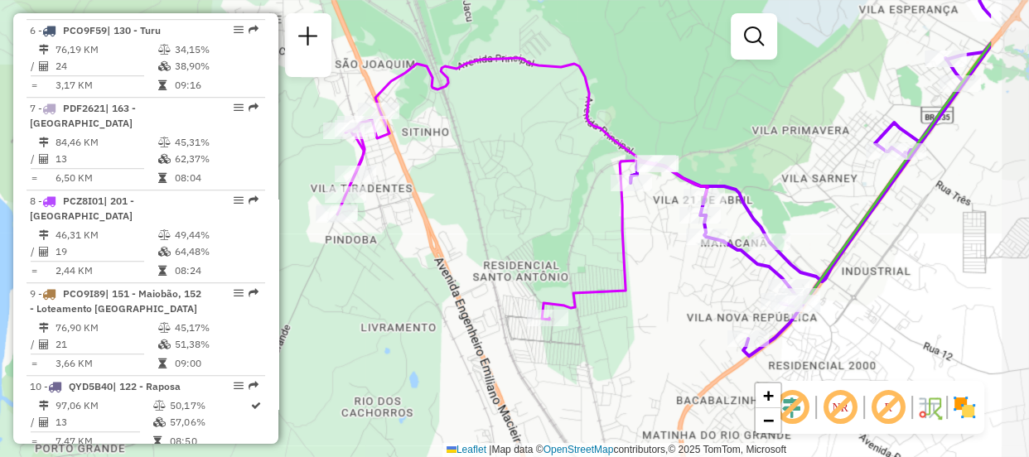
drag, startPoint x: 828, startPoint y: 320, endPoint x: 687, endPoint y: 321, distance: 140.8
click at [687, 321] on div "Rota 3 - Placa PCO9929 98767503 - BABACUGUARA Janela de atendimento Grade de at…" at bounding box center [514, 228] width 1029 height 457
drag, startPoint x: 1027, startPoint y: 192, endPoint x: 1019, endPoint y: 193, distance: 8.3
click at [1025, 193] on div "Rota 3 - Placa PCO9929 98767503 - BABACUGUARA Janela de atendimento Grade de at…" at bounding box center [514, 228] width 1029 height 457
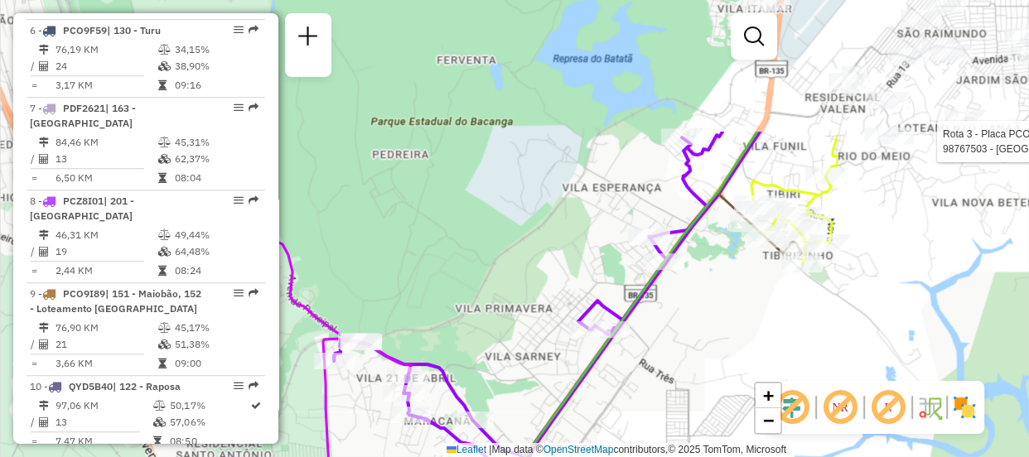
drag, startPoint x: 1007, startPoint y: 195, endPoint x: 712, endPoint y: 373, distance: 344.5
click at [712, 373] on div "Rota 3 - Placa PCO9929 98767503 - BABACUGUARA Janela de atendimento Grade de at…" at bounding box center [514, 228] width 1029 height 457
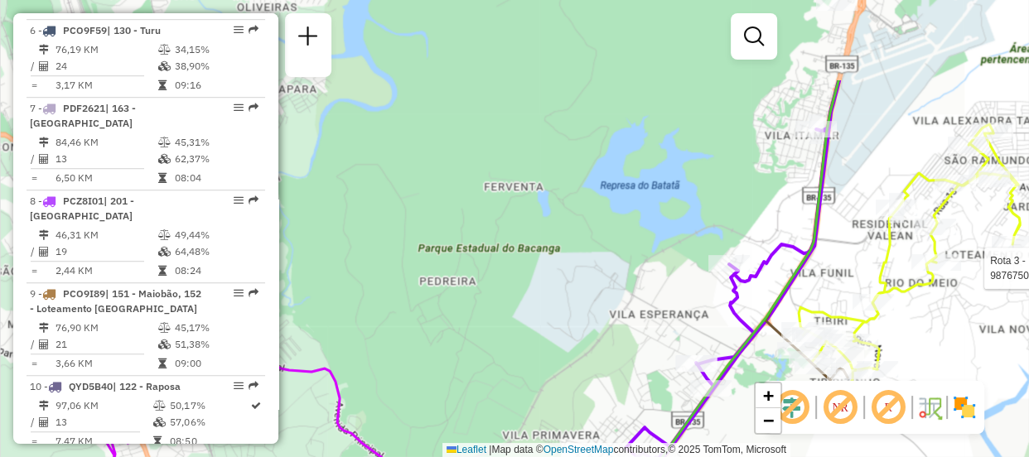
drag, startPoint x: 839, startPoint y: 159, endPoint x: 887, endPoint y: 285, distance: 134.8
click at [887, 285] on icon at bounding box center [909, 257] width 222 height 267
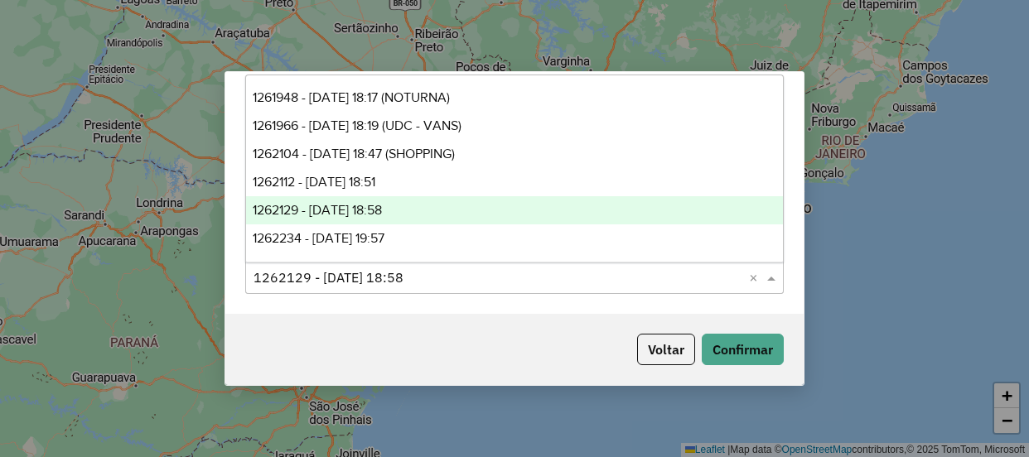
click at [435, 276] on input "text" at bounding box center [497, 278] width 489 height 20
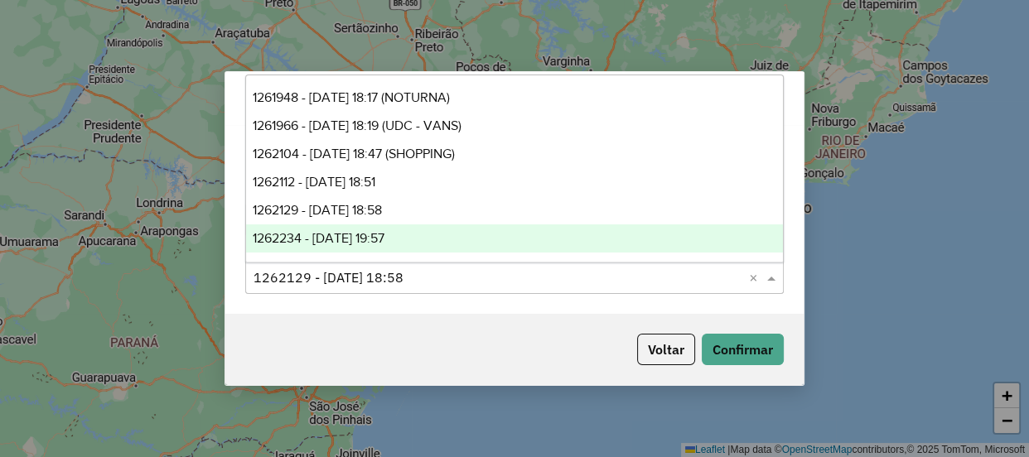
click at [416, 225] on div "1262234 - [DATE] 19:57" at bounding box center [514, 238] width 537 height 28
